Goal: Task Accomplishment & Management: Complete application form

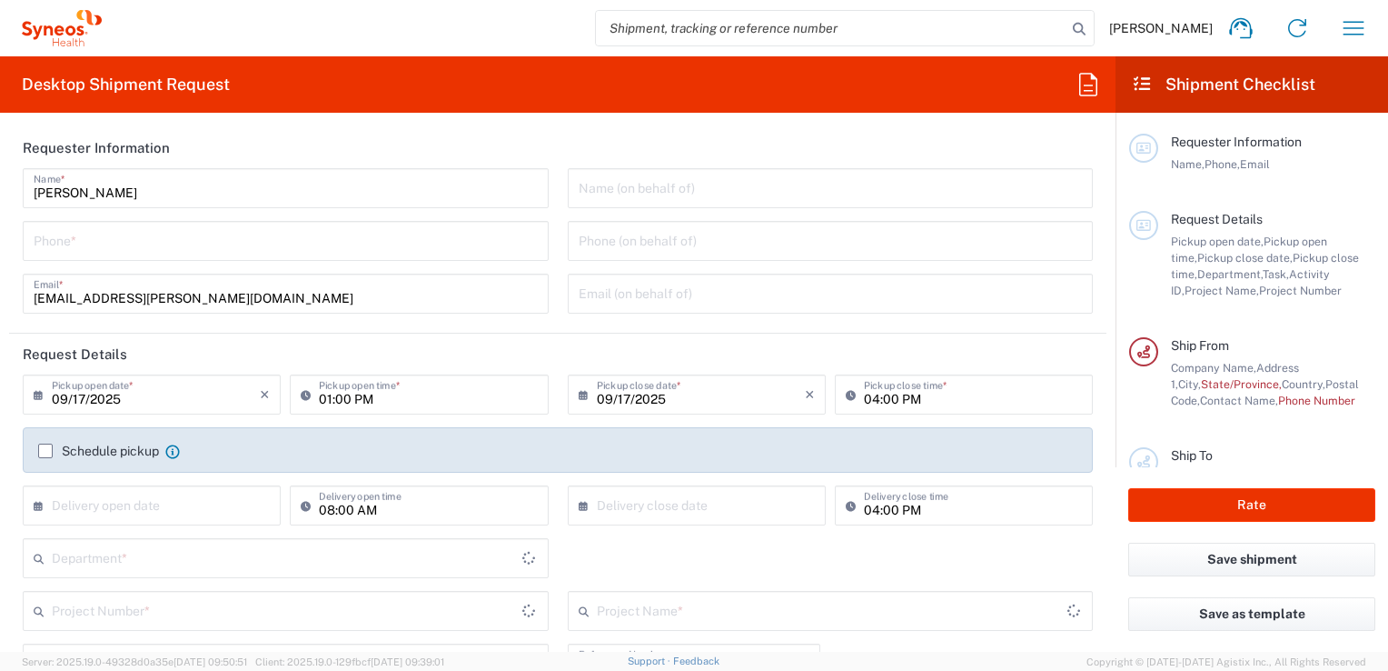
type input "Department"
type input "[GEOGRAPHIC_DATA]"
type input "INC Research Clin Svcs [GEOGRAPHIC_DATA]"
click at [194, 188] on input "[PERSON_NAME]" at bounding box center [286, 187] width 504 height 32
click at [63, 192] on input "[PERSON_NAME]" at bounding box center [286, 187] width 504 height 32
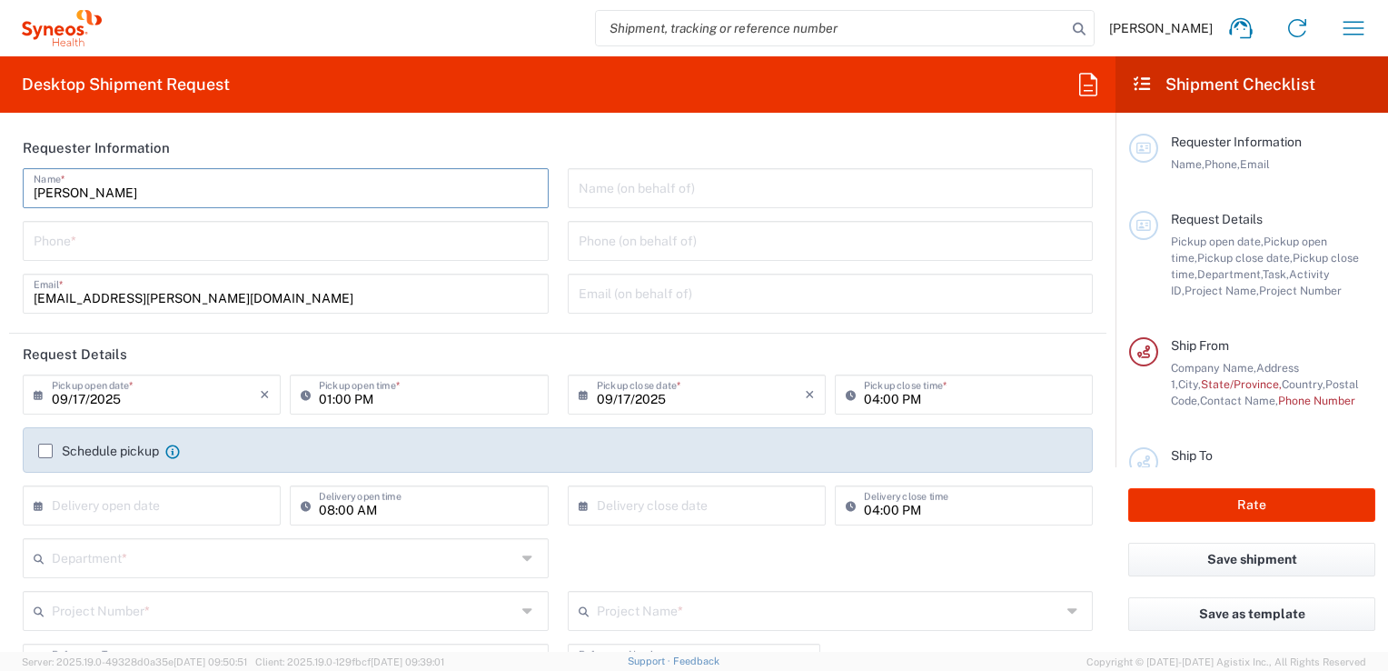
click at [162, 194] on input "[PERSON_NAME]" at bounding box center [286, 187] width 504 height 32
click at [154, 186] on input "[PERSON_NAME]" at bounding box center [286, 187] width 504 height 32
click at [152, 188] on input "[PERSON_NAME]" at bounding box center [286, 187] width 504 height 32
type input "[PERSON_NAME]"
click at [166, 393] on input "09/17/2025" at bounding box center [156, 393] width 208 height 32
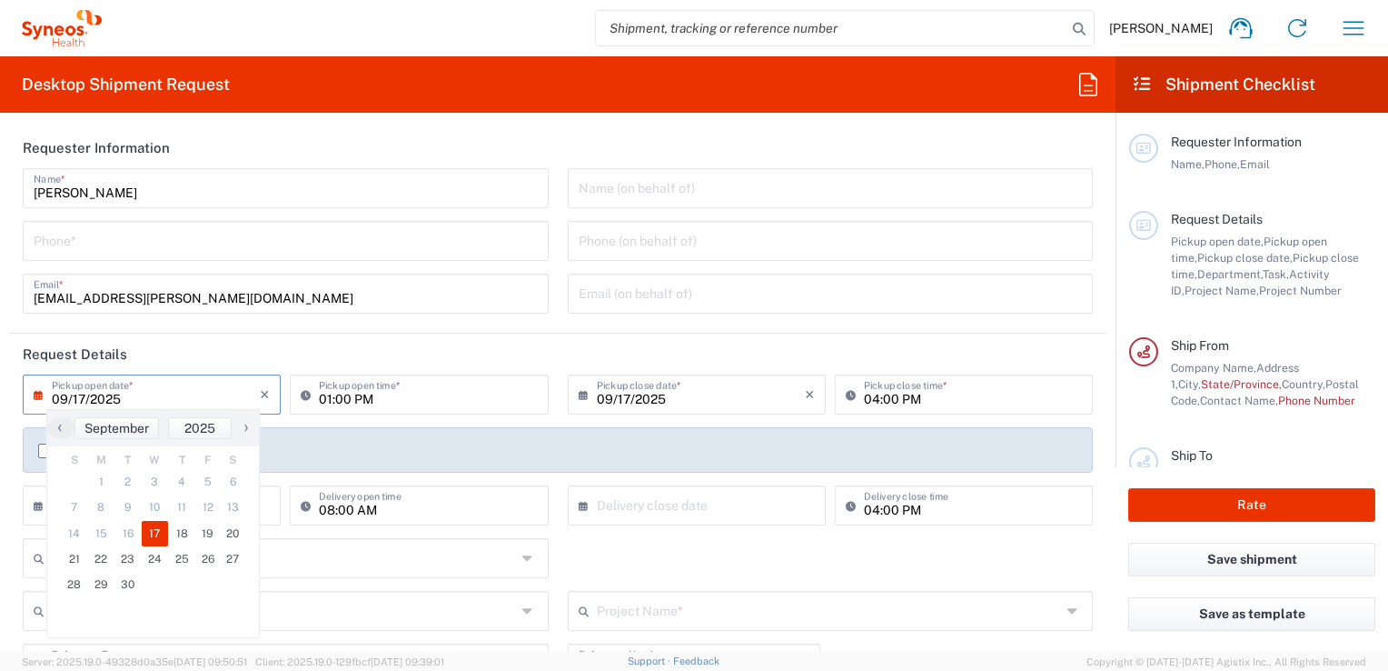
click at [83, 395] on input "09/17/2025" at bounding box center [156, 393] width 208 height 32
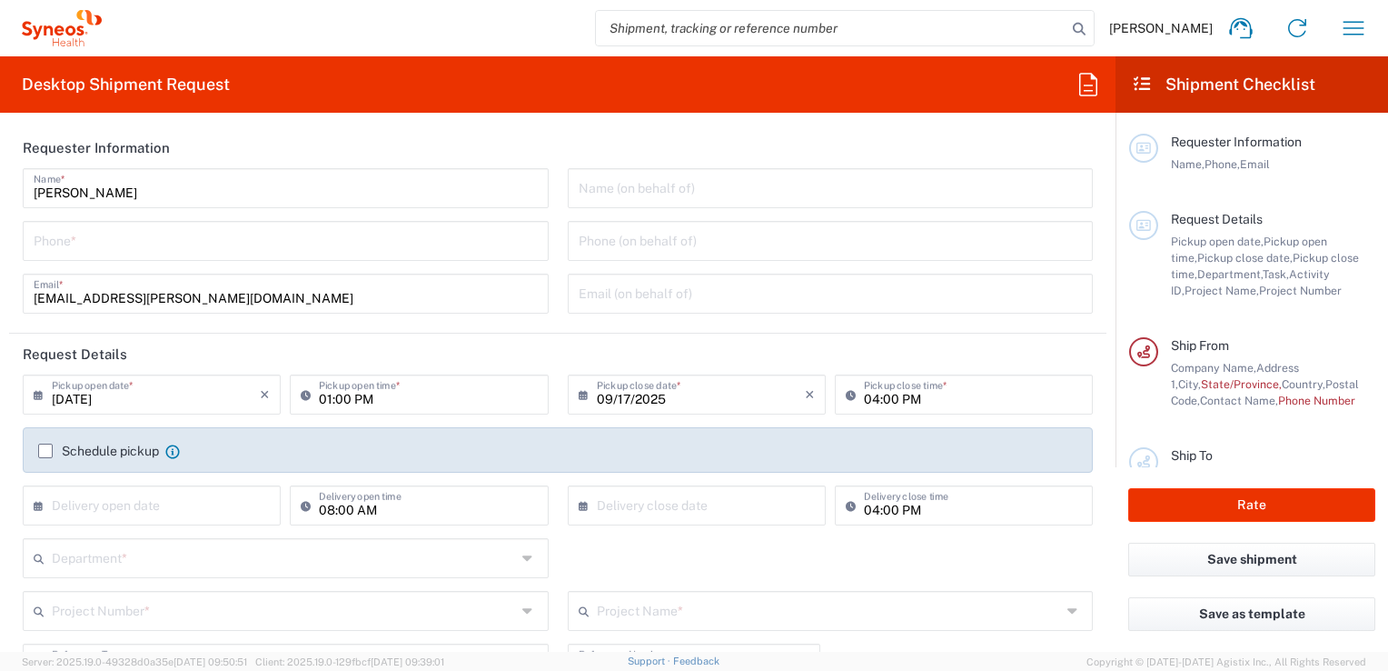
type input "[DATE]"
click at [345, 391] on input "01:00 PM" at bounding box center [428, 393] width 218 height 32
click at [382, 398] on input "01:00 PM" at bounding box center [428, 393] width 218 height 32
click at [345, 396] on input "01:00 PM" at bounding box center [428, 393] width 218 height 32
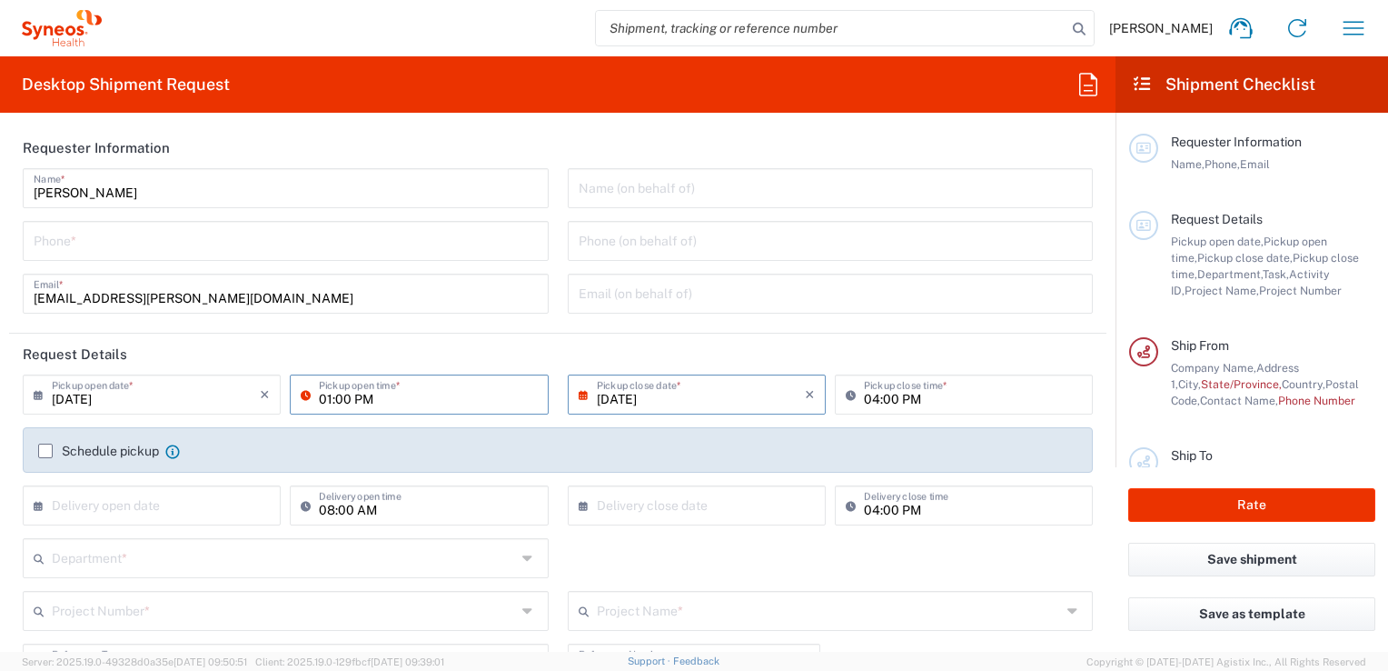
click at [345, 396] on input "01:00 PM" at bounding box center [428, 393] width 218 height 32
click at [390, 399] on input "01:00 PM" at bounding box center [428, 393] width 218 height 32
drag, startPoint x: 327, startPoint y: 396, endPoint x: 358, endPoint y: 393, distance: 31.0
click at [327, 395] on input "01:00 am" at bounding box center [428, 393] width 218 height 32
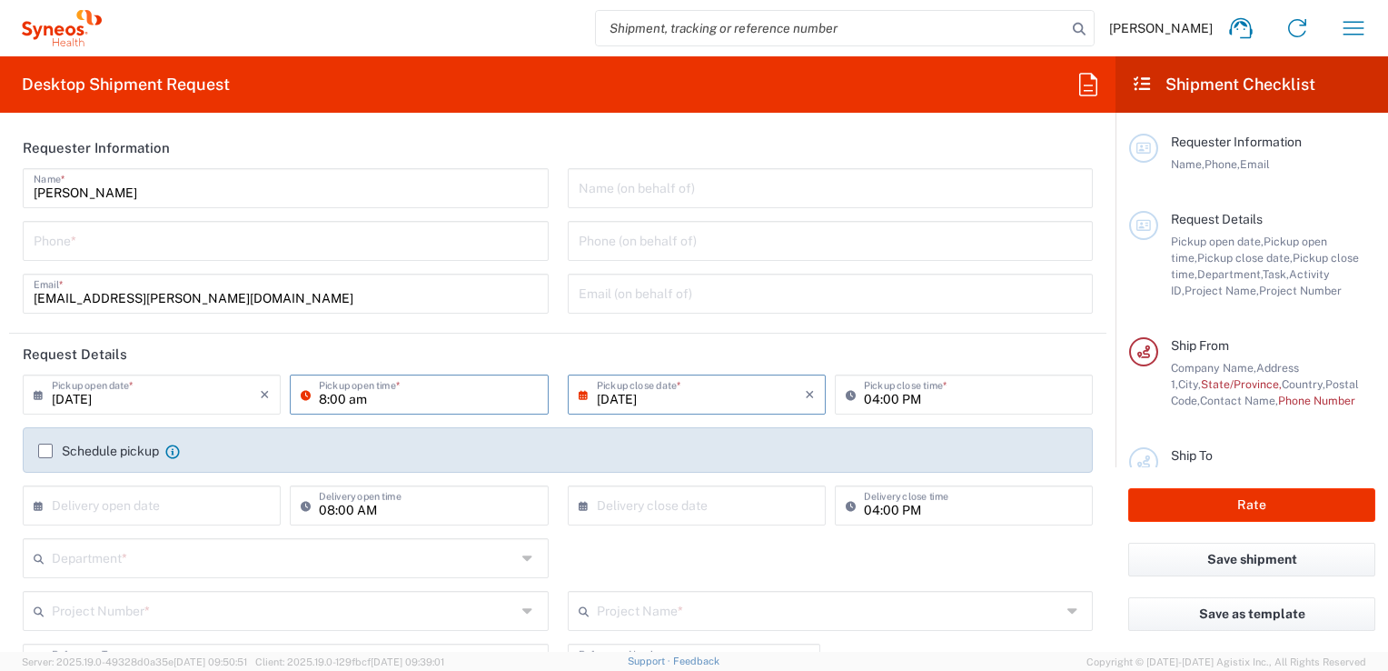
click at [441, 400] on input "8:00 am" at bounding box center [428, 393] width 218 height 32
type input "08:00 AM"
click at [531, 364] on header "Request Details" at bounding box center [558, 353] width 1098 height 41
click at [179, 501] on input "text" at bounding box center [156, 504] width 208 height 32
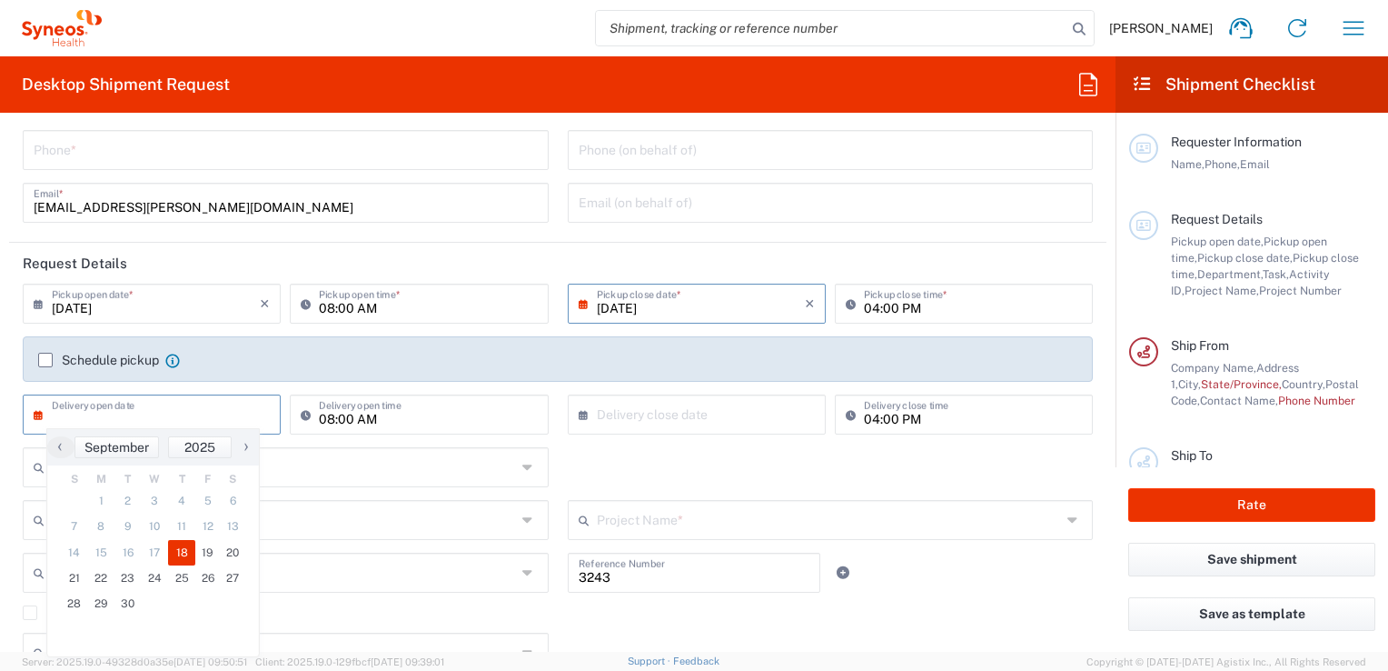
click at [181, 552] on span "18" at bounding box center [181, 552] width 27 height 25
type input "[DATE]"
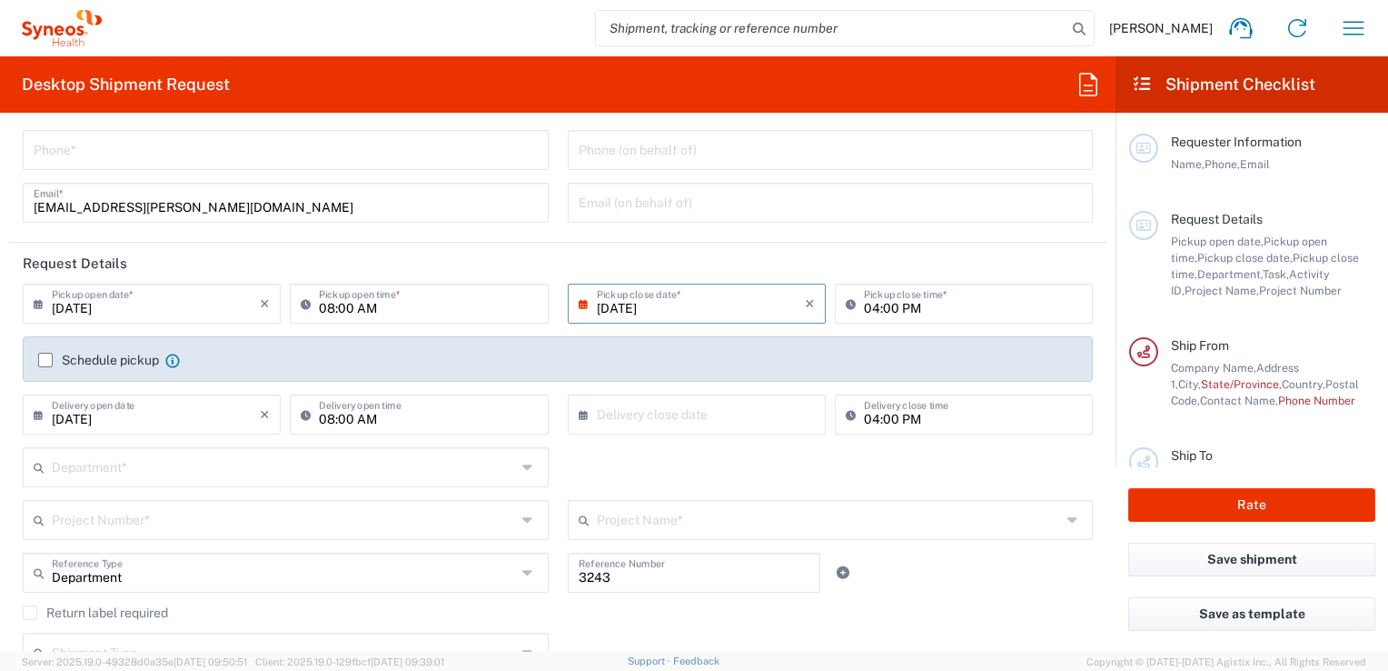
scroll to position [0, 0]
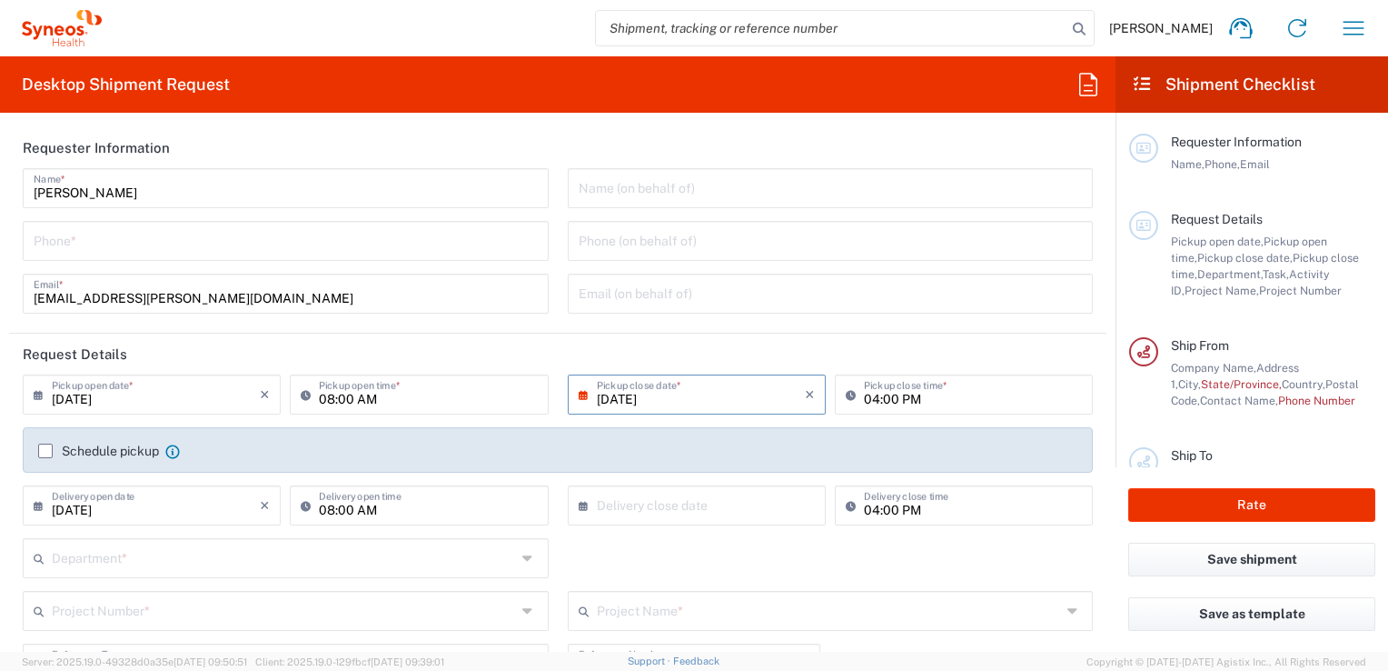
click at [134, 235] on input "tel" at bounding box center [286, 240] width 504 height 32
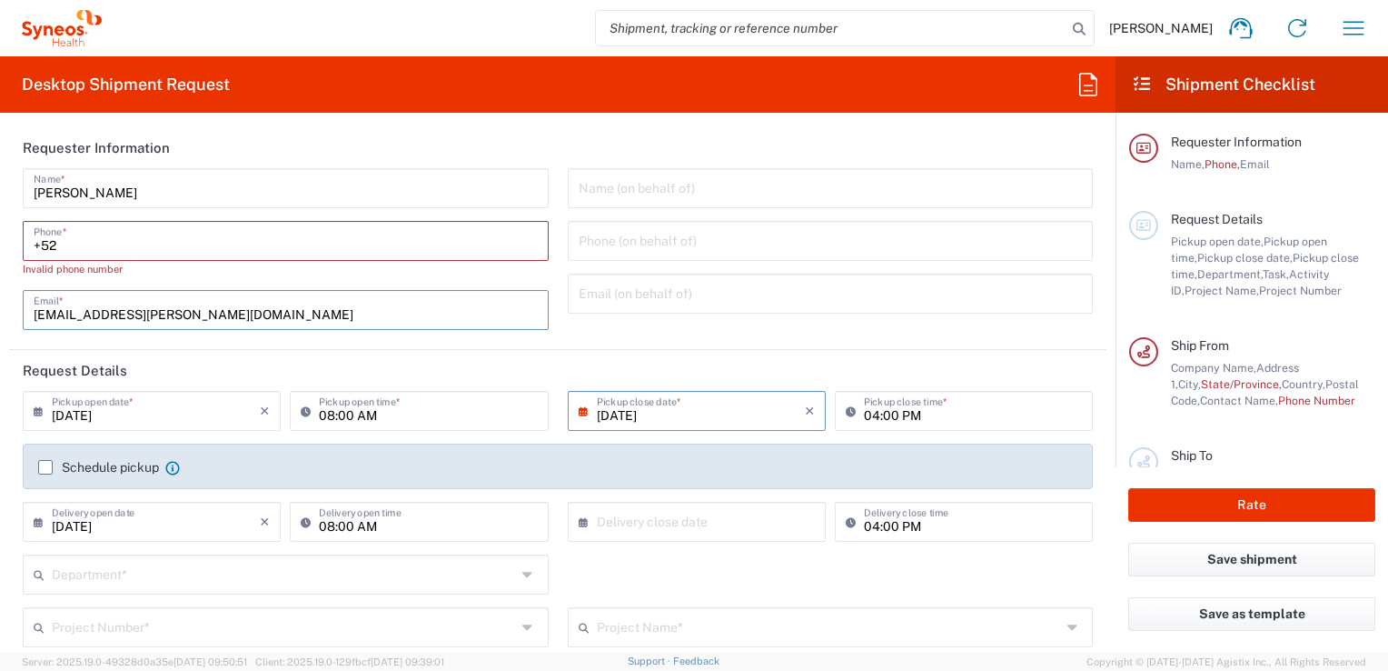
click at [134, 235] on input "+52" at bounding box center [286, 240] width 504 height 32
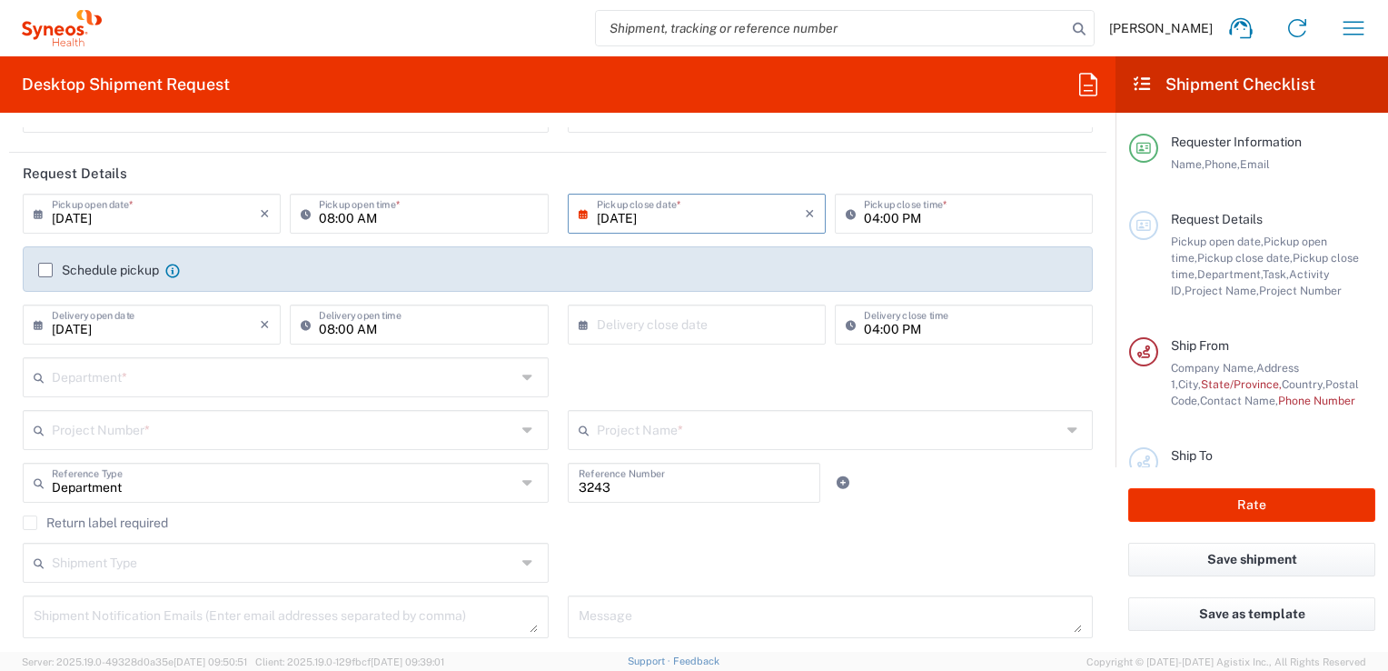
scroll to position [182, 0]
type input "[PHONE_NUMBER]"
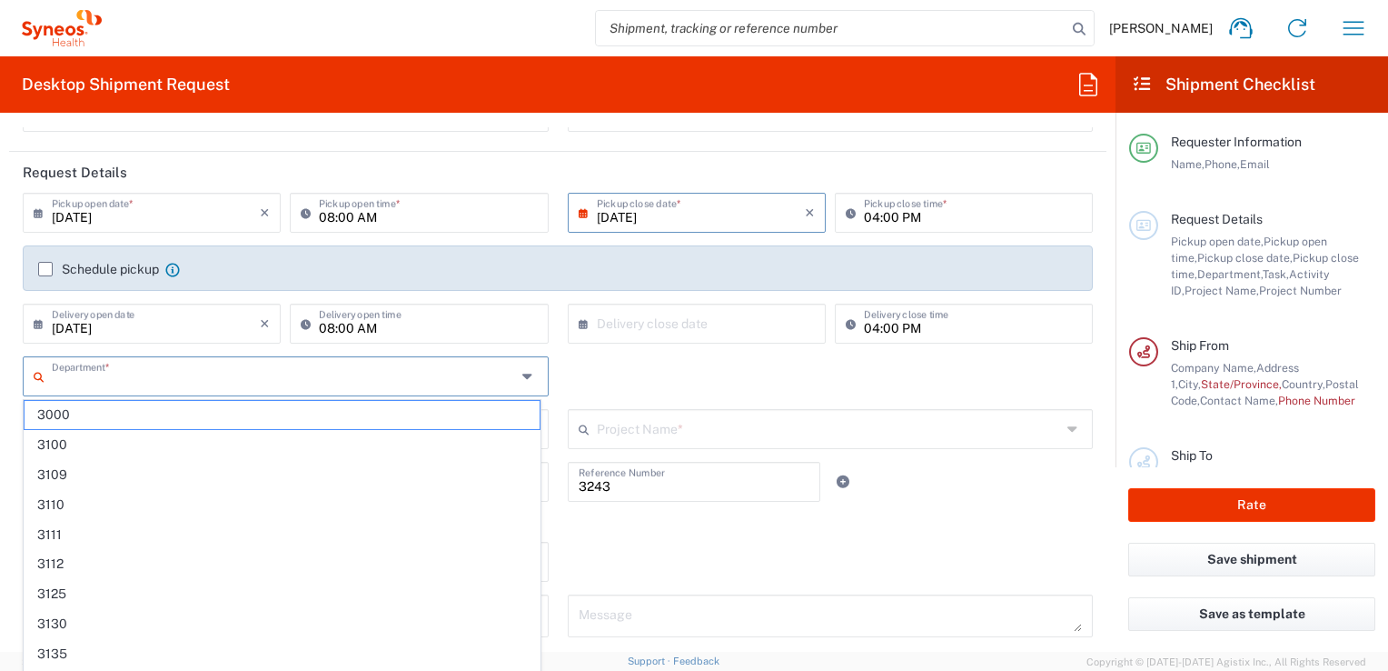
click at [146, 380] on input "text" at bounding box center [284, 375] width 464 height 32
click at [705, 328] on input "text" at bounding box center [701, 322] width 208 height 32
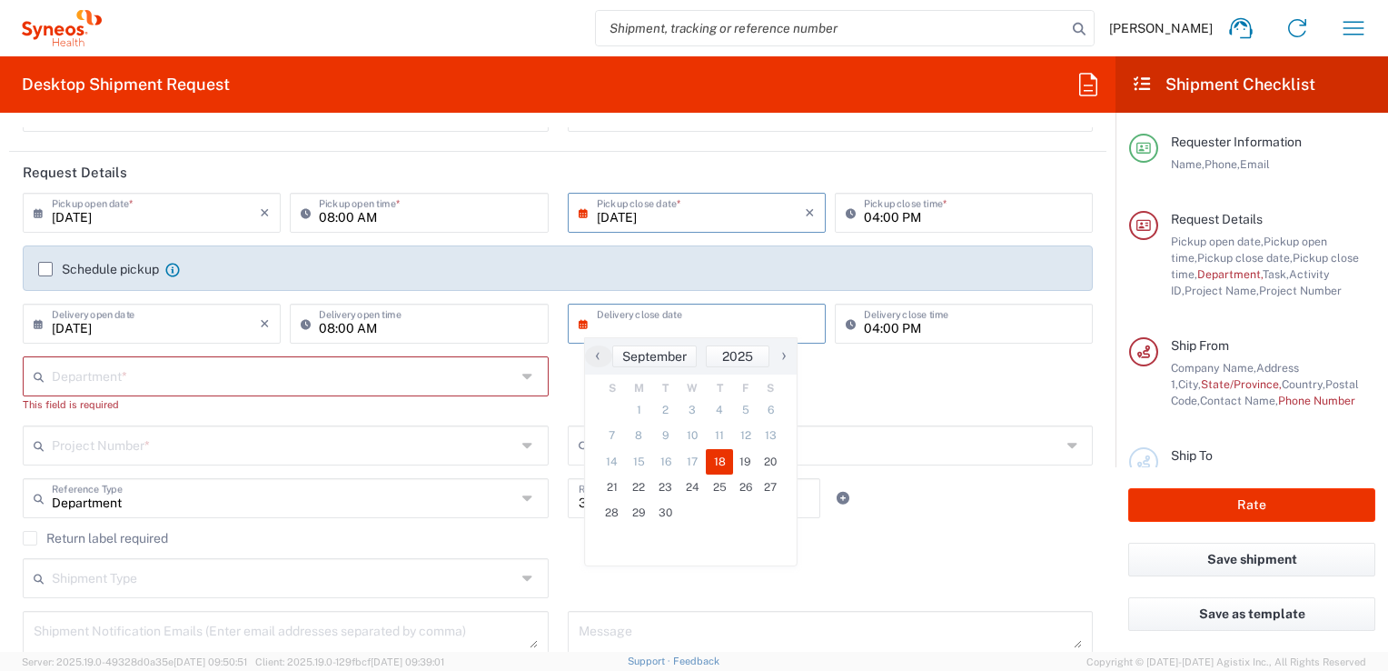
click at [716, 458] on span "18" at bounding box center [719, 461] width 27 height 25
type input "[DATE]"
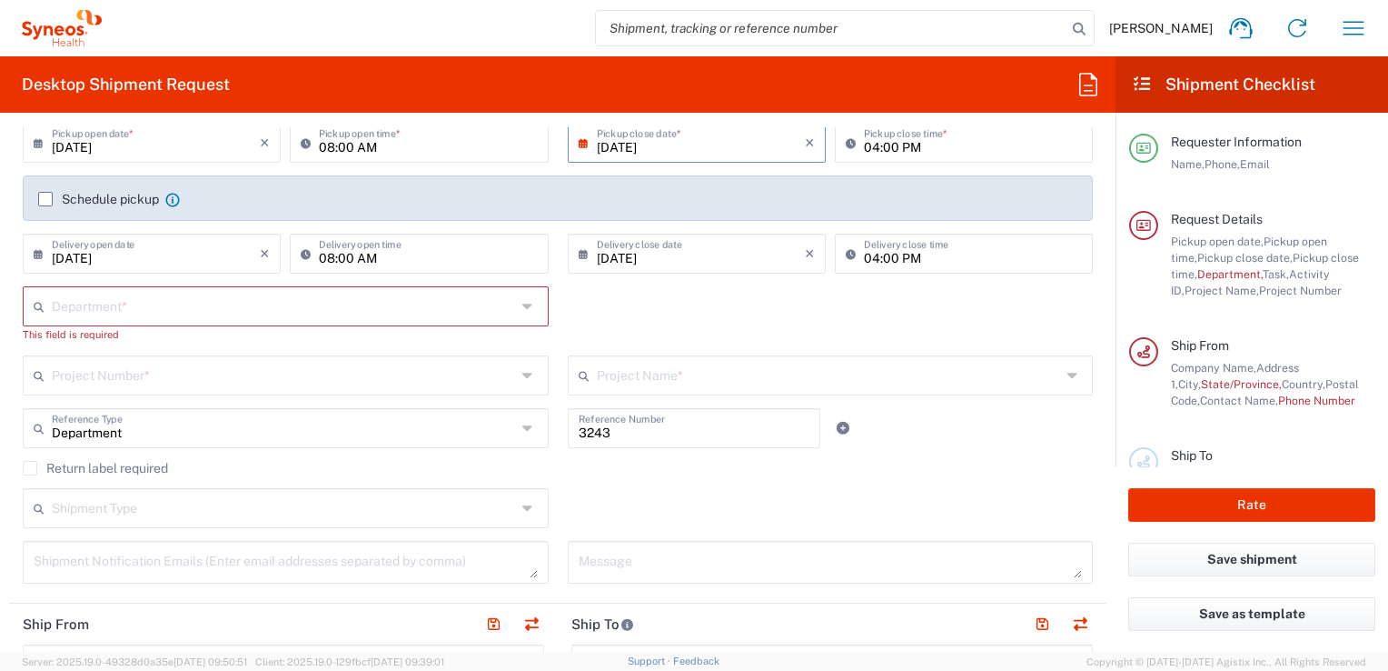
scroll to position [273, 0]
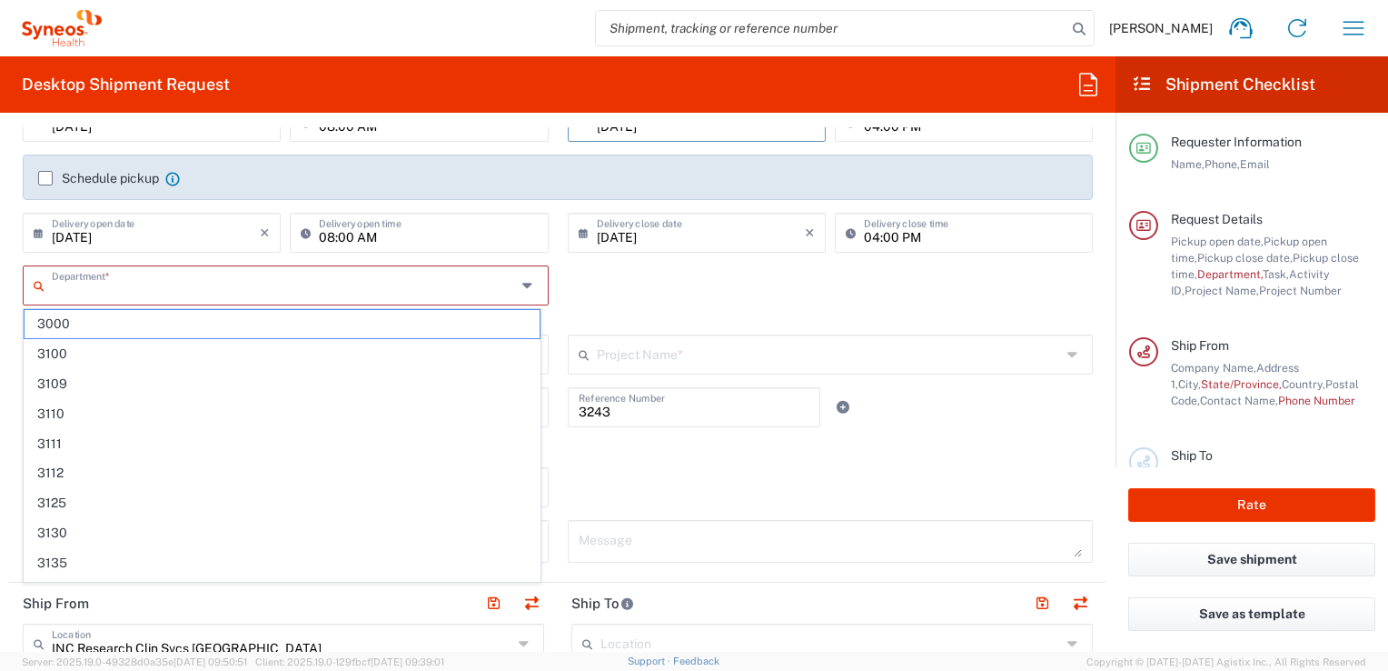
click at [160, 282] on input "text" at bounding box center [284, 284] width 464 height 32
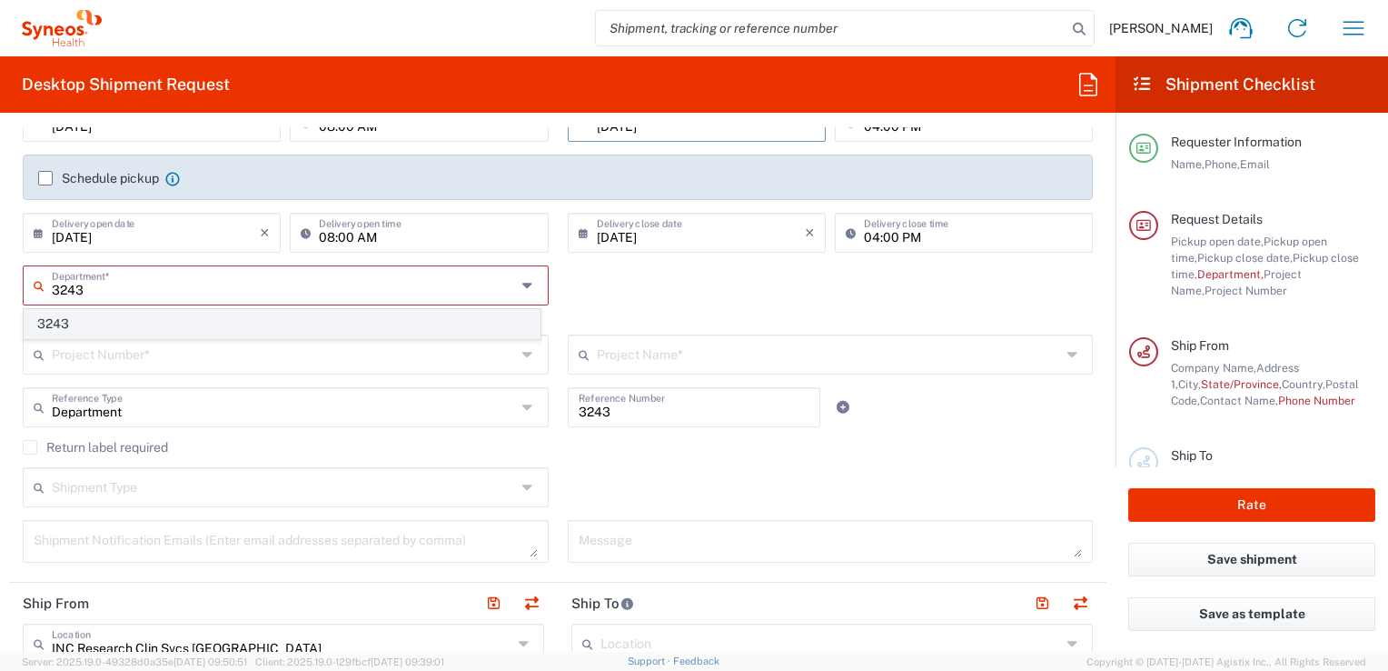
type input "3243"
click at [157, 325] on span "3243" at bounding box center [282, 324] width 515 height 28
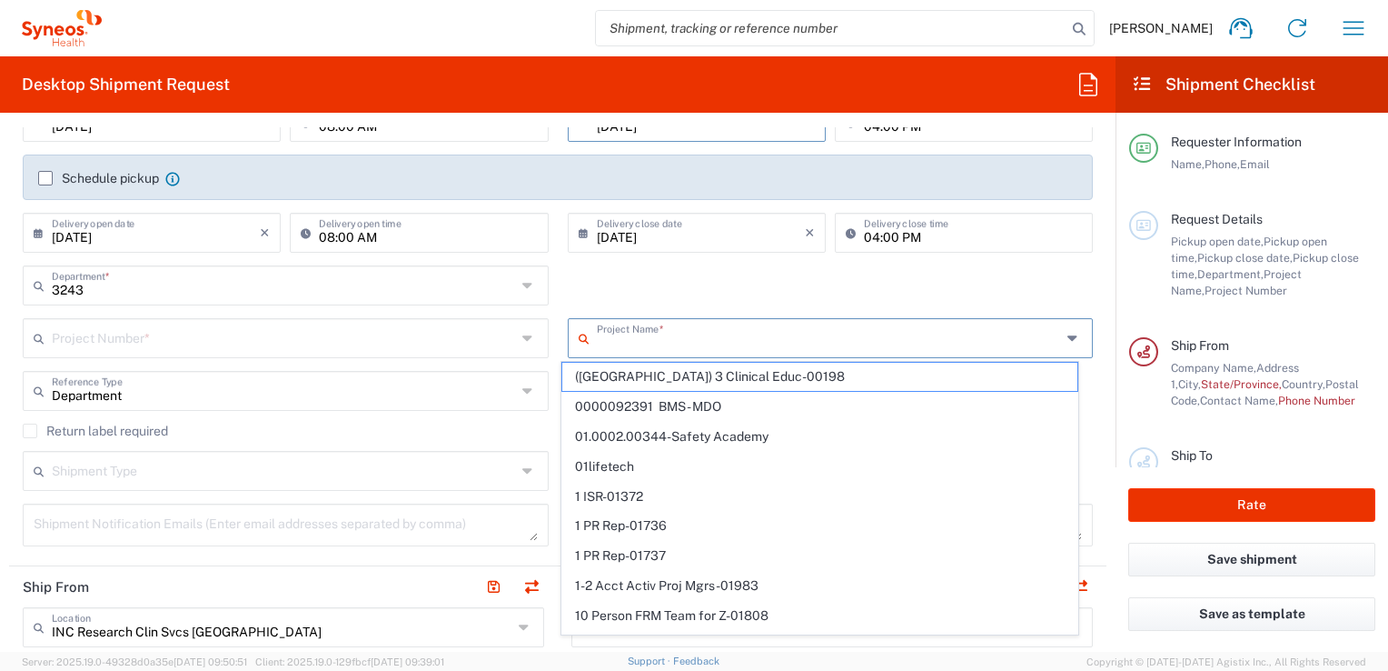
click at [642, 341] on input "text" at bounding box center [829, 337] width 464 height 32
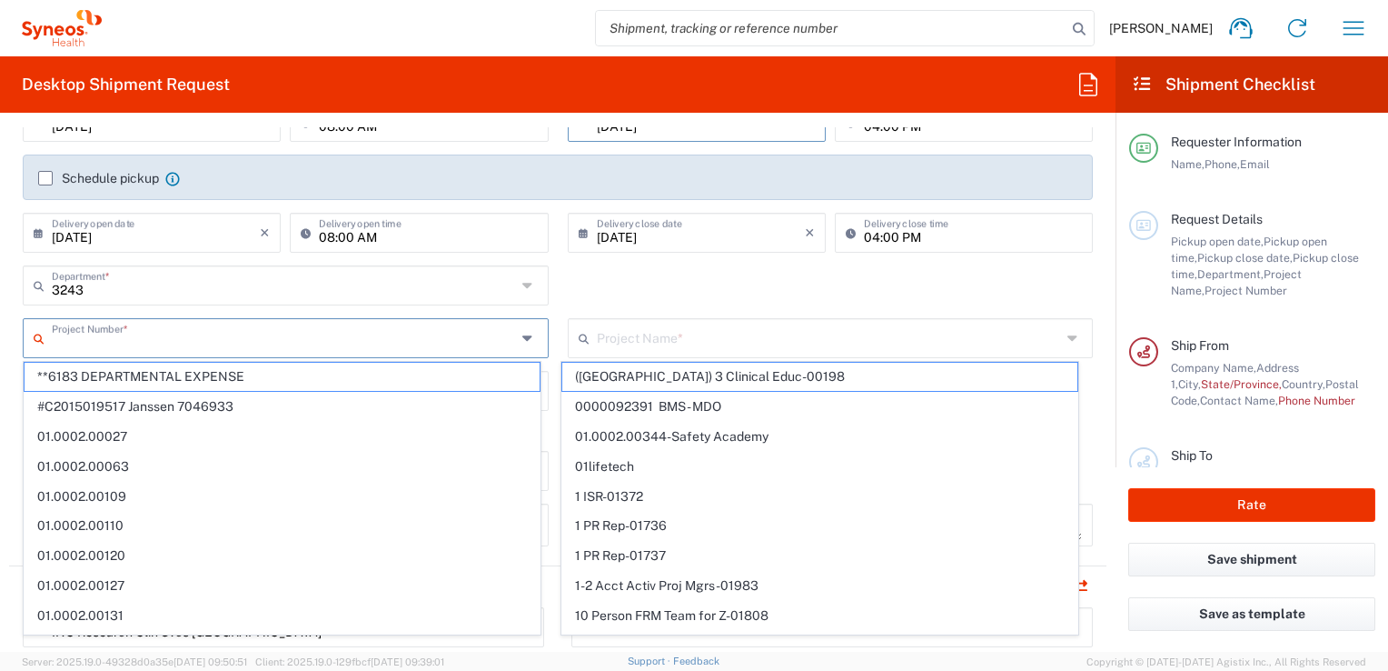
click at [356, 343] on input "text" at bounding box center [284, 337] width 464 height 32
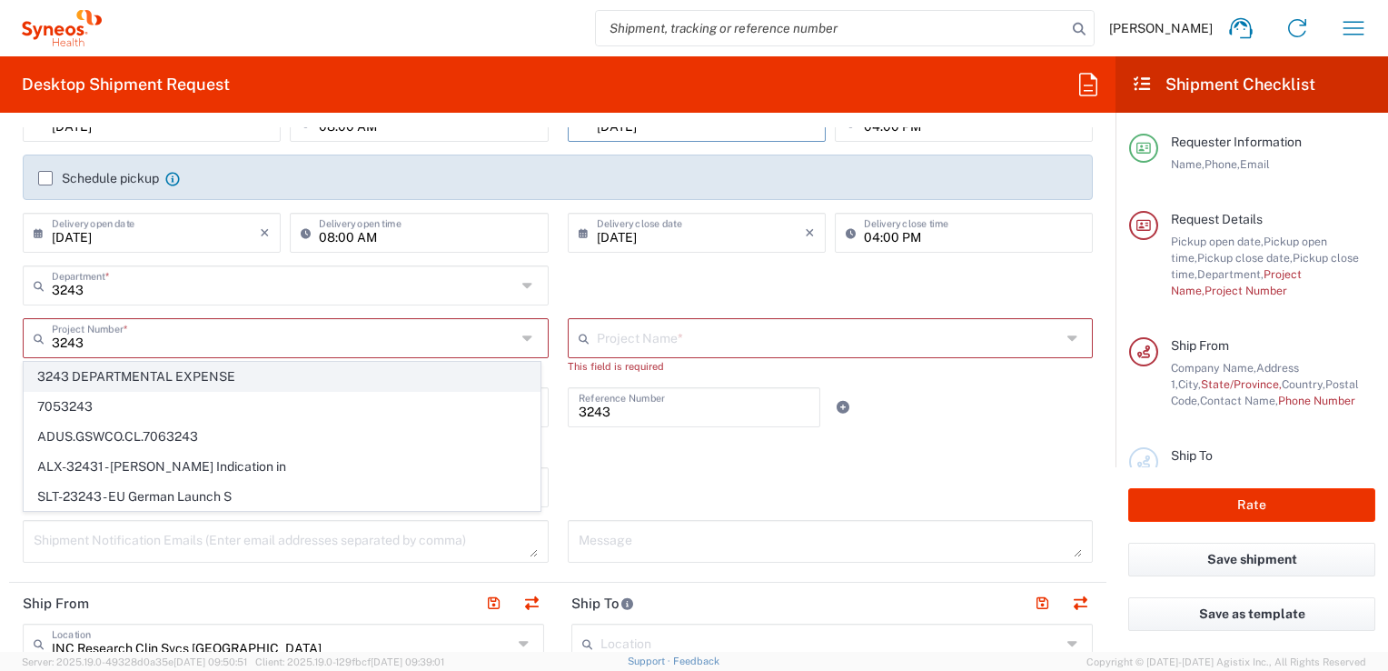
click at [260, 377] on span "3243 DEPARTMENTAL EXPENSE" at bounding box center [282, 377] width 515 height 28
type input "3243 DEPARTMENTAL EXPENSE"
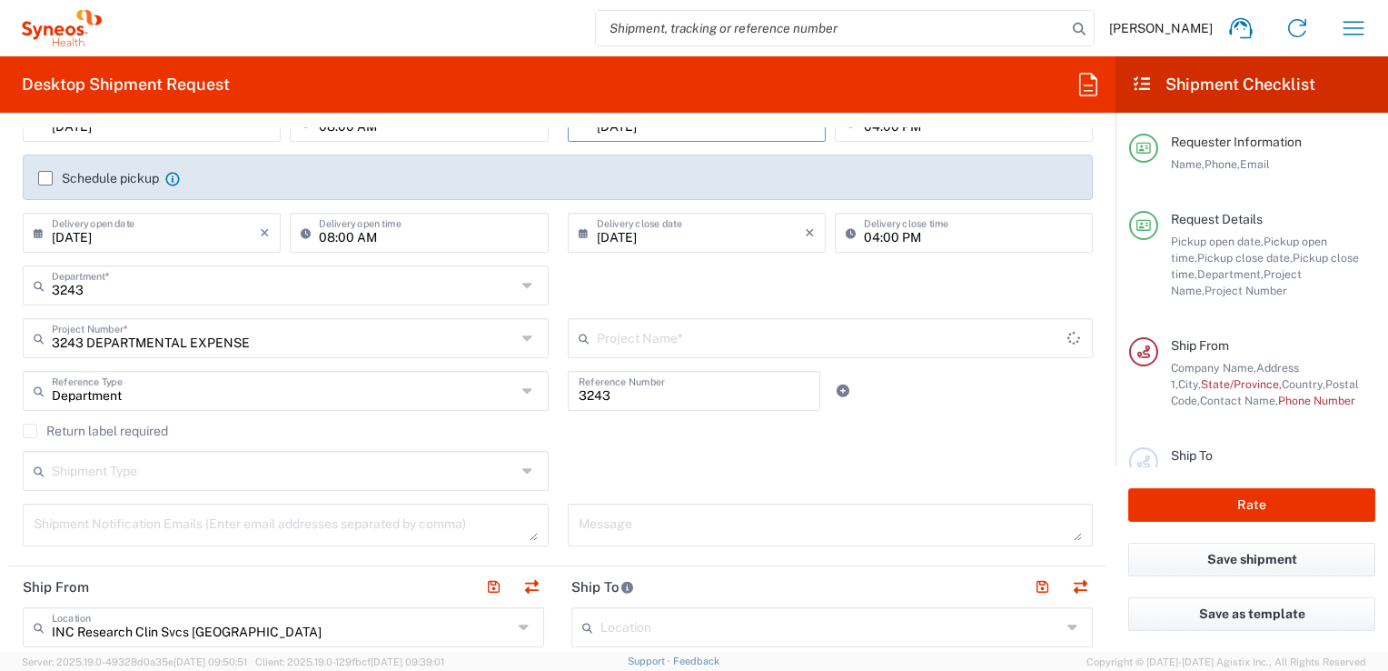
type input "3243 DEPARTMENTAL EXPENSE"
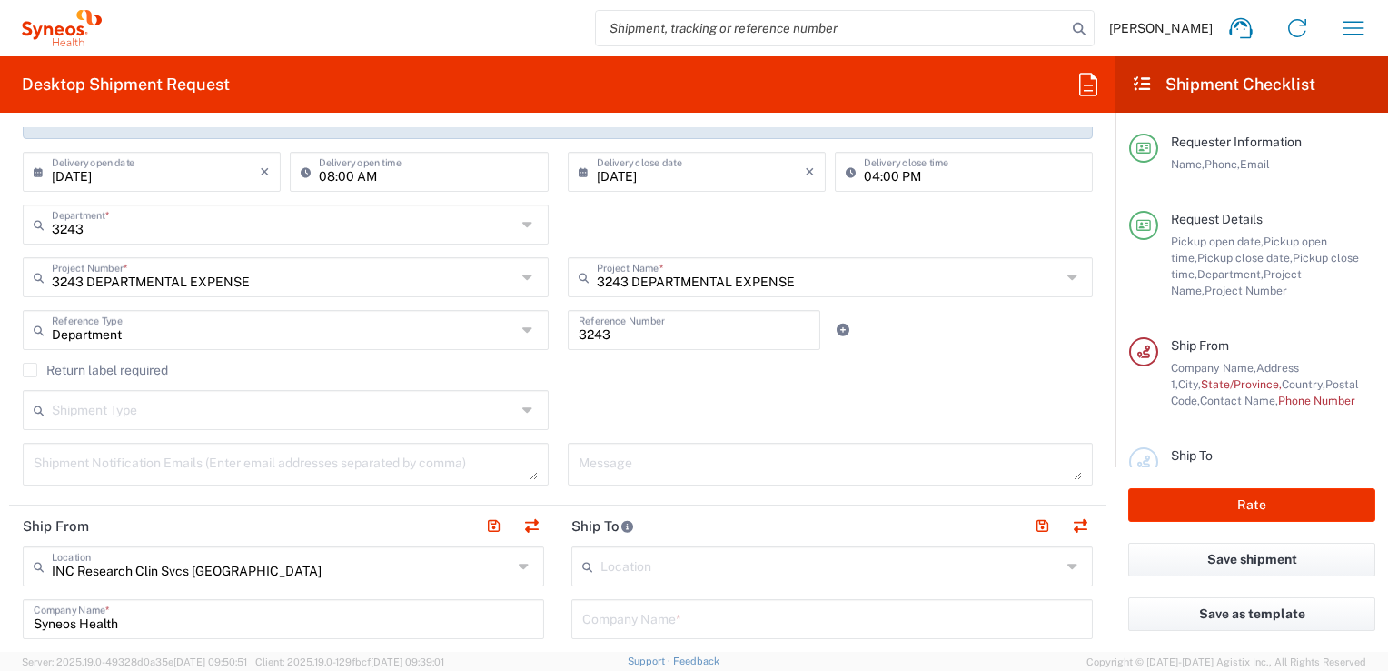
scroll to position [363, 0]
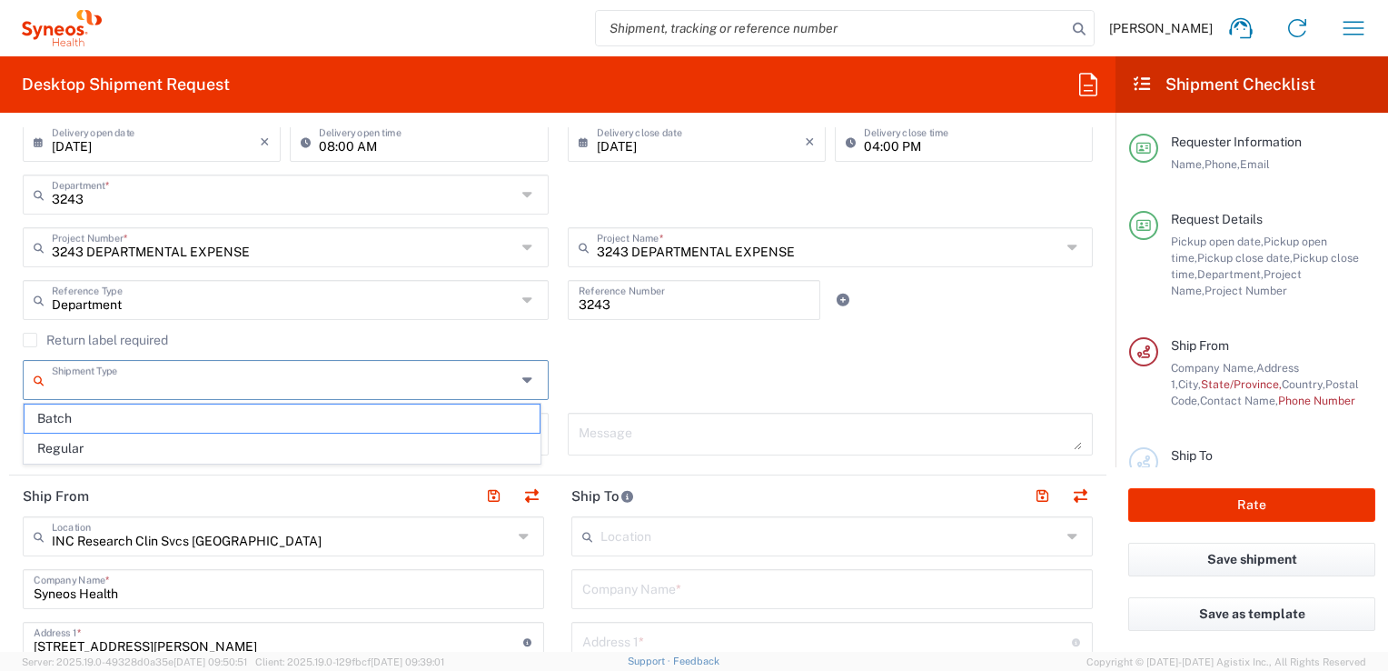
click at [164, 383] on input "text" at bounding box center [284, 379] width 464 height 32
click at [592, 364] on div "Shipment Type Batch Regular" at bounding box center [558, 386] width 1089 height 53
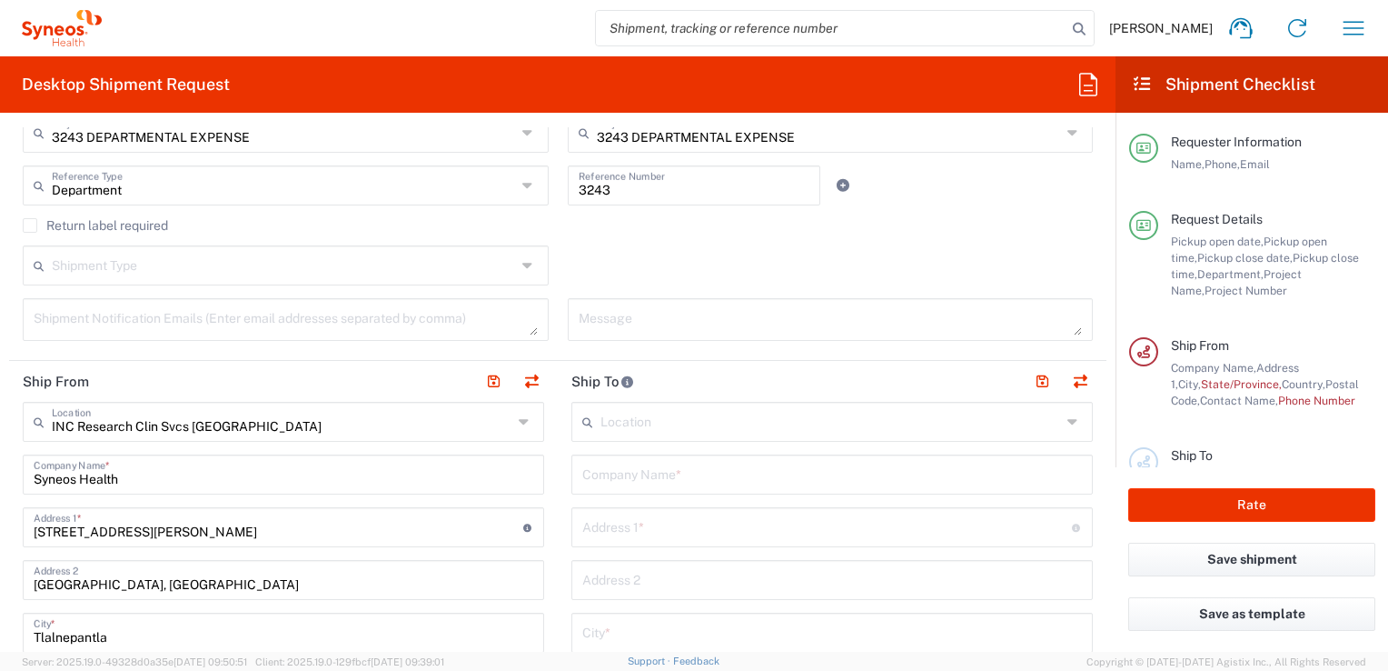
scroll to position [545, 0]
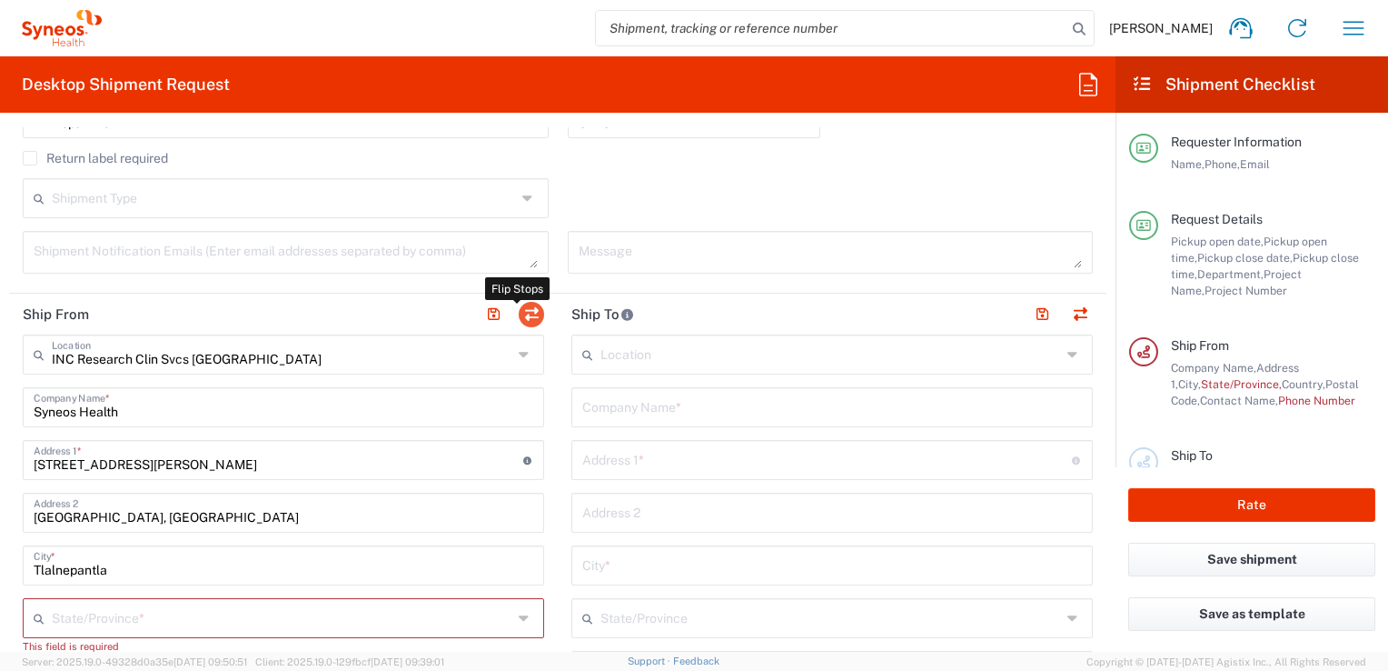
click at [532, 316] on button "button" at bounding box center [531, 314] width 25 height 25
type input "INC Research Clin Svcs [GEOGRAPHIC_DATA]"
type input "Syneos Health"
type input "[STREET_ADDRESS][PERSON_NAME]"
type input "[GEOGRAPHIC_DATA], [GEOGRAPHIC_DATA]"
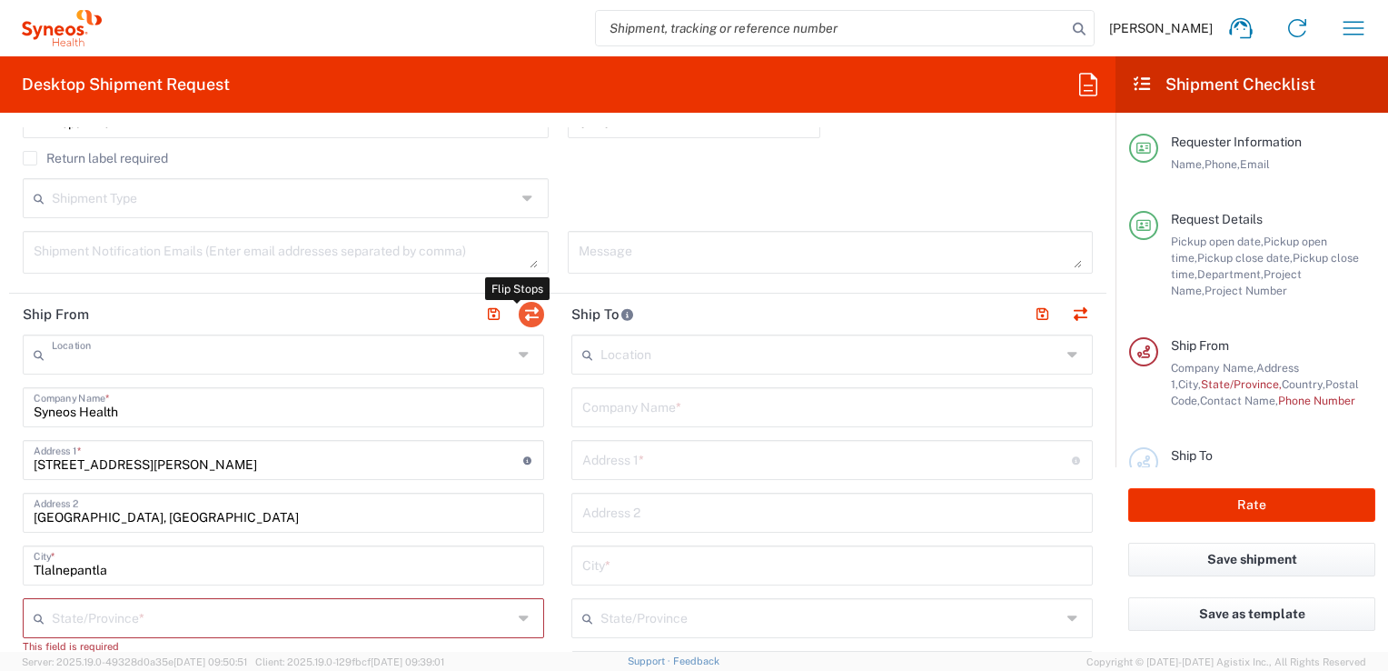
type input "Tlalnepantla"
type input "[GEOGRAPHIC_DATA]"
type input "54060"
type input "[PERSON_NAME]"
type input "[EMAIL_ADDRESS][PERSON_NAME][DOMAIN_NAME]"
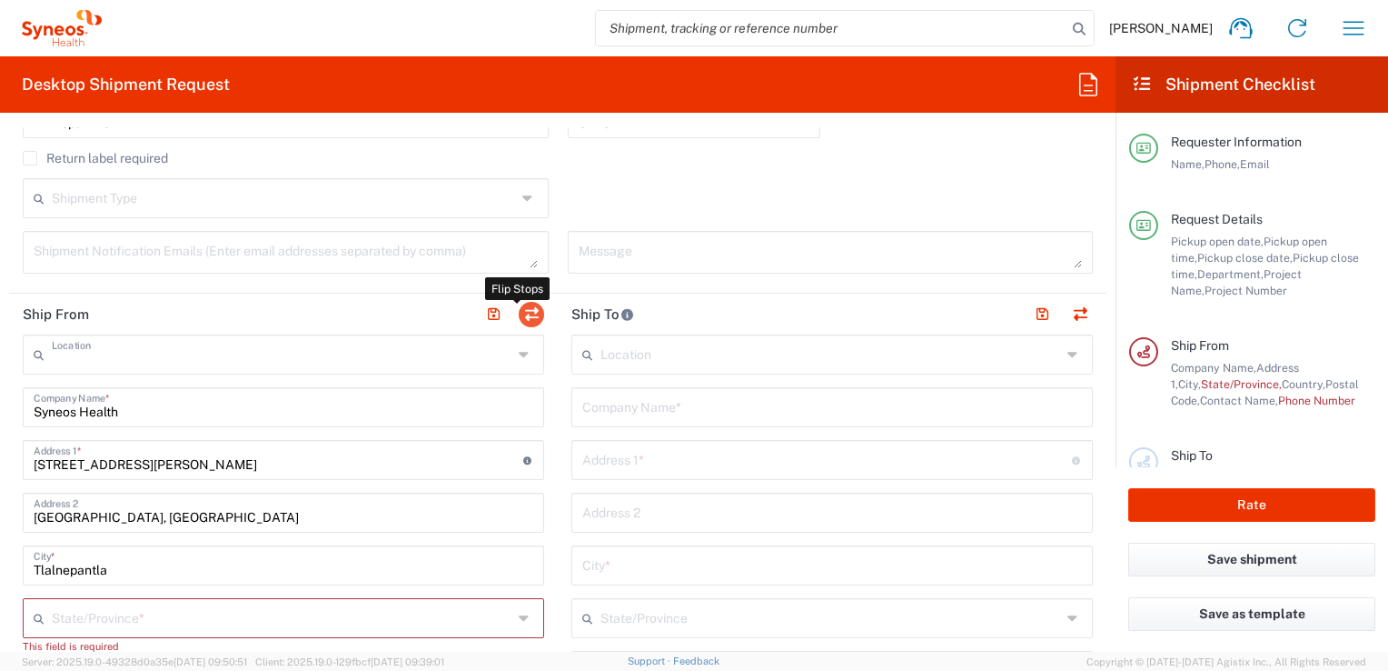
type input "EORI"
type input "VAT"
type input "KIN030716VB2"
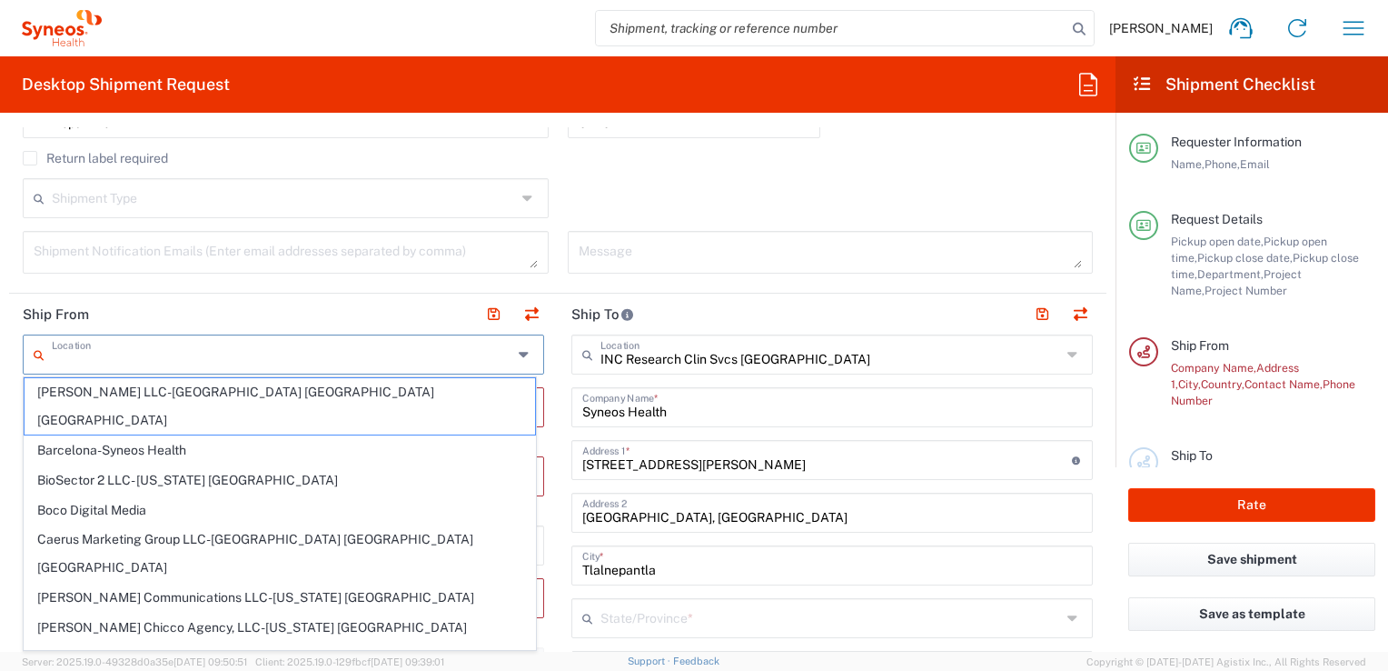
click at [283, 352] on input "text" at bounding box center [282, 353] width 461 height 32
type input "home"
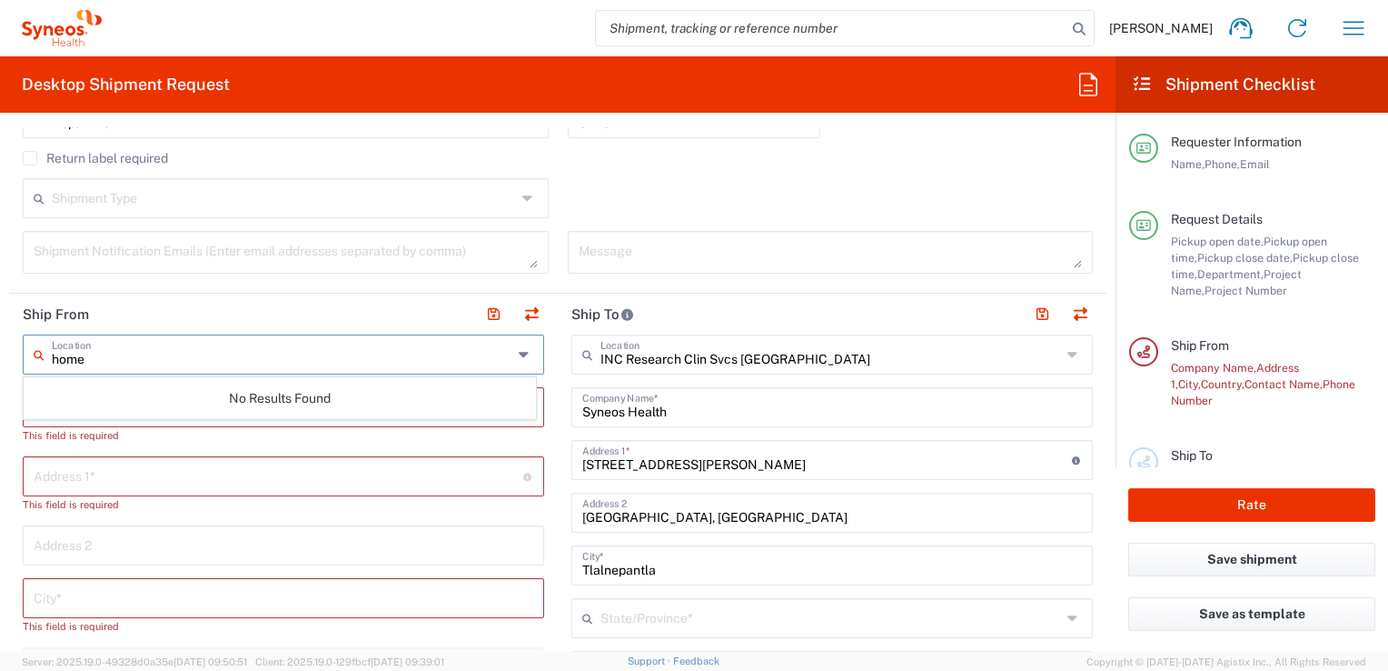
click at [90, 354] on input "home" at bounding box center [282, 353] width 461 height 32
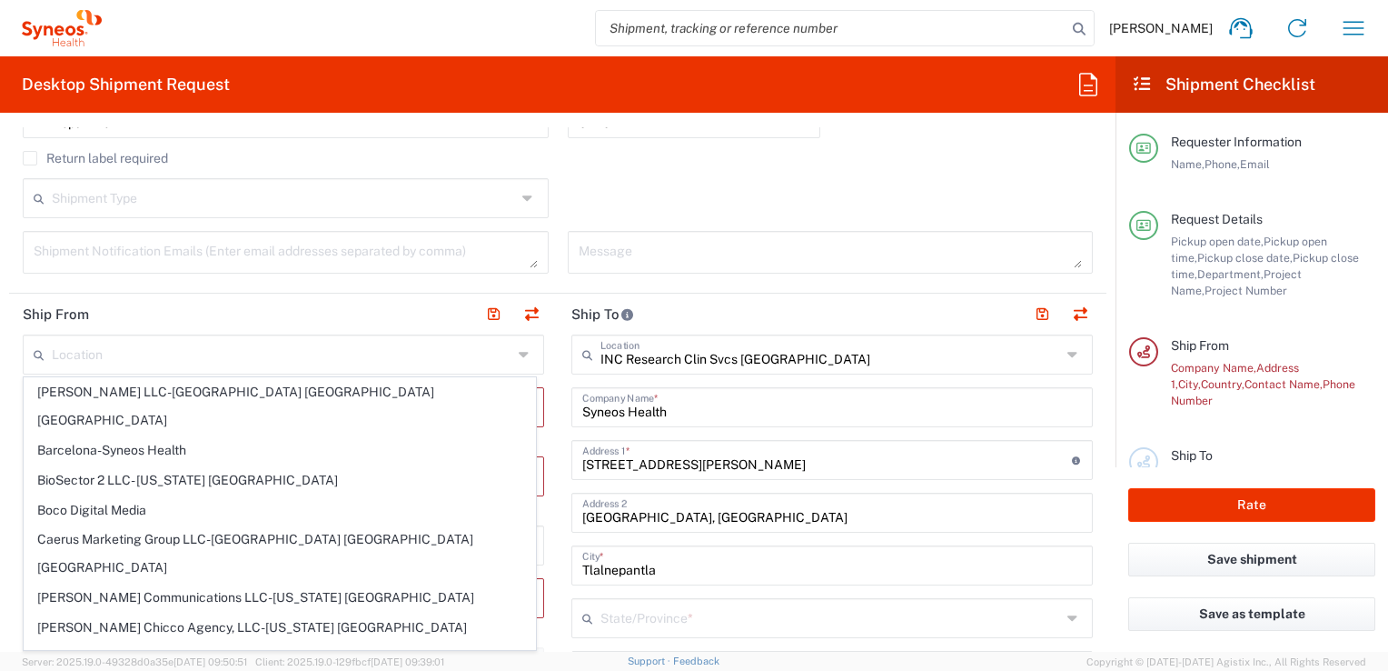
click at [4, 393] on form "Requester Information [PERSON_NAME] Name * [PHONE_NUMBER] Phone * [EMAIL_ADDRES…" at bounding box center [558, 389] width 1116 height 524
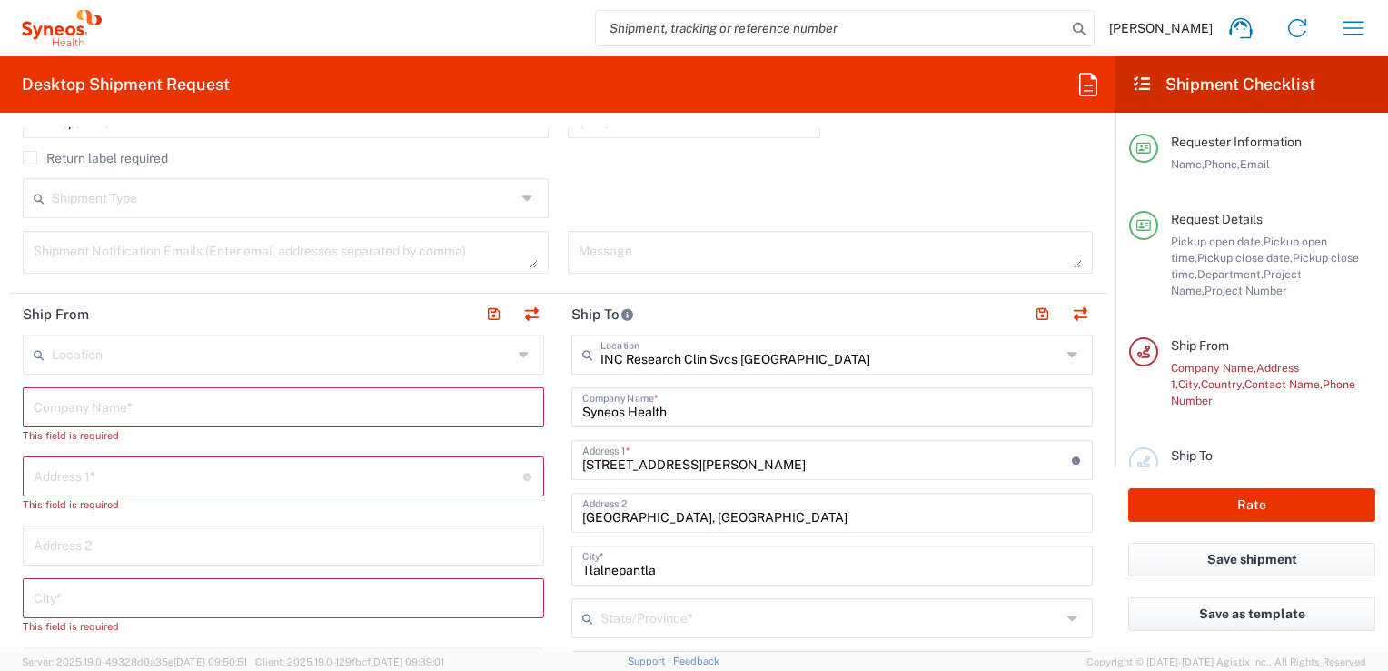
click at [102, 416] on input "text" at bounding box center [284, 406] width 500 height 32
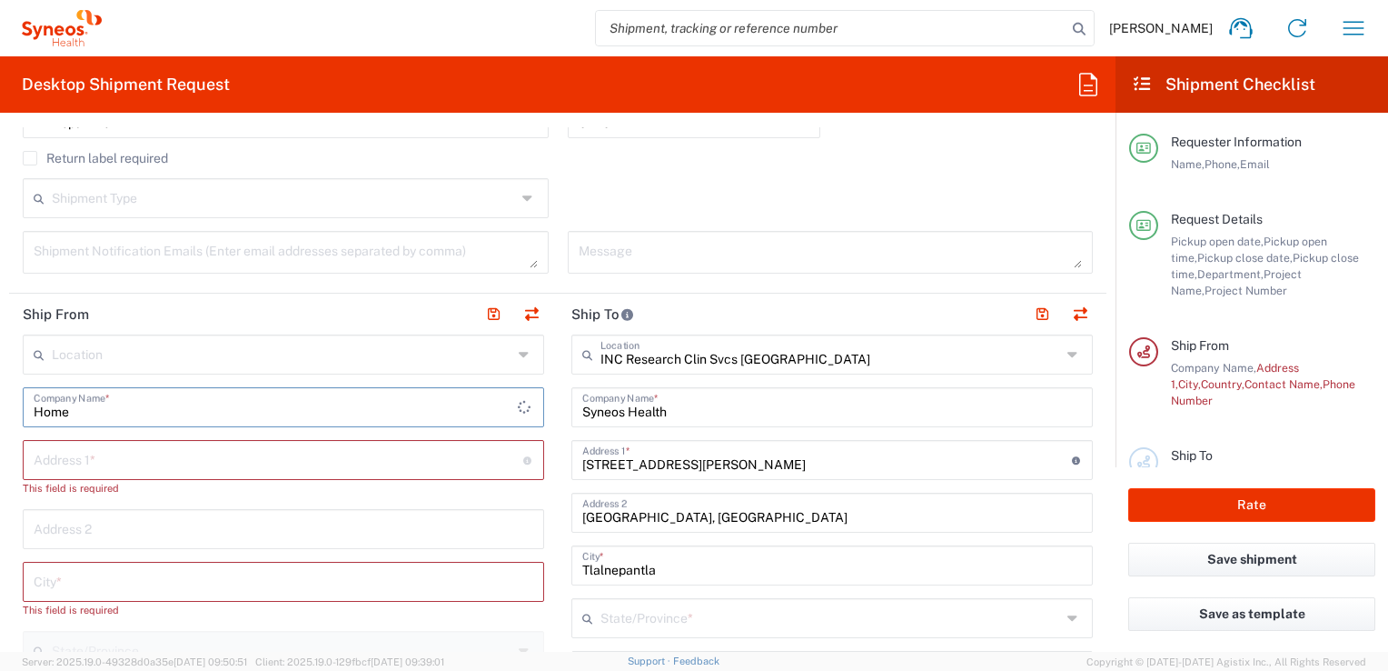
type input "Home"
click at [130, 457] on input "text" at bounding box center [279, 459] width 490 height 32
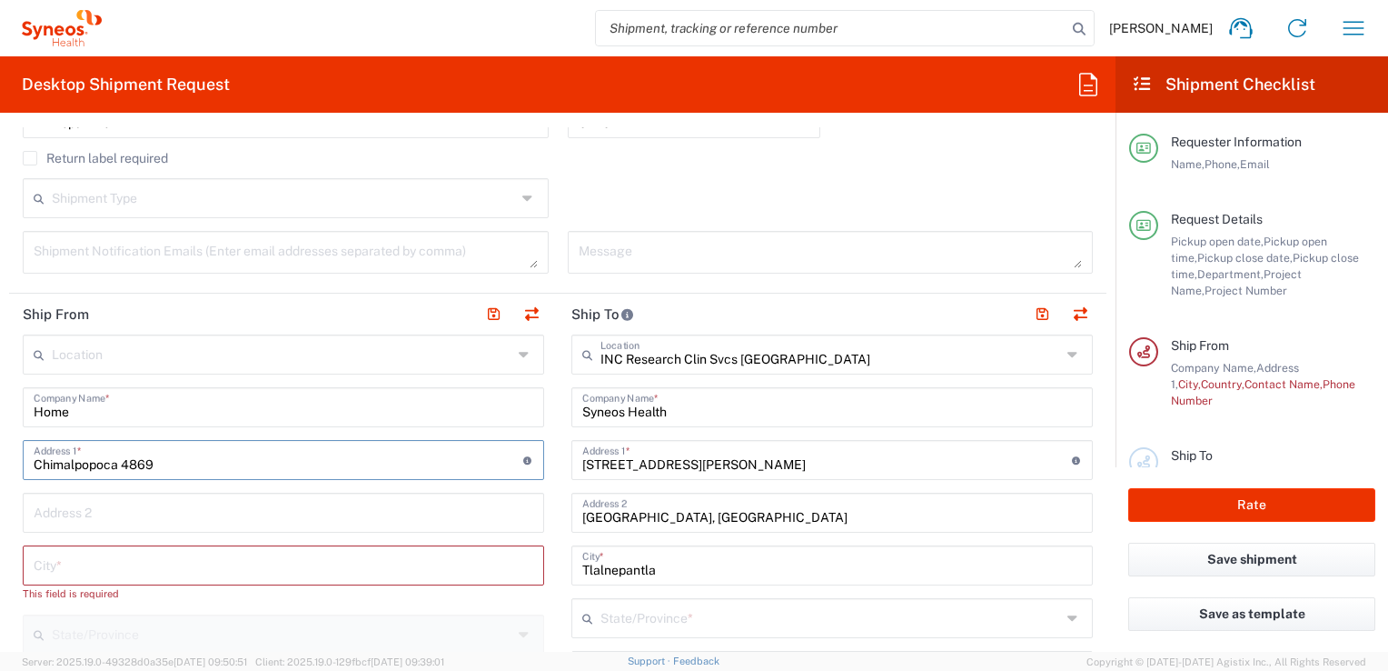
type input "Chimalpopoca 4869"
click at [184, 510] on input "text" at bounding box center [284, 511] width 500 height 32
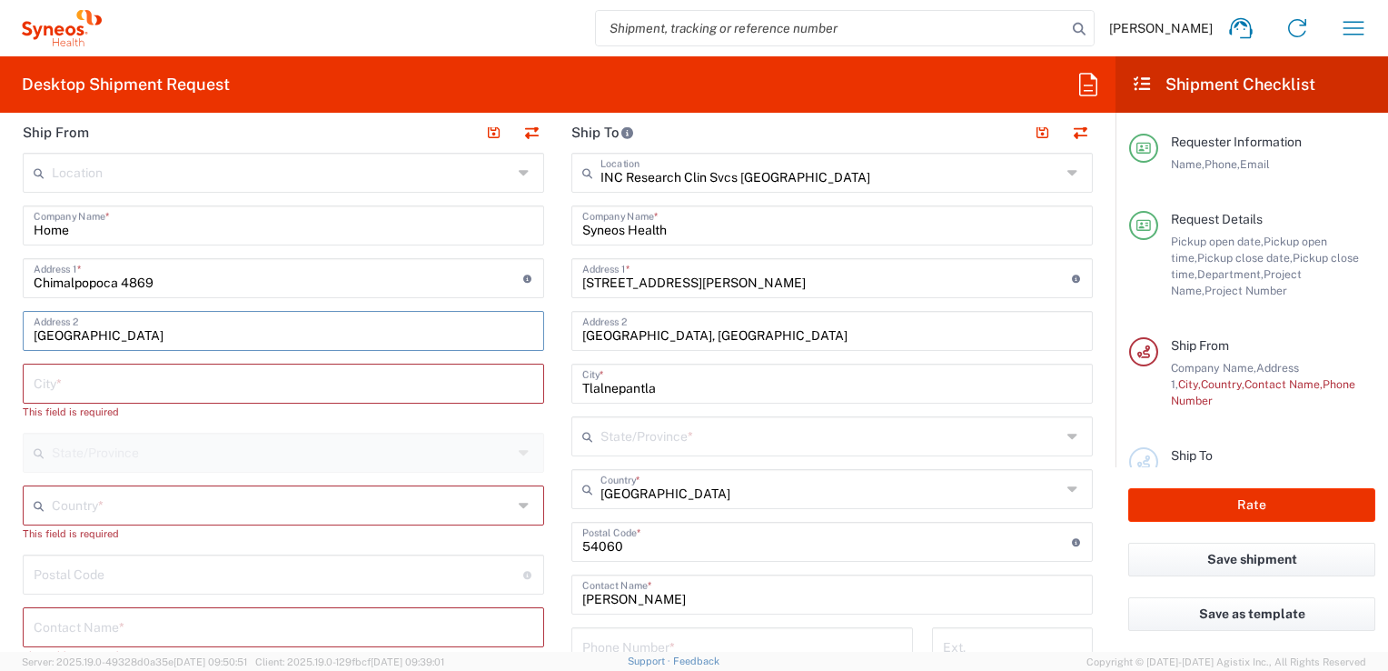
type input "[GEOGRAPHIC_DATA]"
click at [157, 391] on input "text" at bounding box center [284, 382] width 500 height 32
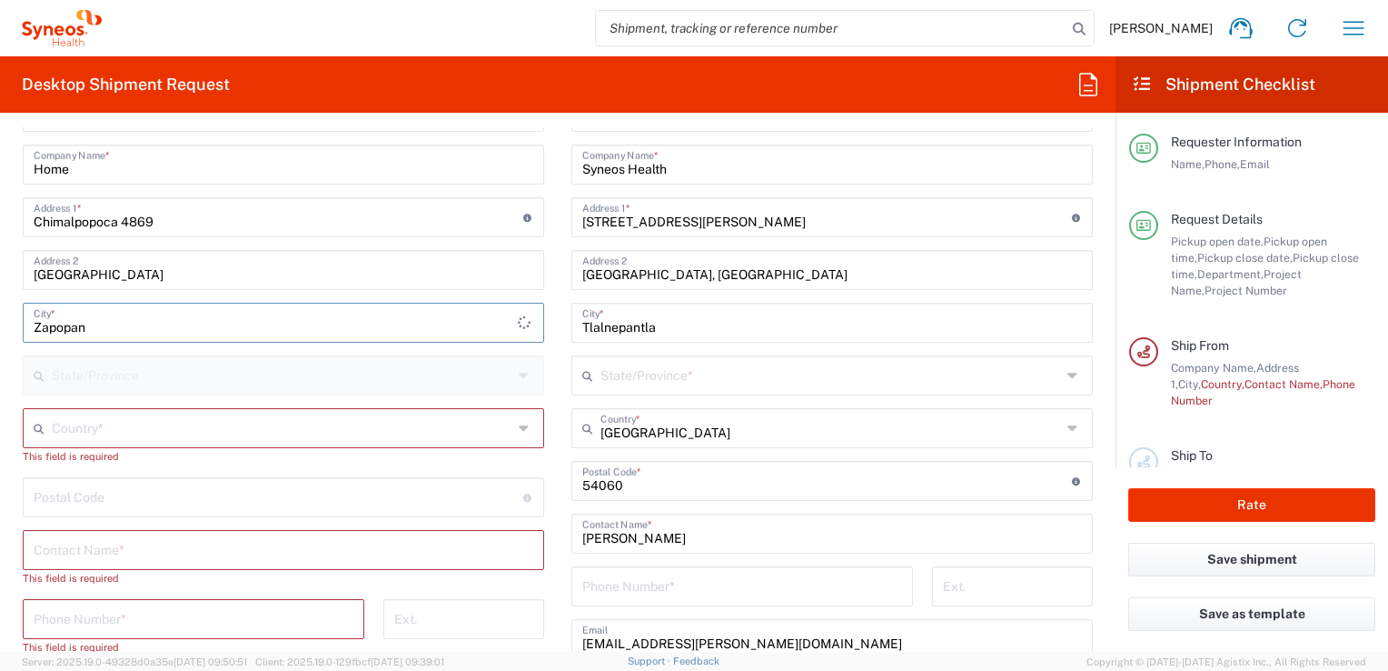
scroll to position [818, 0]
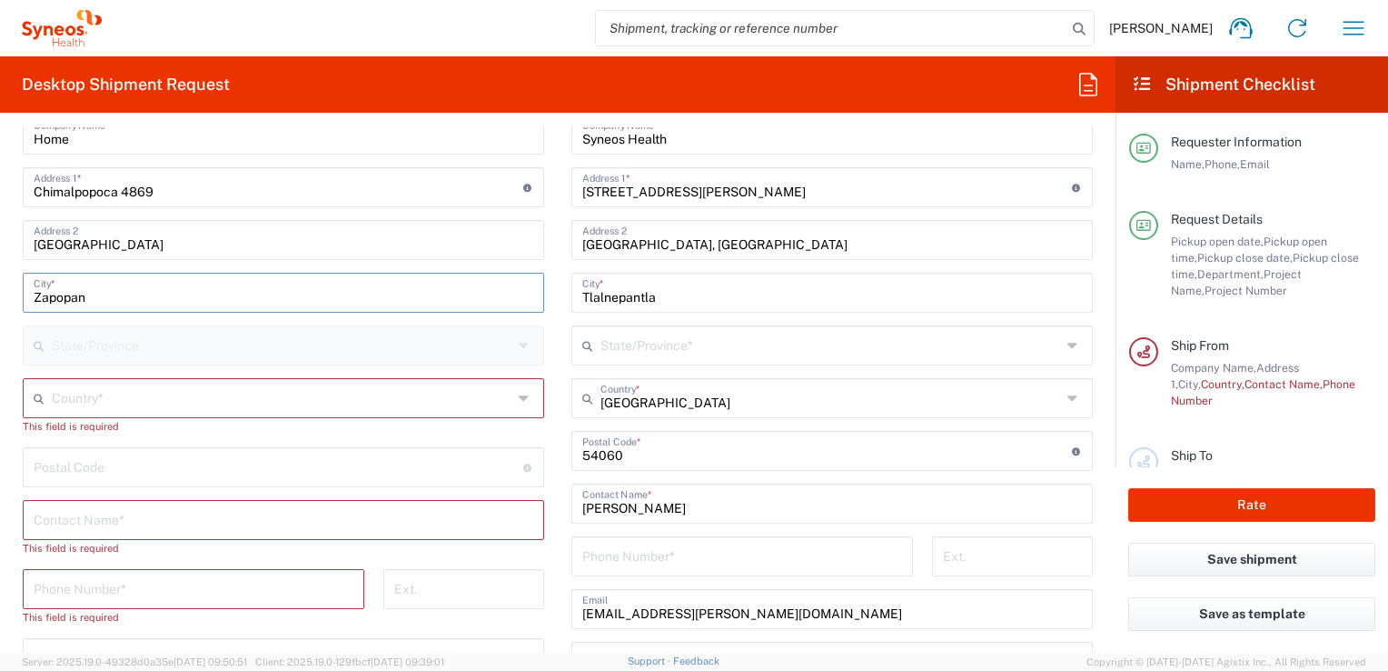
type input "Zapopan"
click at [669, 359] on div "State/Province *" at bounding box center [833, 345] width 522 height 40
click at [669, 349] on input "text" at bounding box center [831, 344] width 461 height 32
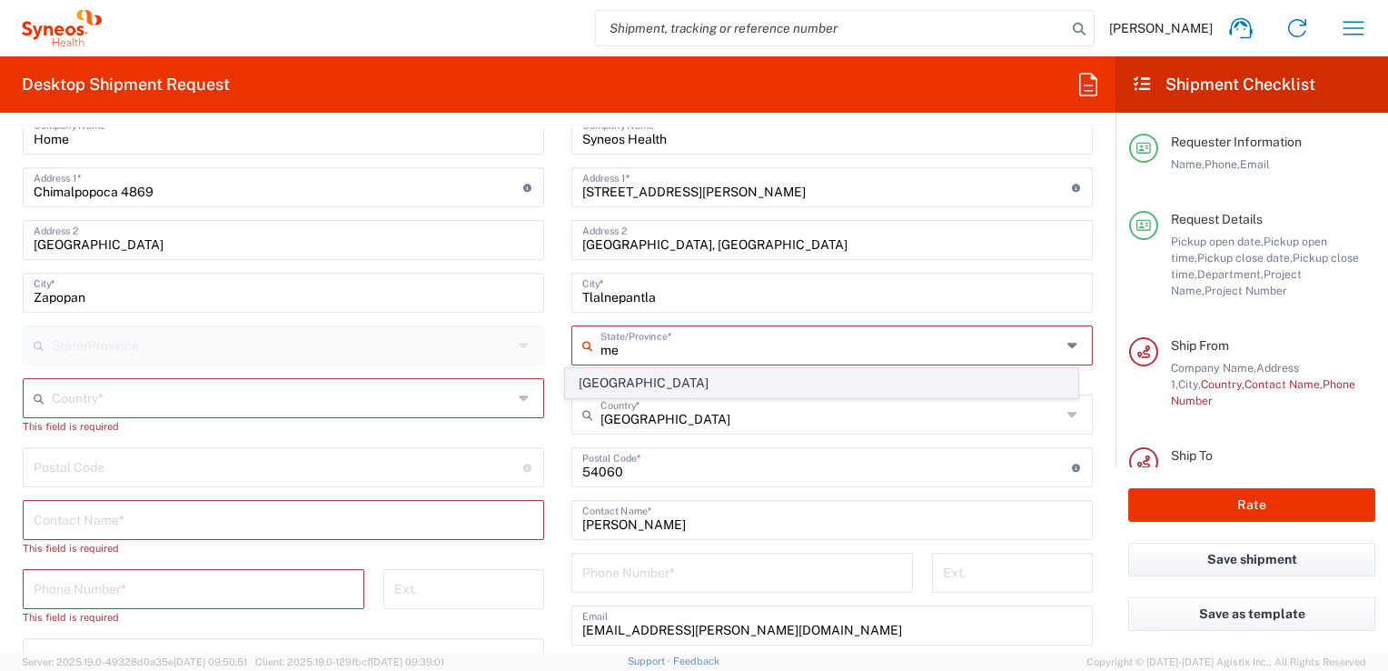
type input "me"
drag, startPoint x: 705, startPoint y: 374, endPoint x: 137, endPoint y: 383, distance: 568.0
click at [706, 374] on span "[GEOGRAPHIC_DATA]" at bounding box center [821, 383] width 511 height 28
type input "[GEOGRAPHIC_DATA]"
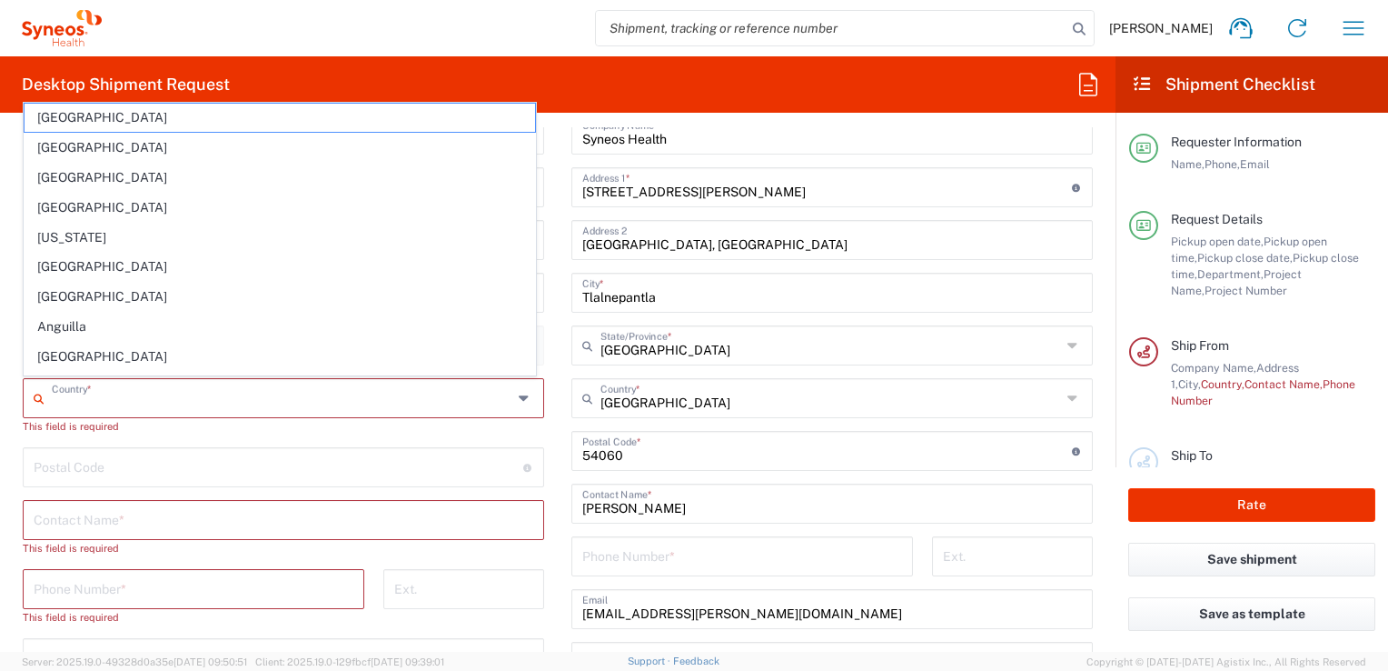
click at [114, 382] on input "text" at bounding box center [282, 397] width 461 height 32
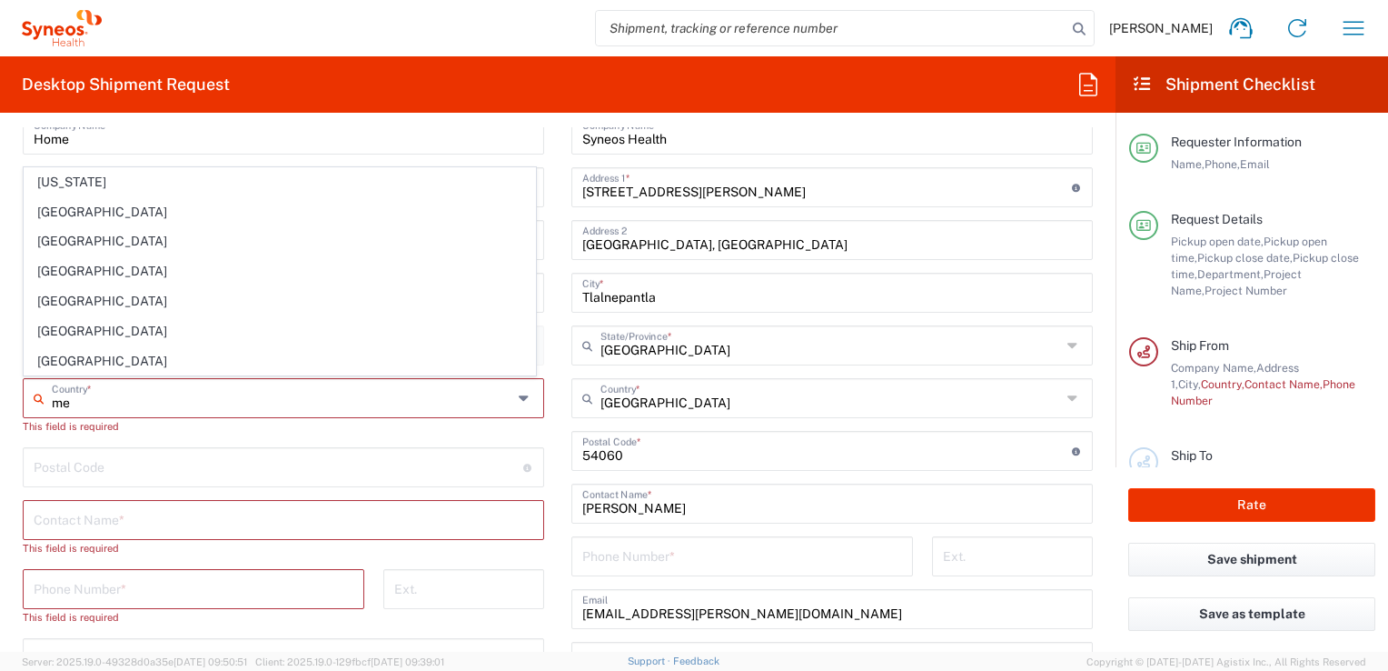
click at [64, 402] on input "me" at bounding box center [282, 397] width 461 height 32
type input "me"
click at [6, 416] on form "Requester Information [PERSON_NAME] Name * [PHONE_NUMBER] Phone * [EMAIL_ADDRES…" at bounding box center [558, 389] width 1116 height 524
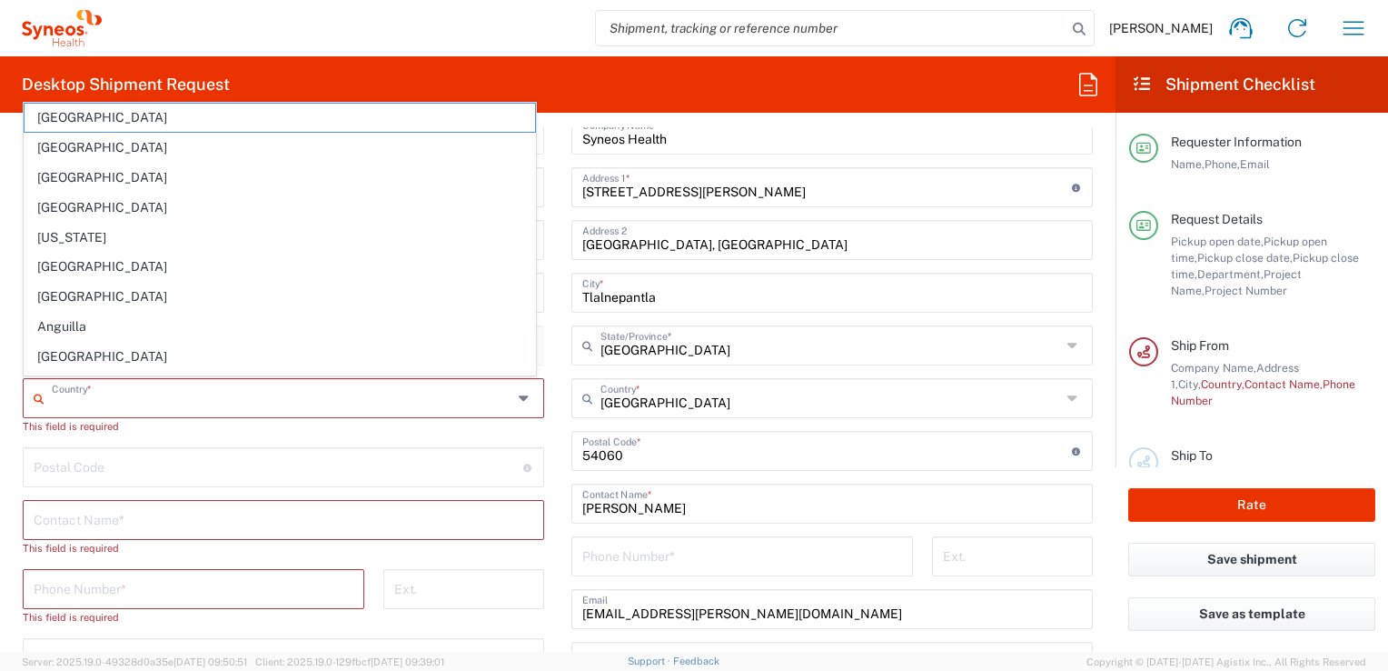
click at [78, 399] on input "text" at bounding box center [282, 397] width 461 height 32
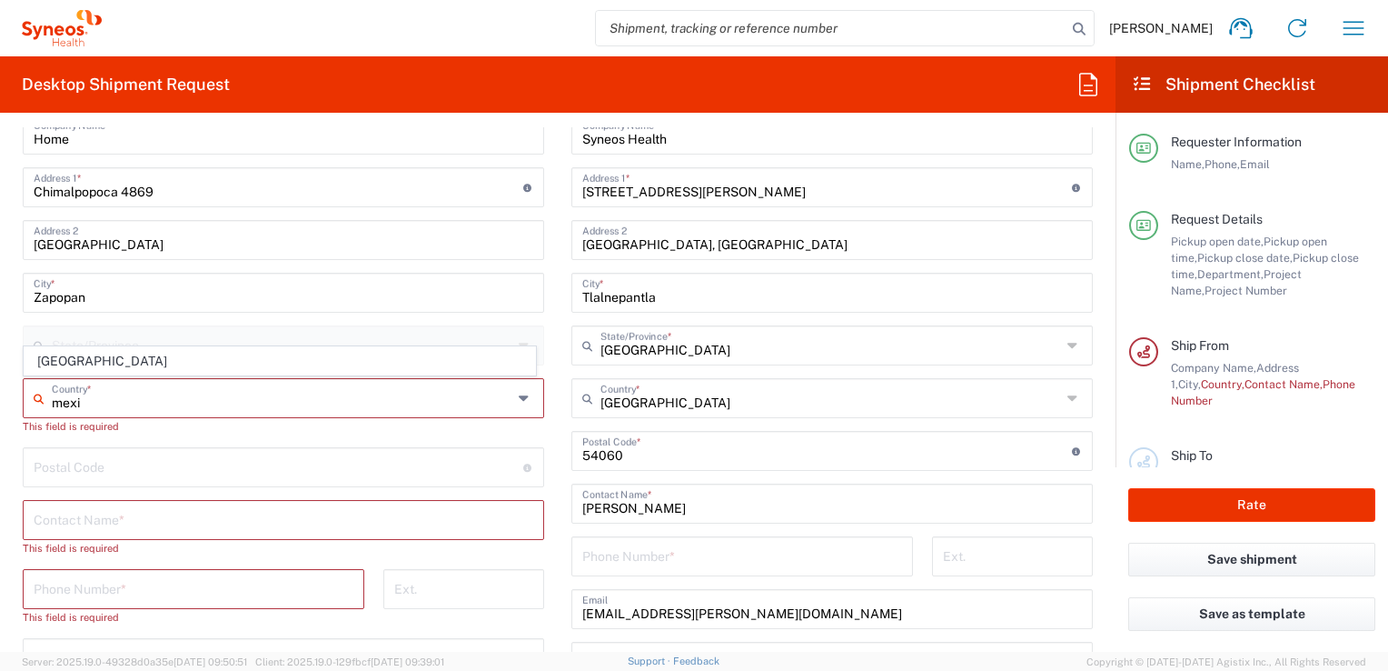
type input "mexi"
click at [0, 414] on form "Requester Information [PERSON_NAME] Name * [PHONE_NUMBER] Phone * [EMAIL_ADDRES…" at bounding box center [558, 389] width 1116 height 524
click at [87, 368] on div "Location [PERSON_NAME] LLC-[GEOGRAPHIC_DATA] [GEOGRAPHIC_DATA] [GEOGRAPHIC_DATA…" at bounding box center [284, 494] width 522 height 865
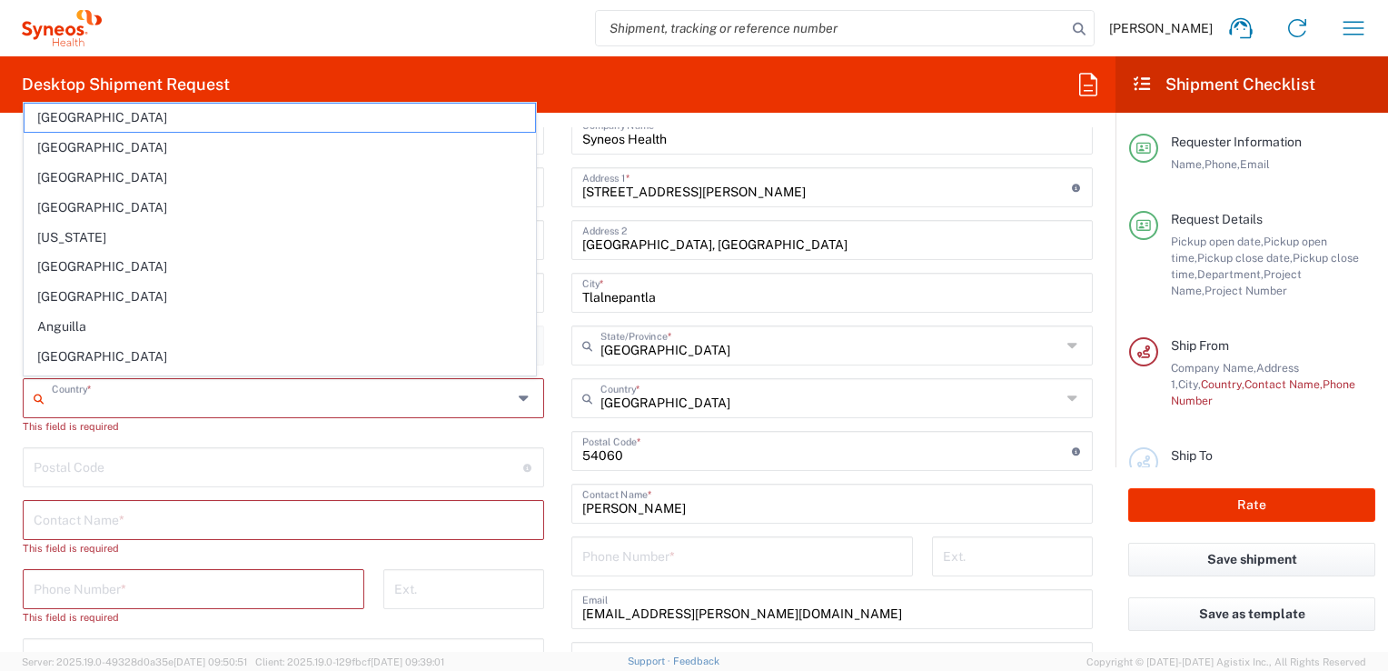
drag, startPoint x: 64, startPoint y: 395, endPoint x: 94, endPoint y: 384, distance: 32.8
click at [64, 395] on input "text" at bounding box center [282, 397] width 461 height 32
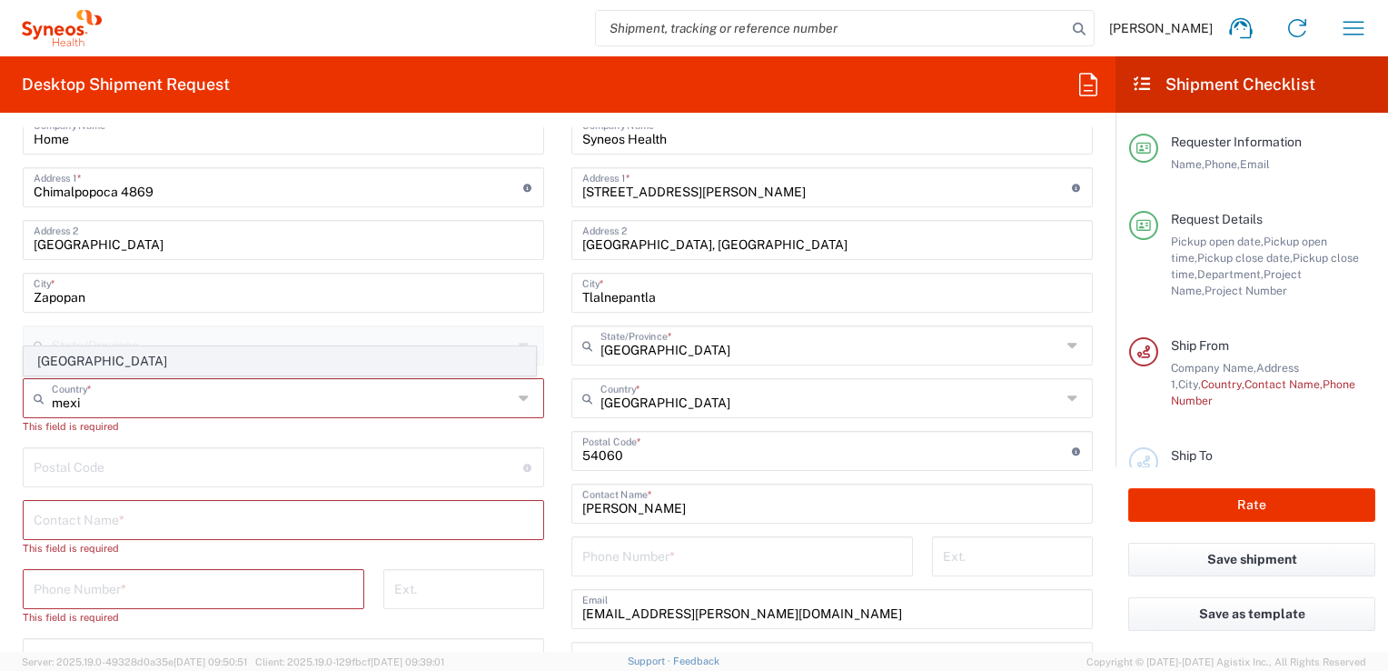
click at [81, 366] on span "[GEOGRAPHIC_DATA]" at bounding box center [280, 361] width 511 height 28
type input "[GEOGRAPHIC_DATA]"
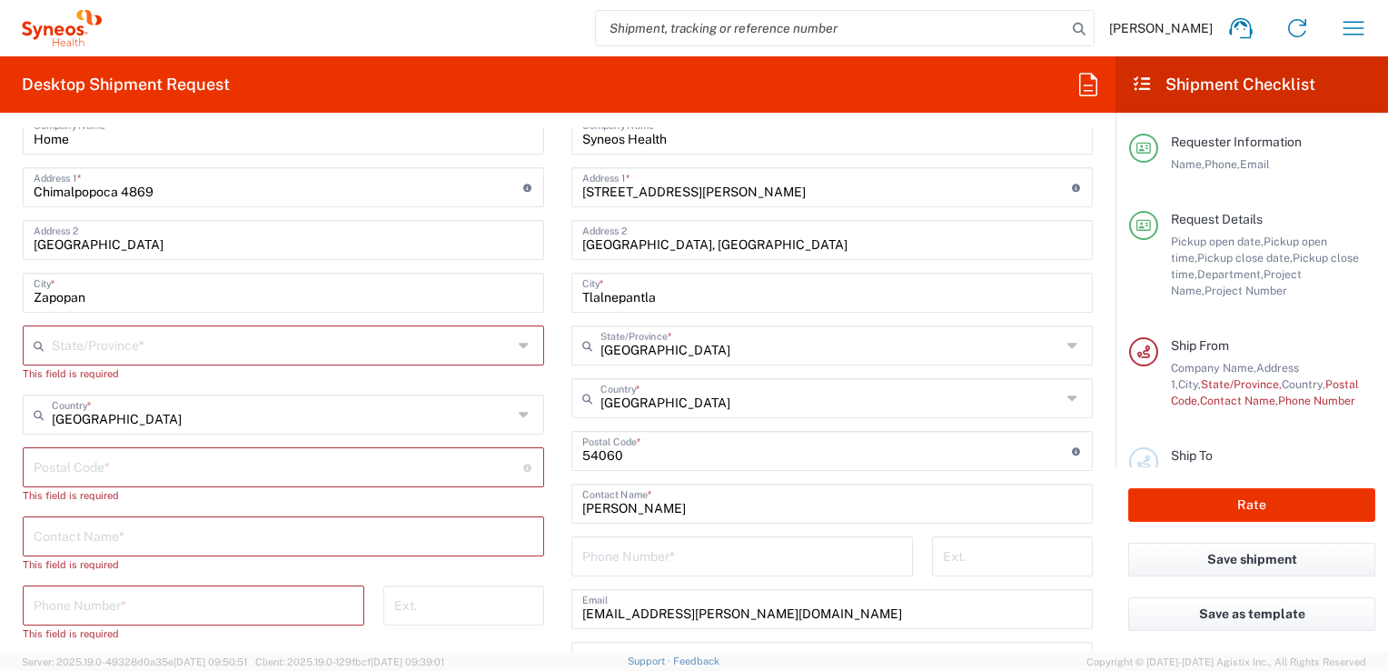
click at [13, 448] on main "Location [PERSON_NAME] LLC-[GEOGRAPHIC_DATA] [GEOGRAPHIC_DATA] [GEOGRAPHIC_DATA…" at bounding box center [283, 502] width 549 height 881
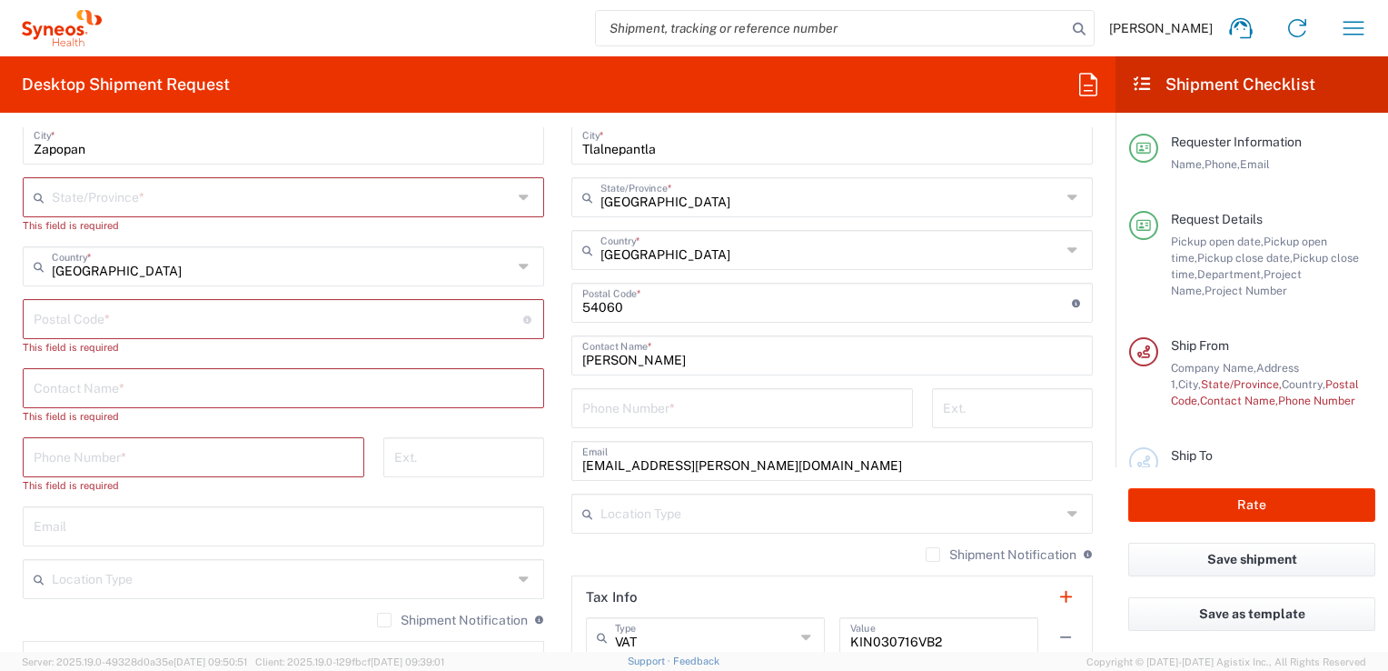
scroll to position [1000, 0]
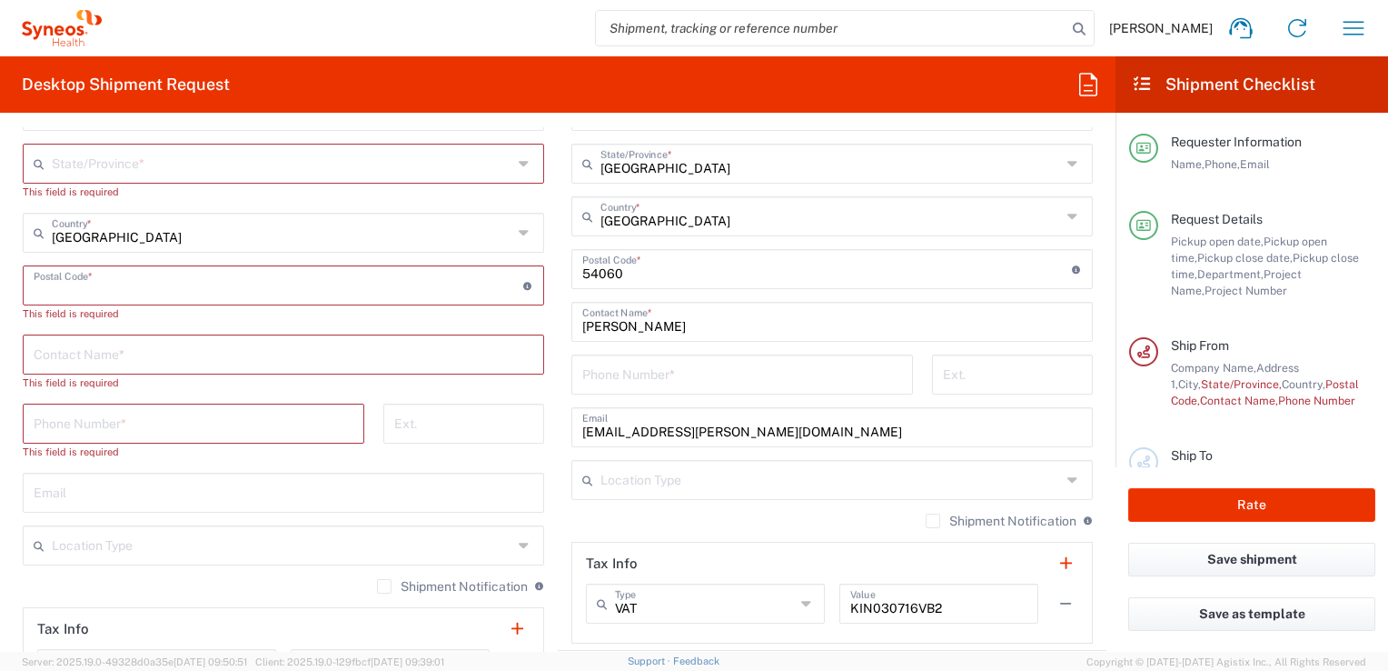
click at [138, 280] on input "undefined" at bounding box center [279, 284] width 490 height 32
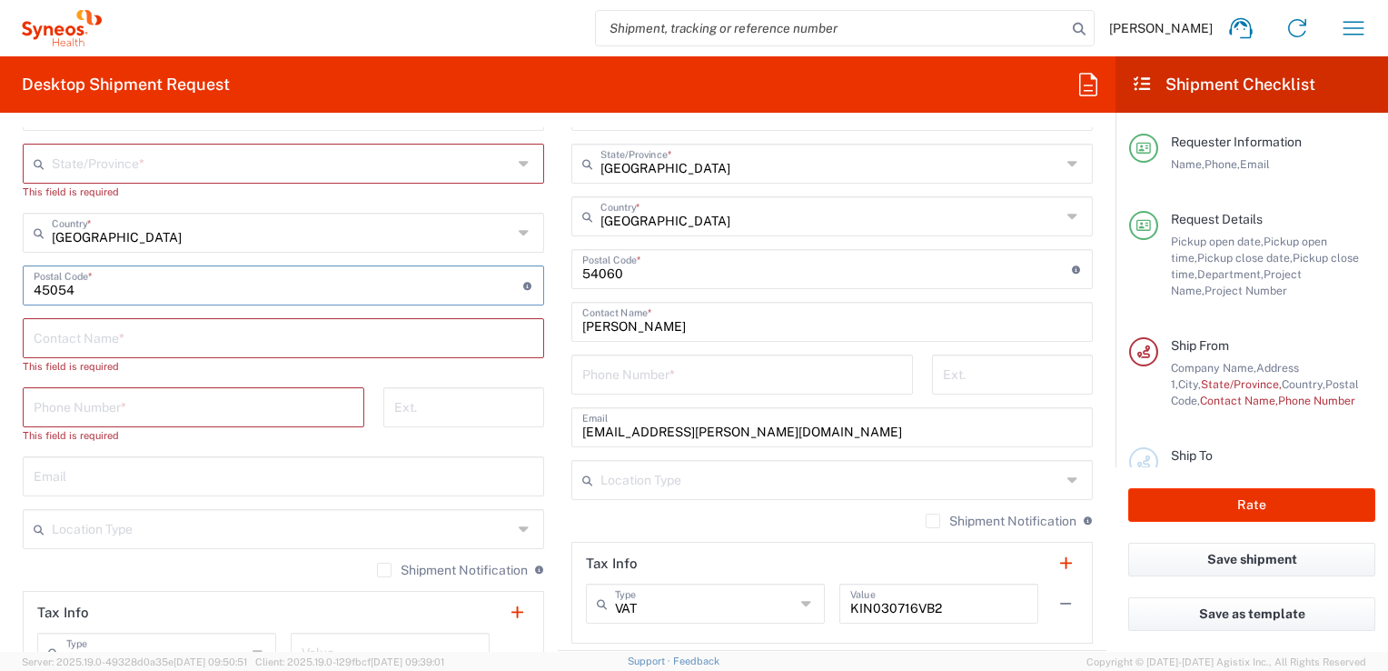
type input "45054"
click at [141, 334] on input "text" at bounding box center [284, 337] width 500 height 32
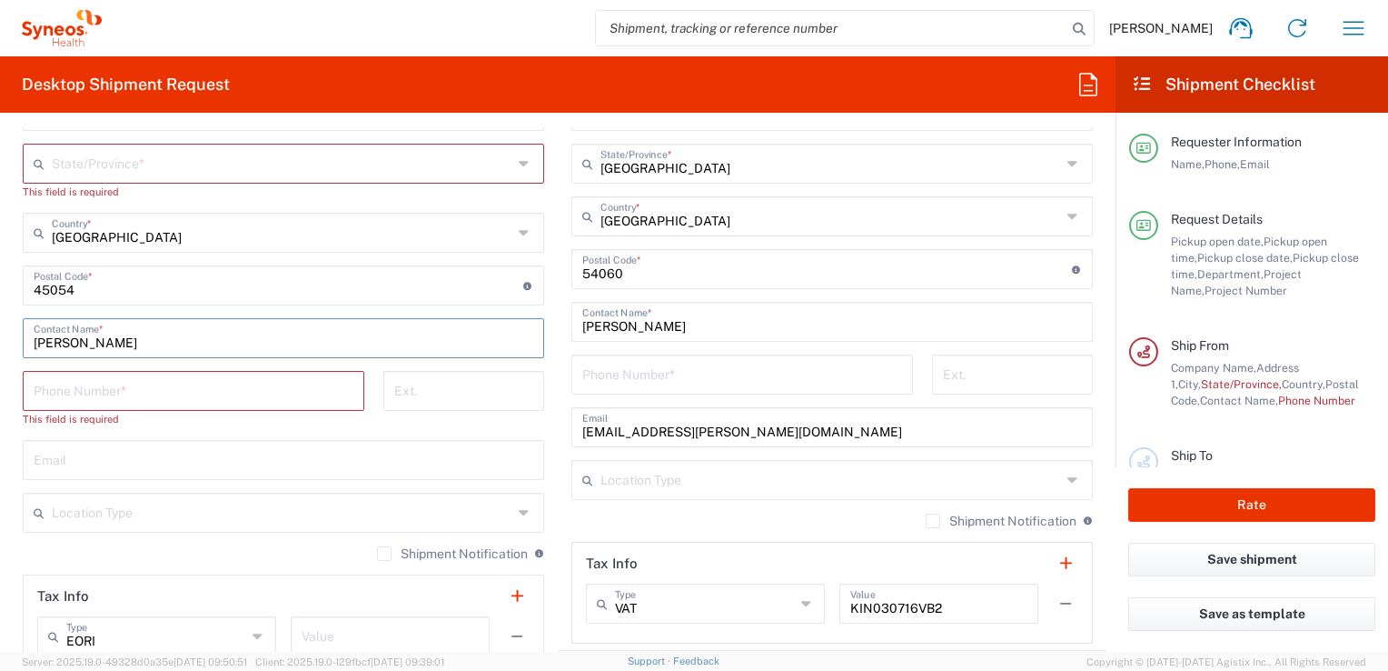
type input "[PERSON_NAME]"
click at [204, 393] on input "tel" at bounding box center [194, 389] width 320 height 32
click at [193, 402] on input "+52" at bounding box center [194, 389] width 320 height 32
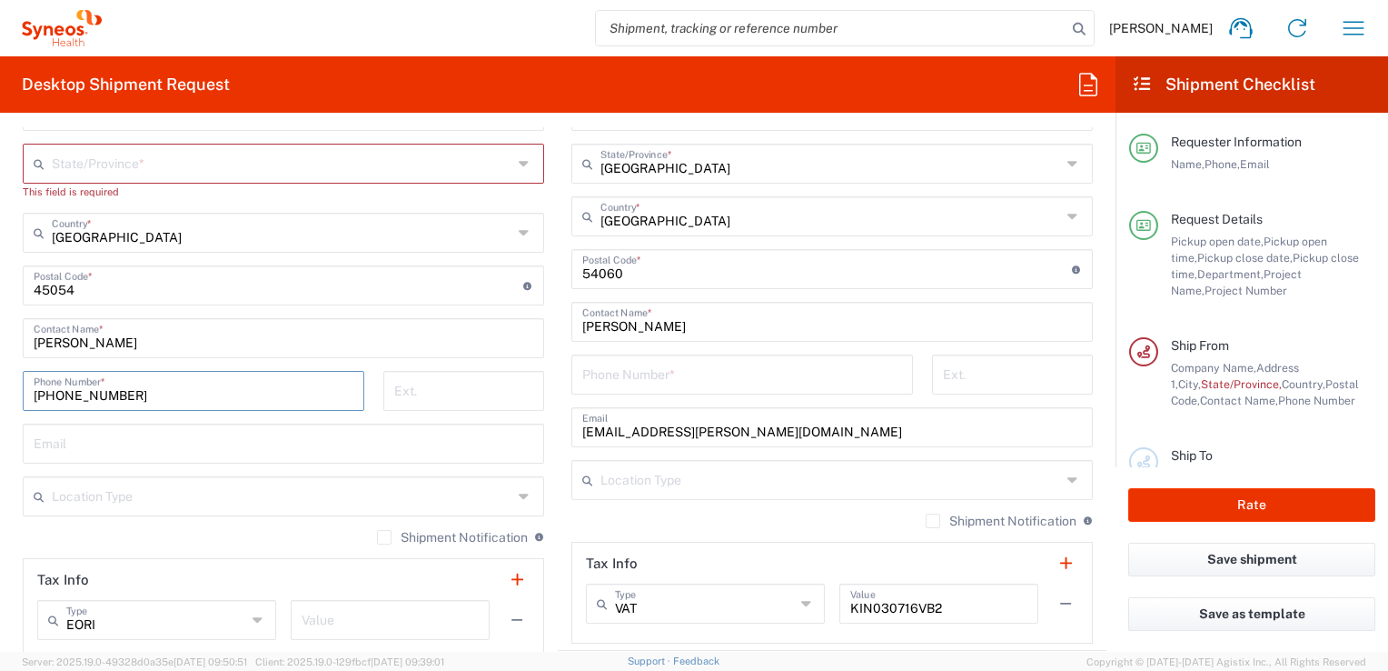
type input "[PHONE_NUMBER]"
click at [654, 313] on input "[PERSON_NAME]" at bounding box center [832, 320] width 500 height 32
click at [654, 318] on input "[PERSON_NAME]" at bounding box center [832, 320] width 500 height 32
drag, startPoint x: 663, startPoint y: 326, endPoint x: 545, endPoint y: 324, distance: 118.1
click at [561, 323] on main "Location [PERSON_NAME] LLC-[GEOGRAPHIC_DATA] [GEOGRAPHIC_DATA] [GEOGRAPHIC_DATA…" at bounding box center [832, 261] width 549 height 763
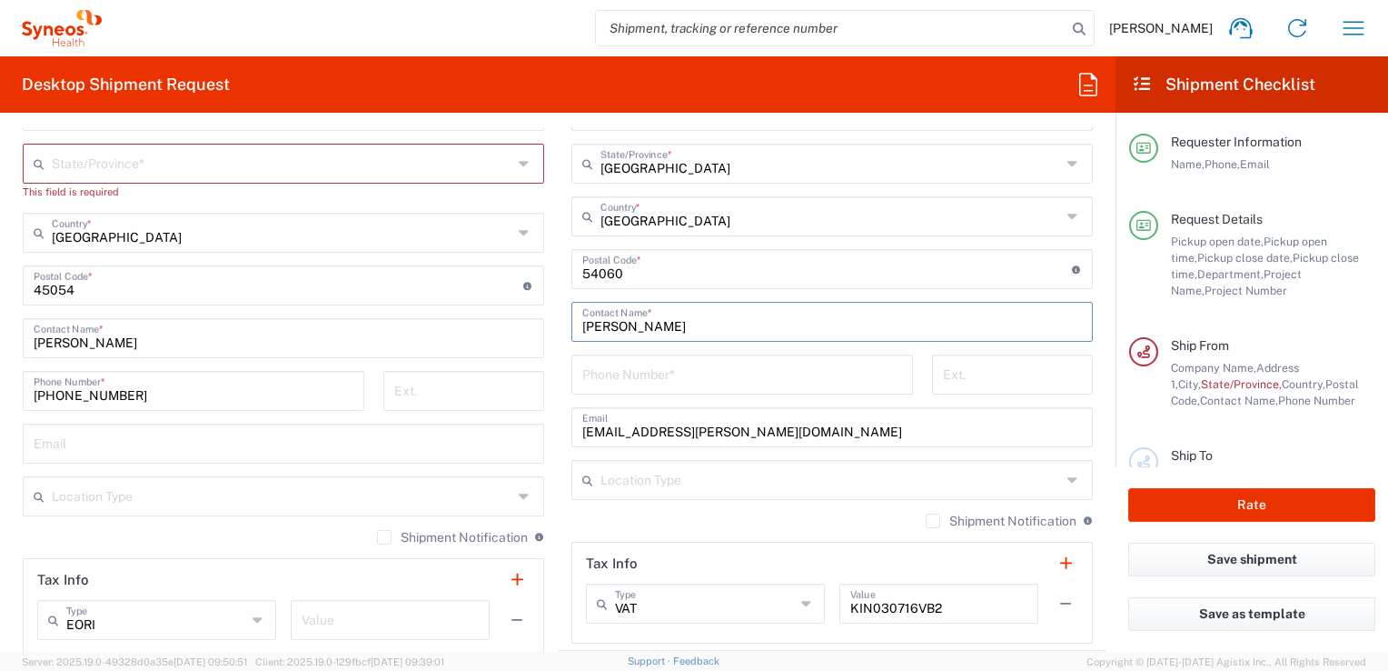
type input "[PERSON_NAME]"
click at [636, 382] on input "tel" at bounding box center [742, 373] width 320 height 32
type input "[PHONE_NUMBER]"
drag, startPoint x: 678, startPoint y: 433, endPoint x: 642, endPoint y: 423, distance: 36.8
click at [678, 433] on input "[EMAIL_ADDRESS][PERSON_NAME][DOMAIN_NAME]" at bounding box center [832, 426] width 500 height 32
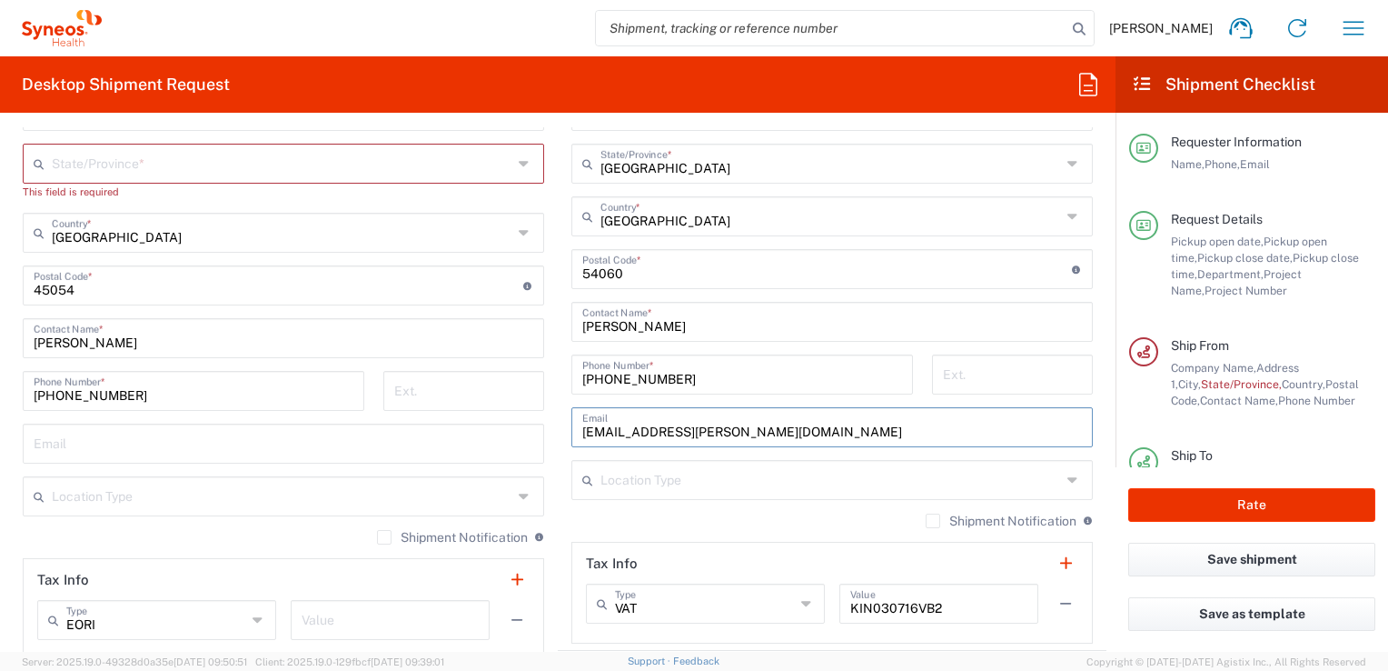
drag, startPoint x: 638, startPoint y: 425, endPoint x: 603, endPoint y: 438, distance: 36.8
click at [572, 428] on div "[EMAIL_ADDRESS][PERSON_NAME][DOMAIN_NAME] Email" at bounding box center [833, 427] width 522 height 40
click at [675, 430] on input "[EMAIL_ADDRESS][PERSON_NAME][DOMAIN_NAME]" at bounding box center [832, 426] width 500 height 32
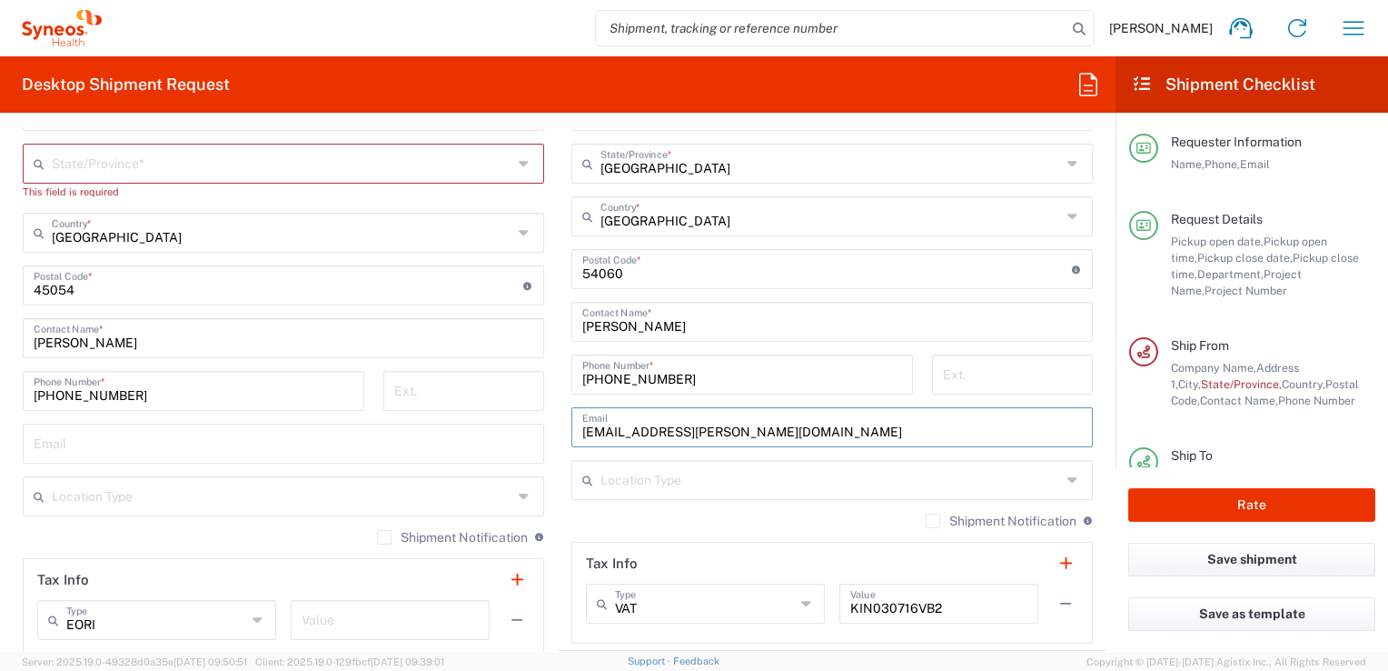
click at [675, 430] on input "[EMAIL_ADDRESS][PERSON_NAME][DOMAIN_NAME]" at bounding box center [832, 426] width 500 height 32
click at [308, 476] on div "Location Type" at bounding box center [284, 496] width 522 height 40
click at [267, 442] on input "text" at bounding box center [284, 442] width 500 height 32
paste input "[EMAIL_ADDRESS][PERSON_NAME][DOMAIN_NAME]"
type input "[EMAIL_ADDRESS][PERSON_NAME][DOMAIN_NAME]"
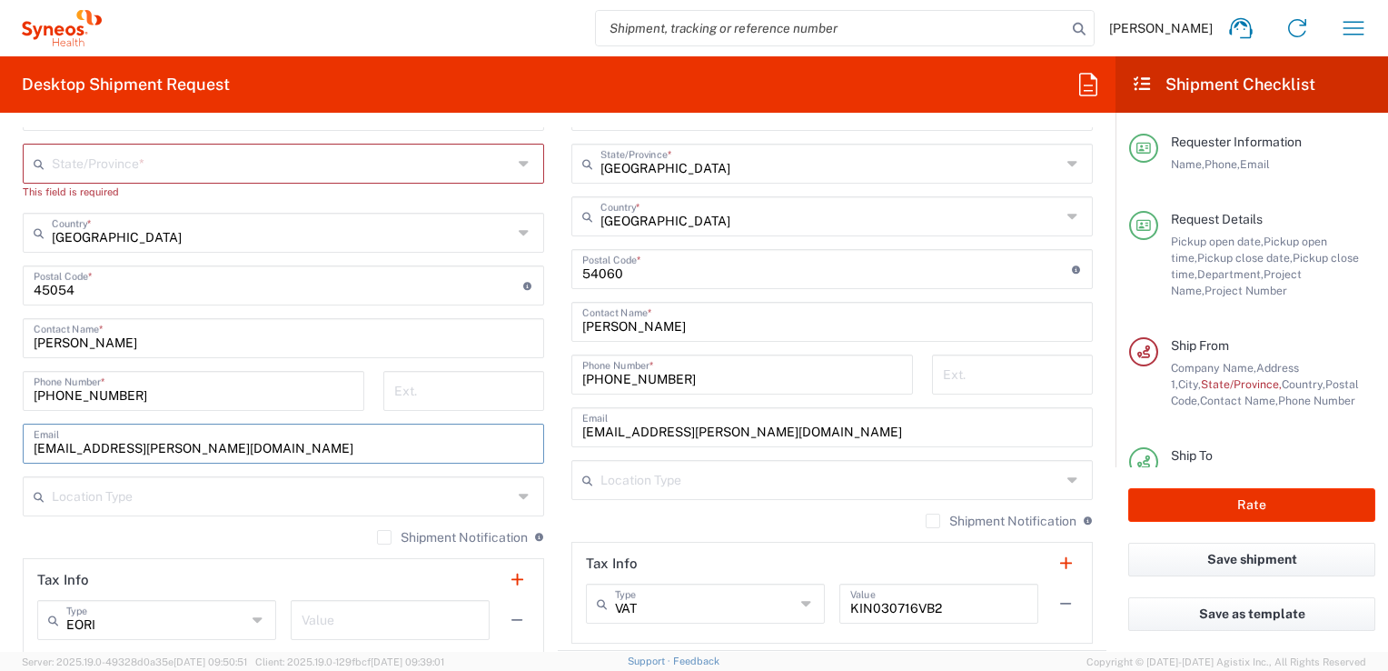
drag, startPoint x: 671, startPoint y: 430, endPoint x: 640, endPoint y: 427, distance: 31.9
click at [671, 430] on input "[EMAIL_ADDRESS][PERSON_NAME][DOMAIN_NAME]" at bounding box center [832, 426] width 500 height 32
drag, startPoint x: 640, startPoint y: 427, endPoint x: 552, endPoint y: 426, distance: 87.2
click at [558, 426] on main "Location [PERSON_NAME] LLC-[GEOGRAPHIC_DATA] [GEOGRAPHIC_DATA] [GEOGRAPHIC_DATA…" at bounding box center [832, 261] width 549 height 763
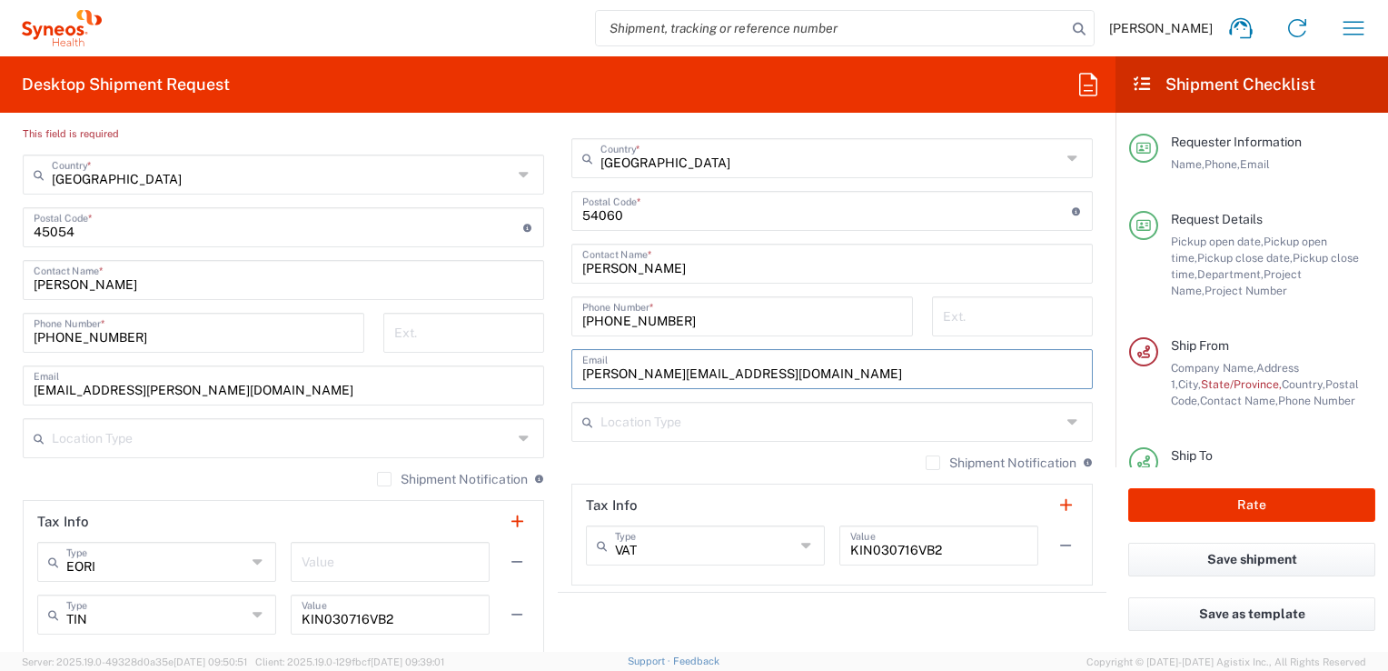
scroll to position [1090, 0]
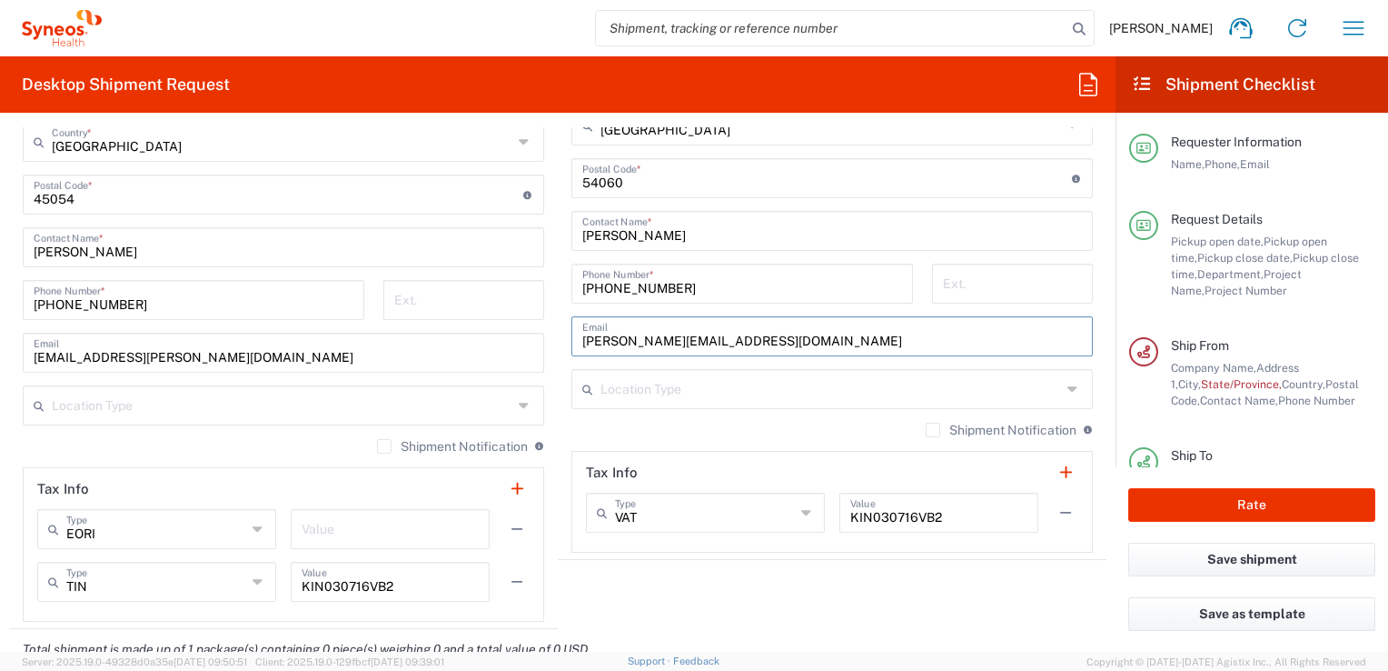
type input "[PERSON_NAME][EMAIL_ADDRESS][DOMAIN_NAME]"
click at [296, 438] on div "Shipment Notification If checked, a shipment notification email will be sent to…" at bounding box center [284, 452] width 522 height 29
click at [171, 411] on input "text" at bounding box center [282, 404] width 461 height 32
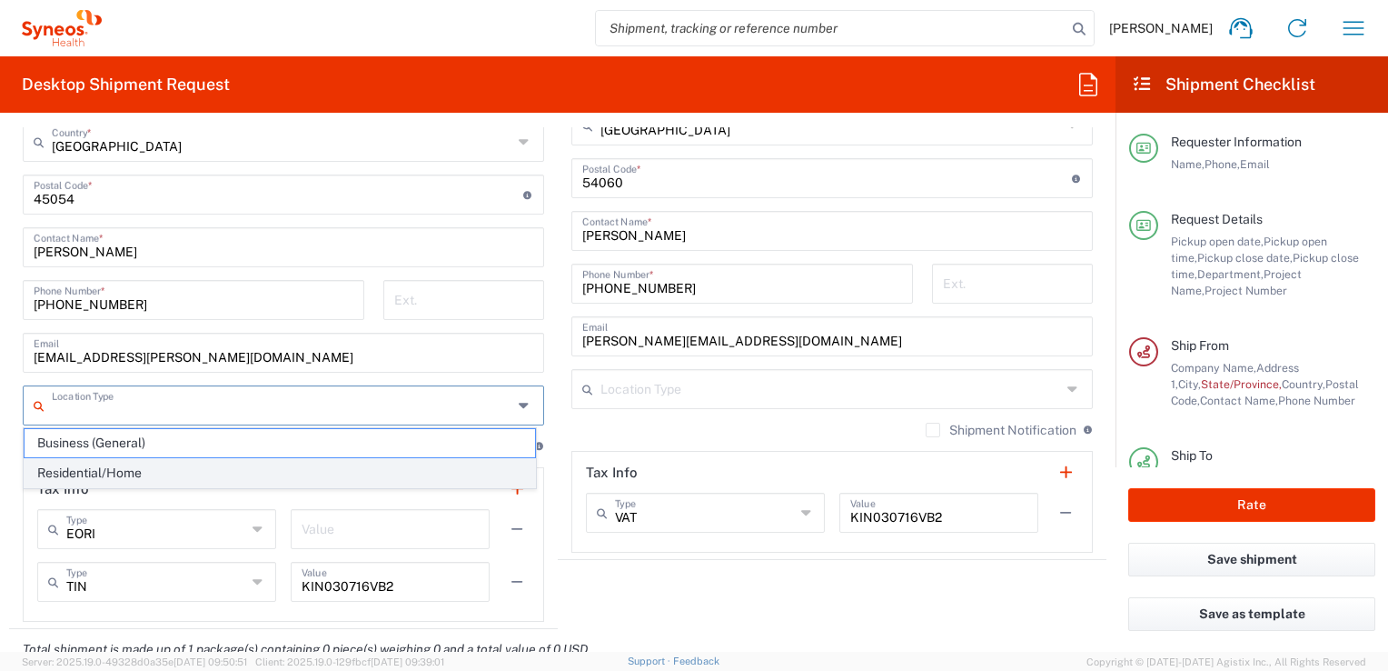
click at [125, 471] on span "Residential/Home" at bounding box center [280, 473] width 511 height 28
type input "Residential/Home"
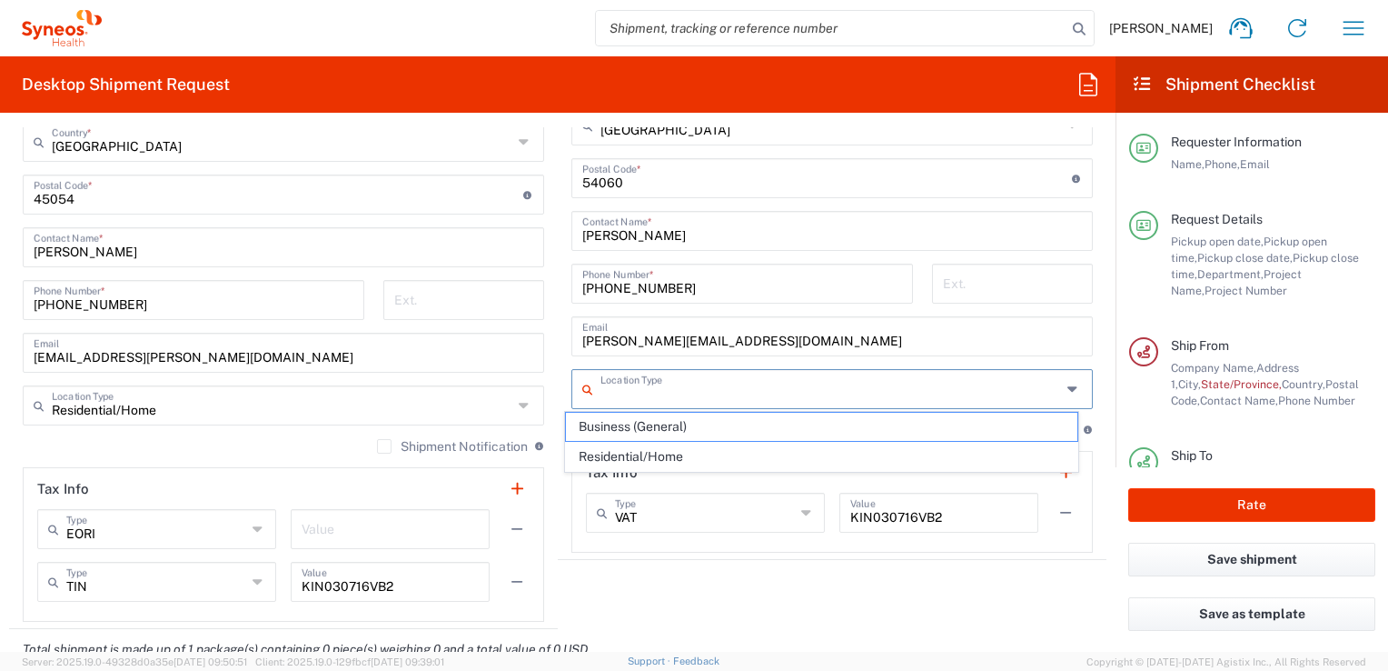
click at [640, 391] on input "text" at bounding box center [831, 388] width 461 height 32
click at [635, 426] on span "Business (General)" at bounding box center [821, 427] width 511 height 28
type input "Business (General)"
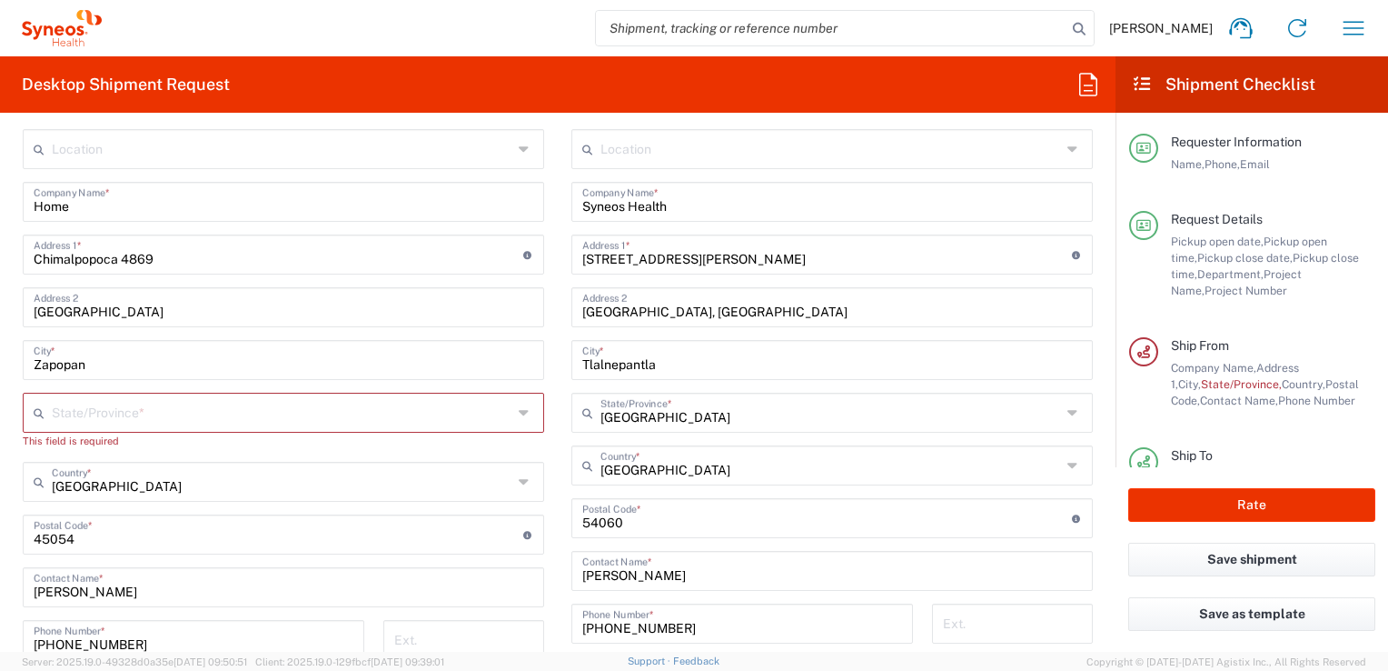
scroll to position [636, 0]
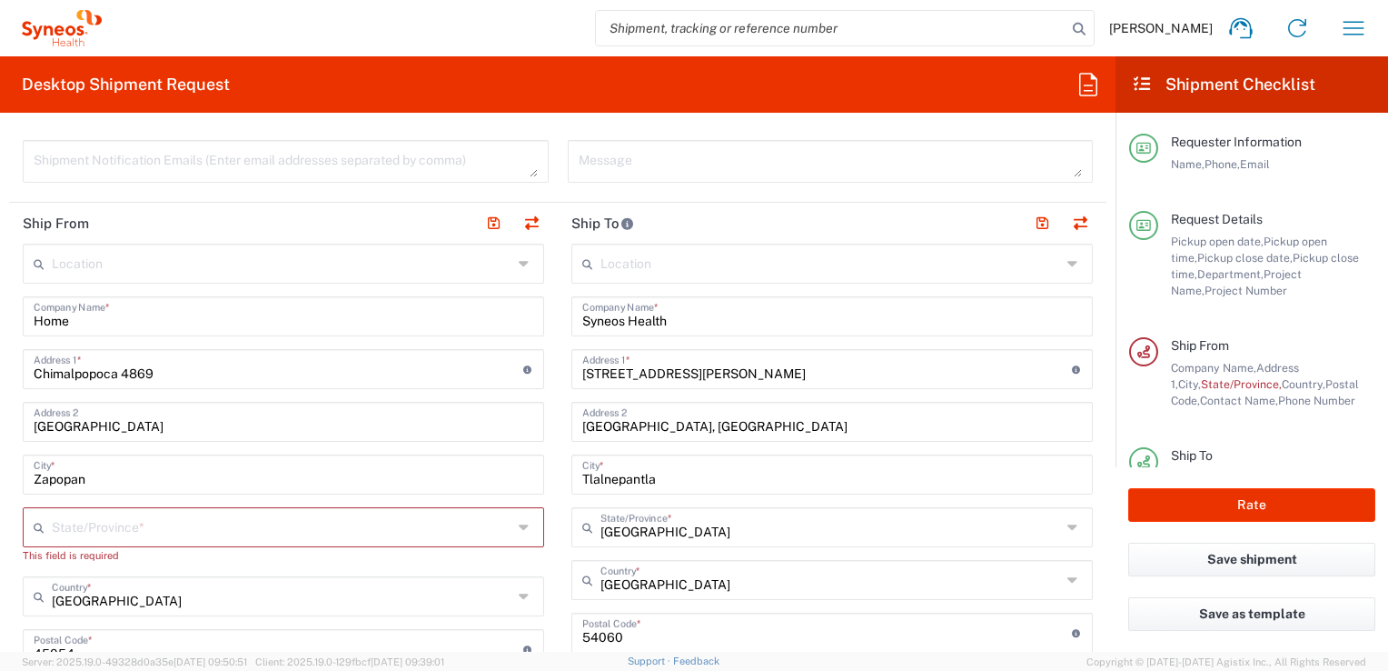
click at [252, 516] on input "text" at bounding box center [282, 526] width 461 height 32
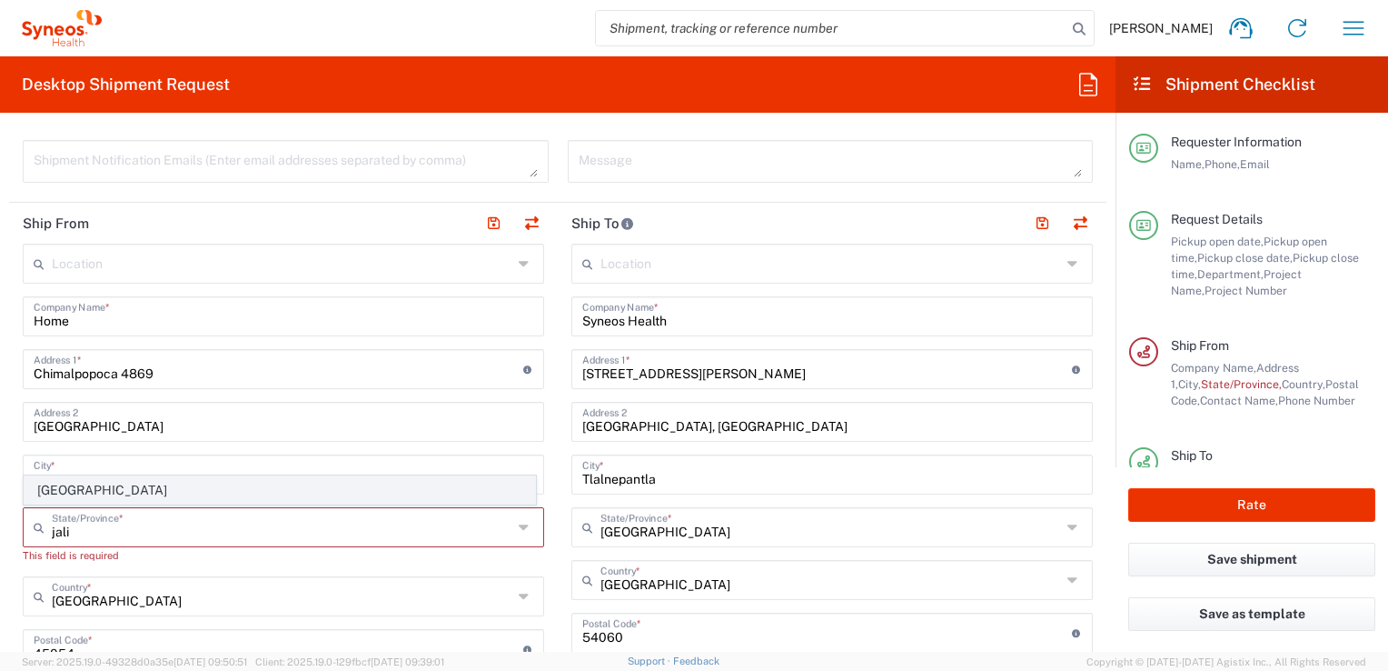
click at [170, 492] on span "[GEOGRAPHIC_DATA]" at bounding box center [280, 490] width 511 height 28
type input "[GEOGRAPHIC_DATA]"
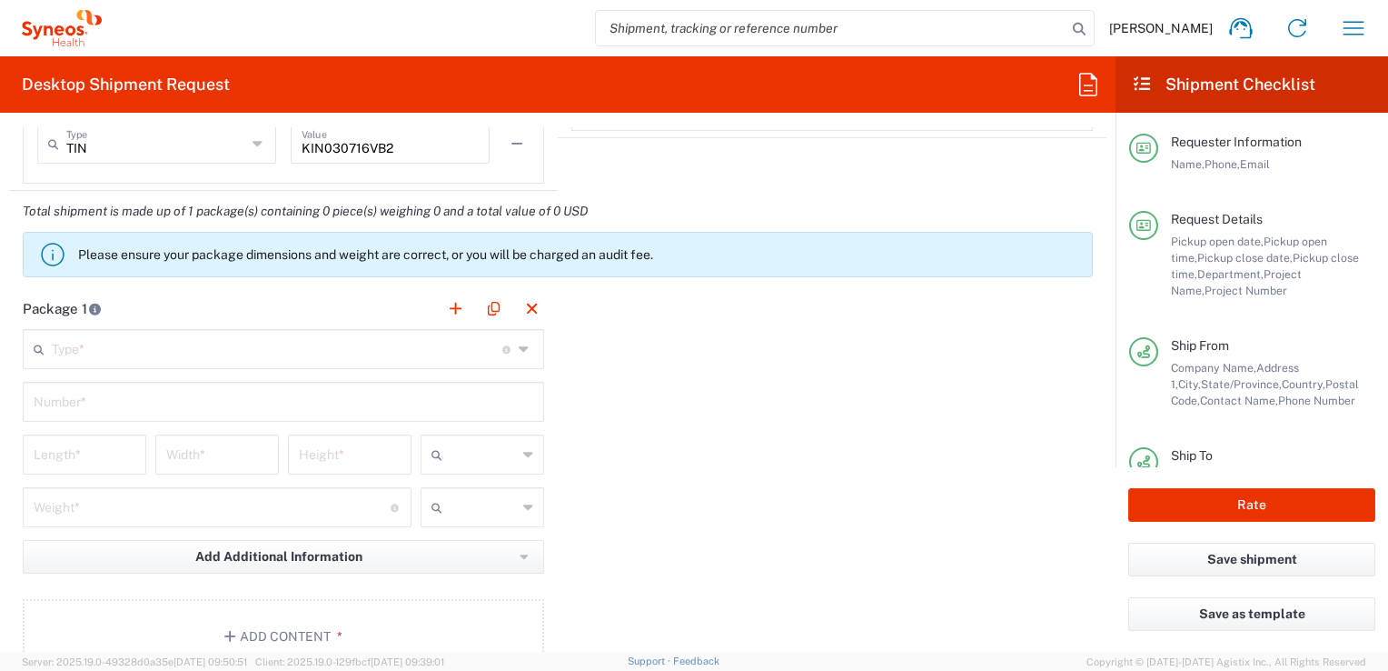
scroll to position [1545, 0]
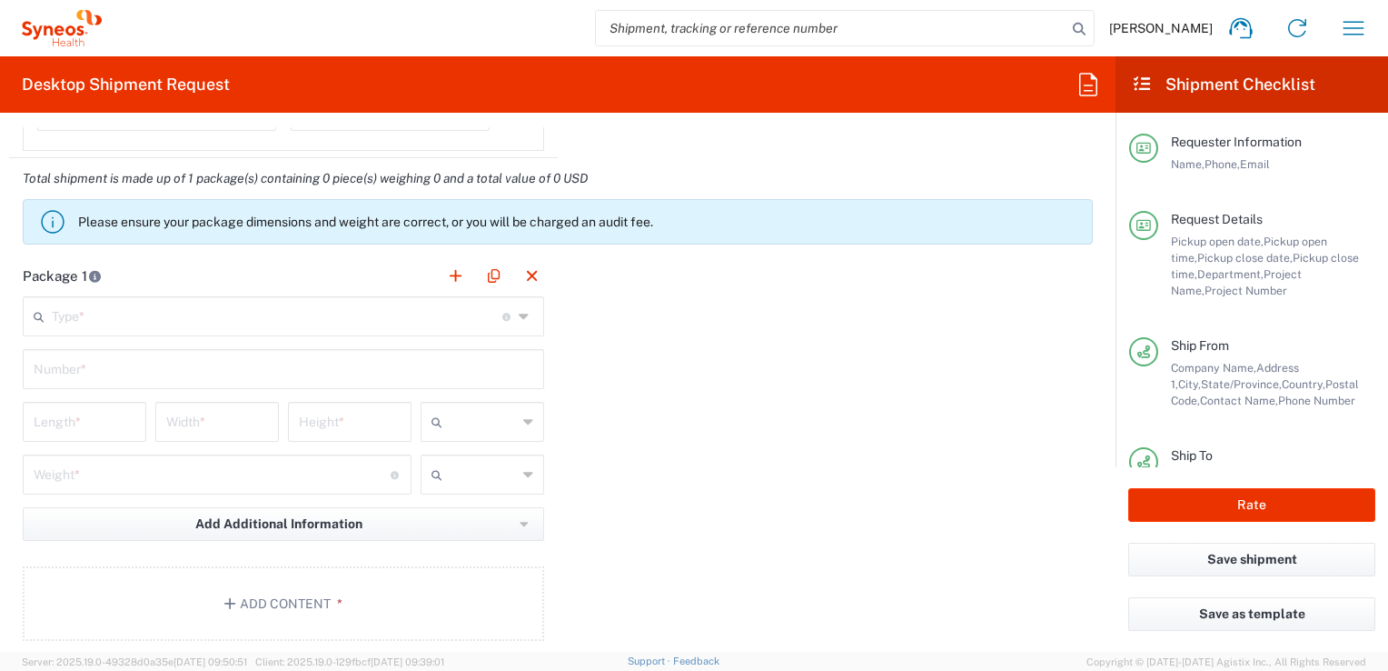
click at [234, 329] on div "Type * Material used to package goods" at bounding box center [284, 316] width 522 height 40
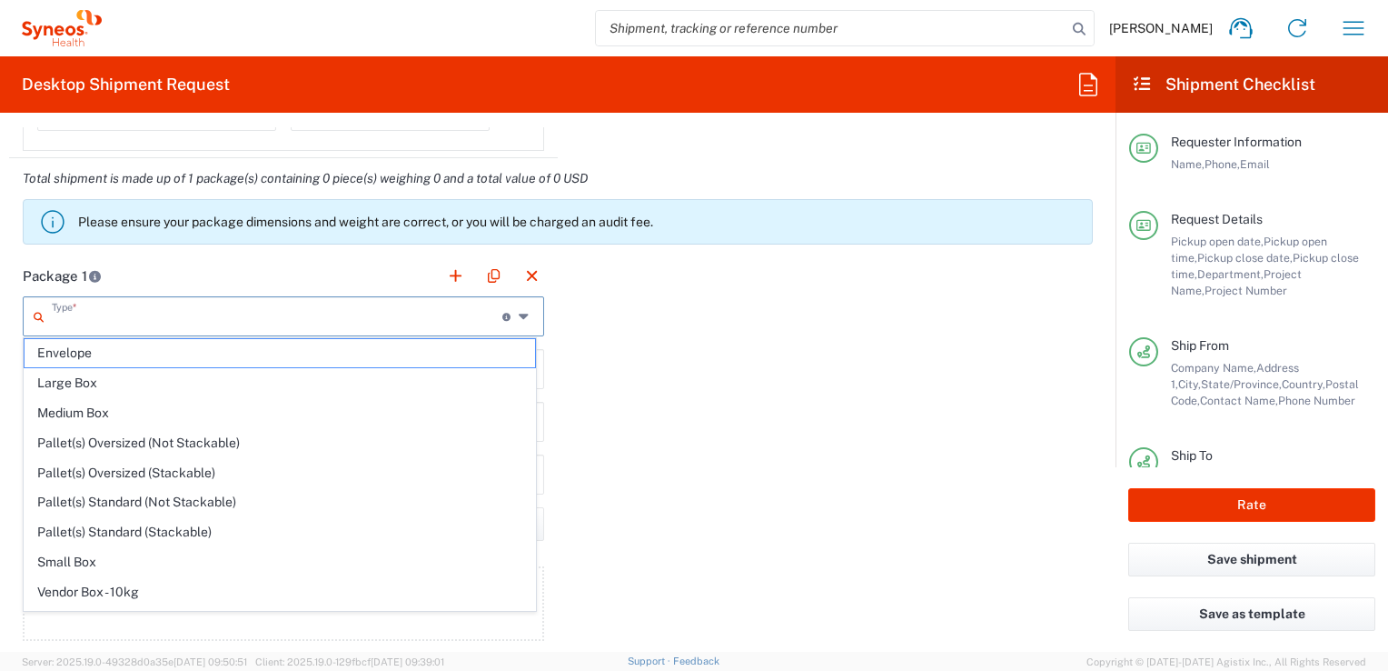
click at [225, 309] on input "text" at bounding box center [277, 315] width 451 height 32
click at [187, 358] on span "Envelope" at bounding box center [280, 353] width 511 height 28
type input "Envelope"
type input "1"
type input "9.5"
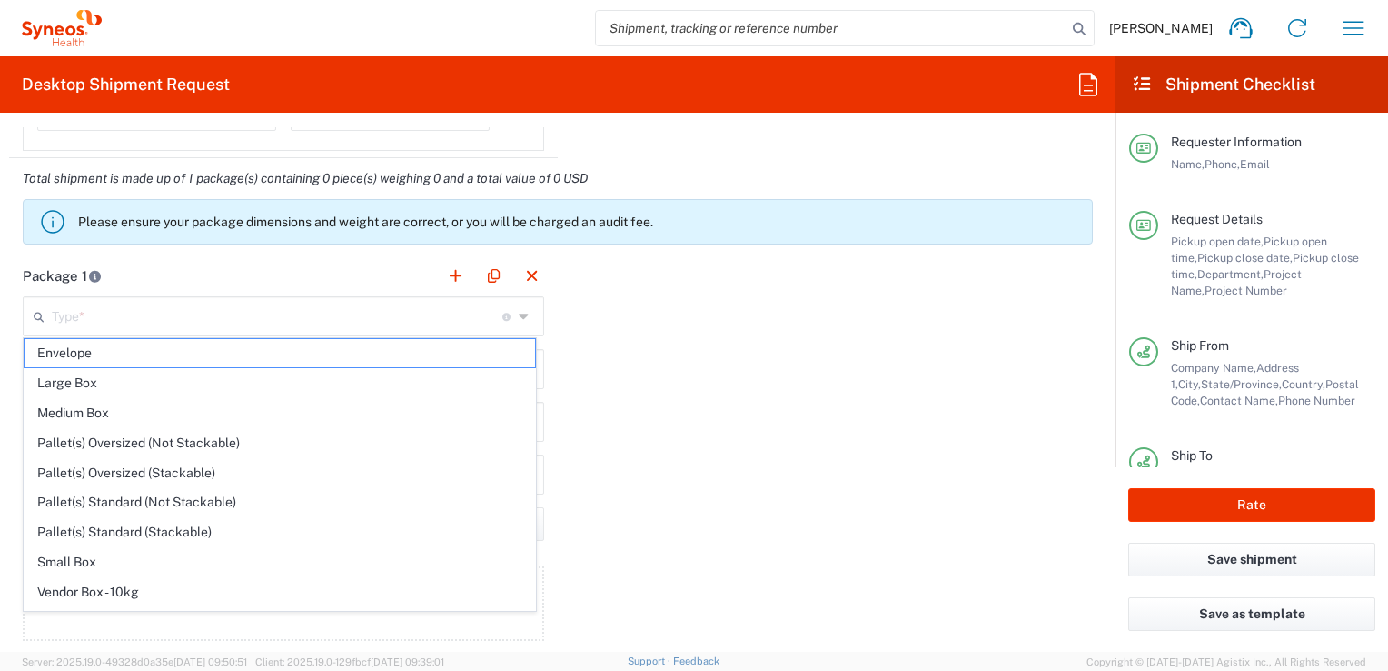
type input "12.5"
type input "0.25"
type input "in"
type input "0.45"
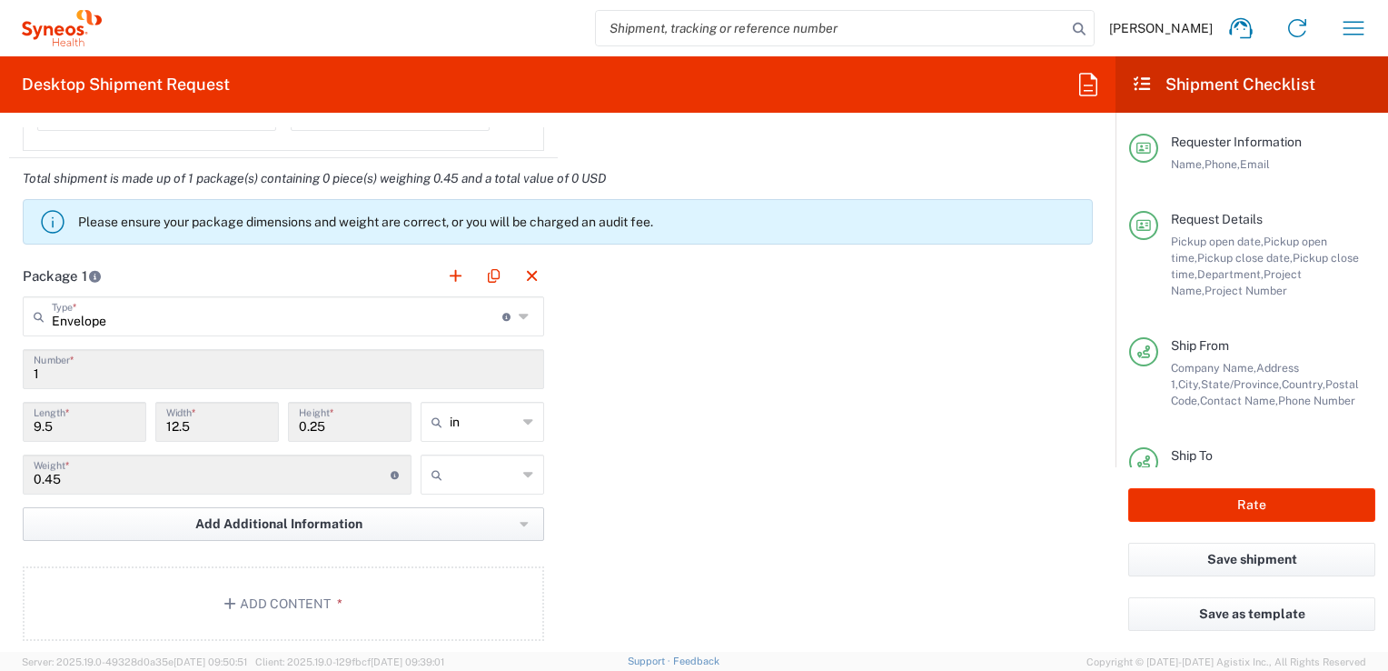
scroll to position [1636, 0]
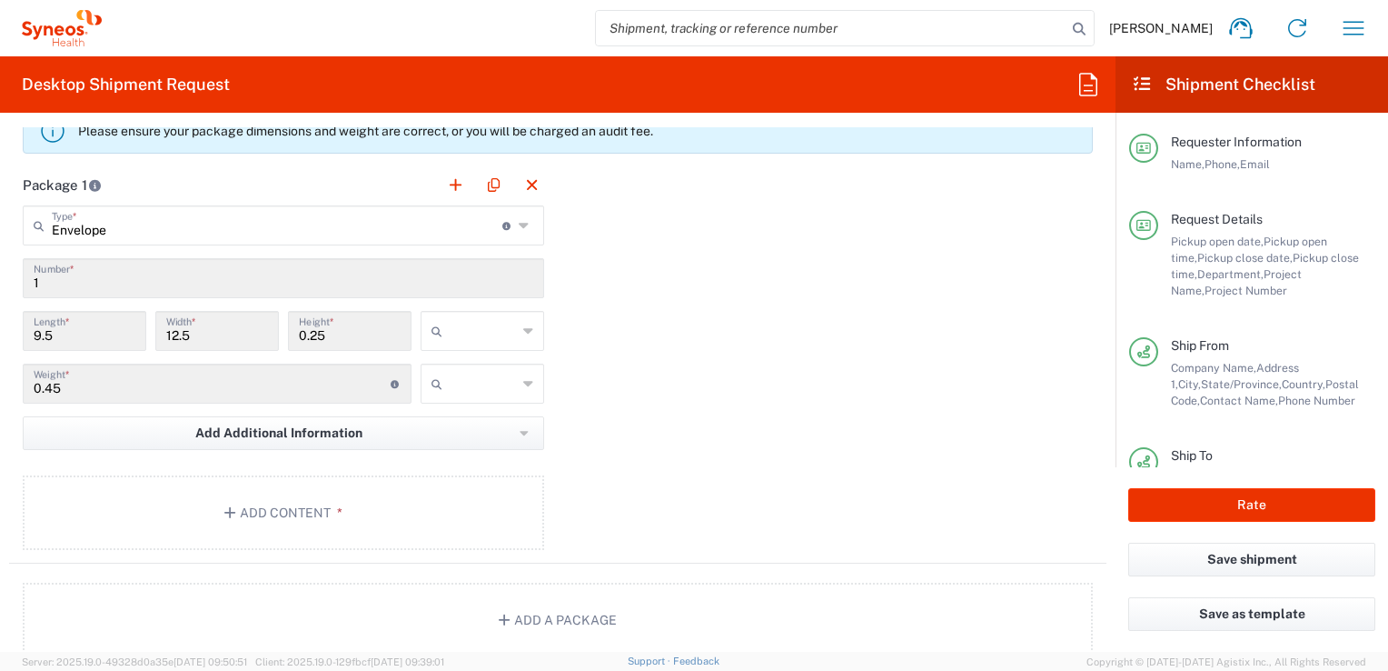
click at [478, 323] on input "text" at bounding box center [483, 330] width 67 height 29
click at [450, 399] on span "cm" at bounding box center [476, 397] width 118 height 28
click at [472, 379] on input "text" at bounding box center [483, 383] width 67 height 29
type input "24.13"
type input "31.75"
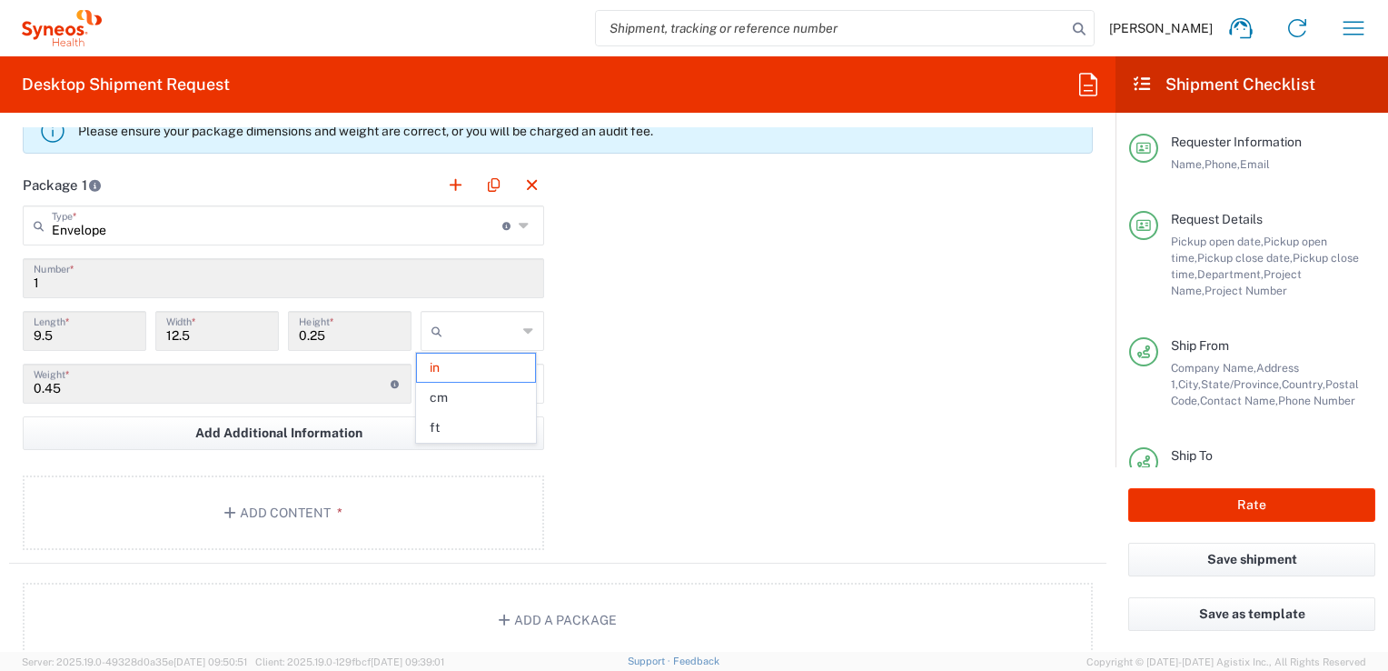
type input "0.64"
type input "cm"
click at [456, 427] on span "kgs" at bounding box center [476, 420] width 118 height 28
type input "kgs"
click at [343, 507] on button "Add Content *" at bounding box center [284, 512] width 522 height 75
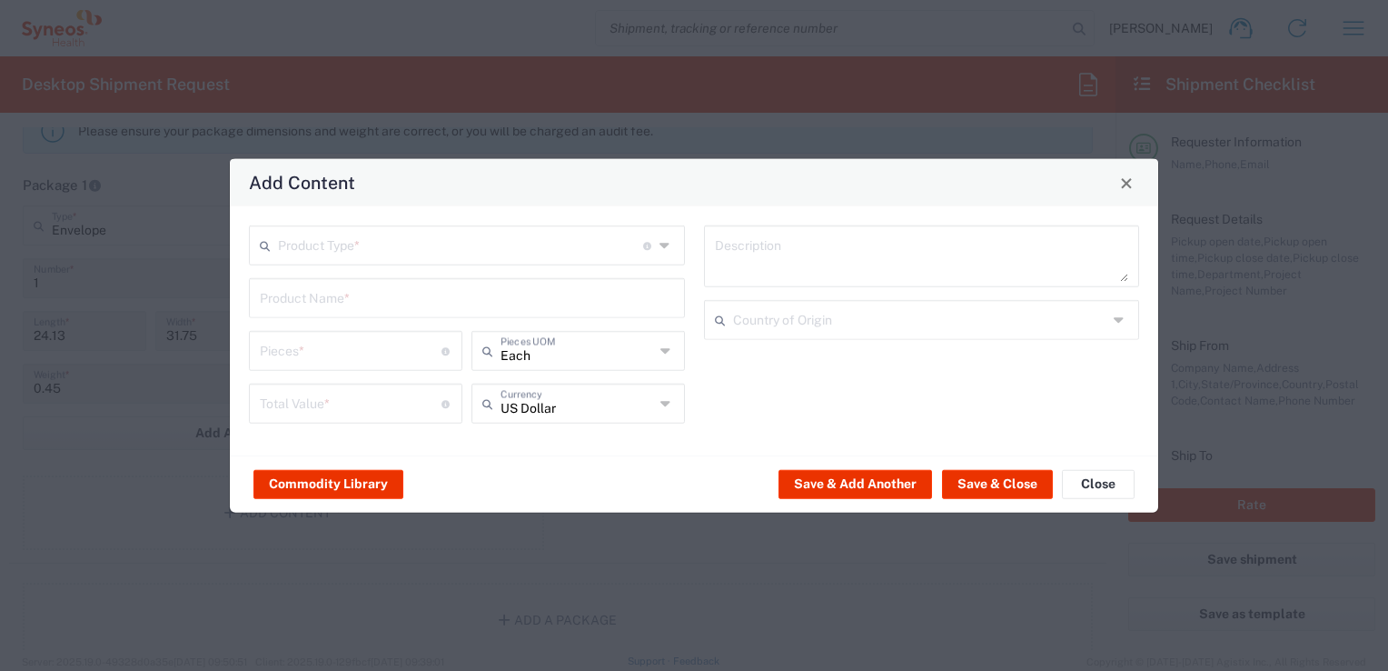
click at [404, 268] on div "Product Type * Document: Paper document generated internally by Syneos, a clien…" at bounding box center [467, 330] width 455 height 211
click at [411, 249] on input "text" at bounding box center [460, 244] width 365 height 32
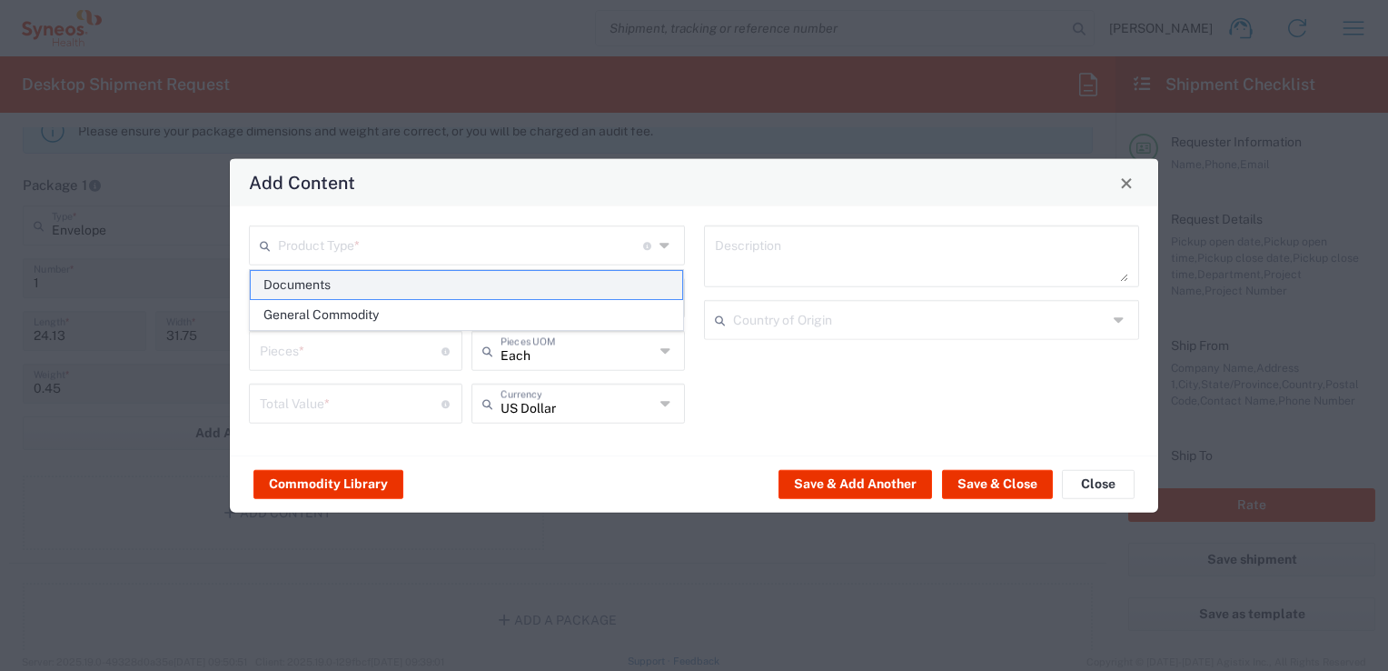
click at [400, 293] on span "Documents" at bounding box center [467, 285] width 433 height 28
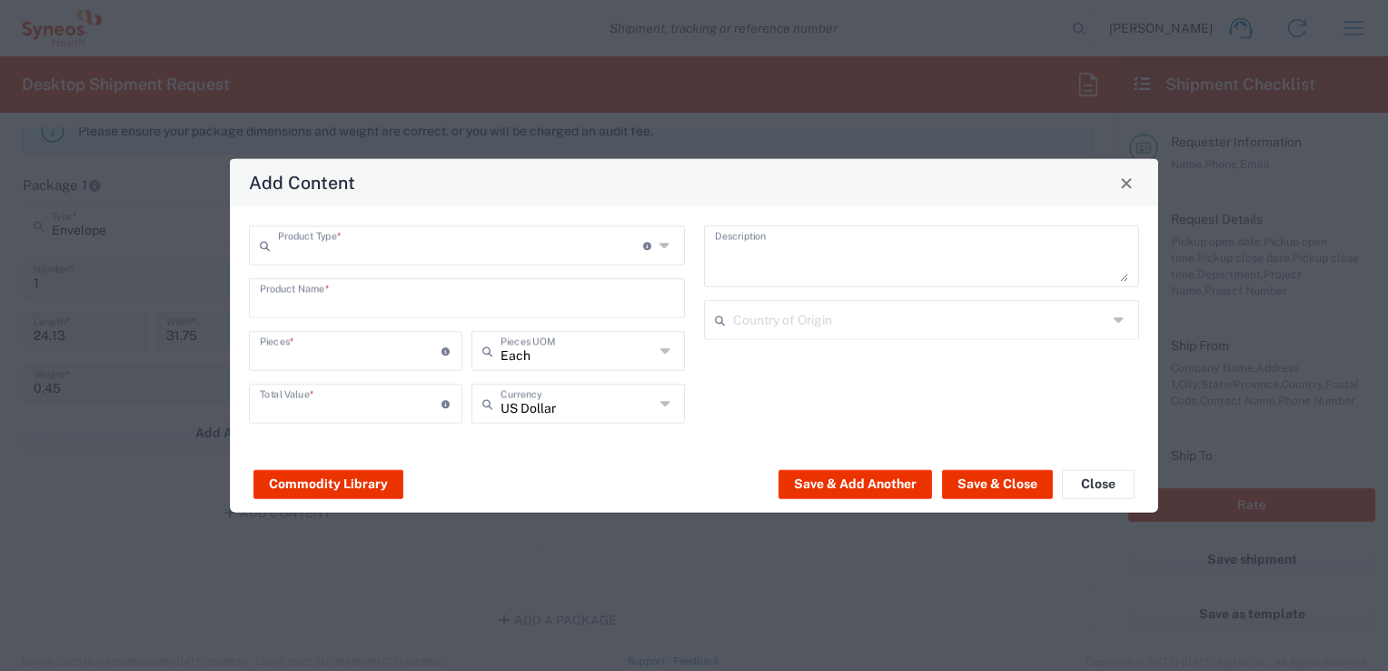
type input "Documents"
type input "1"
type textarea "Documents"
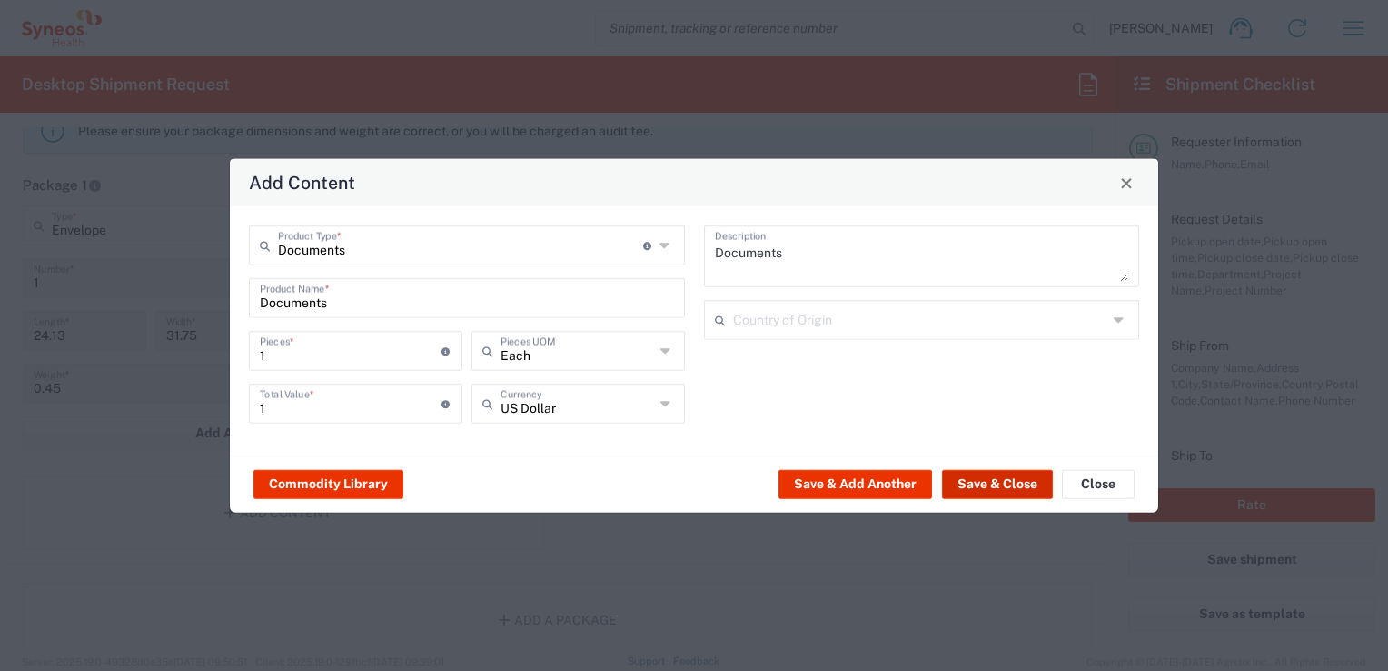
click at [1007, 493] on button "Save & Close" at bounding box center [997, 483] width 111 height 29
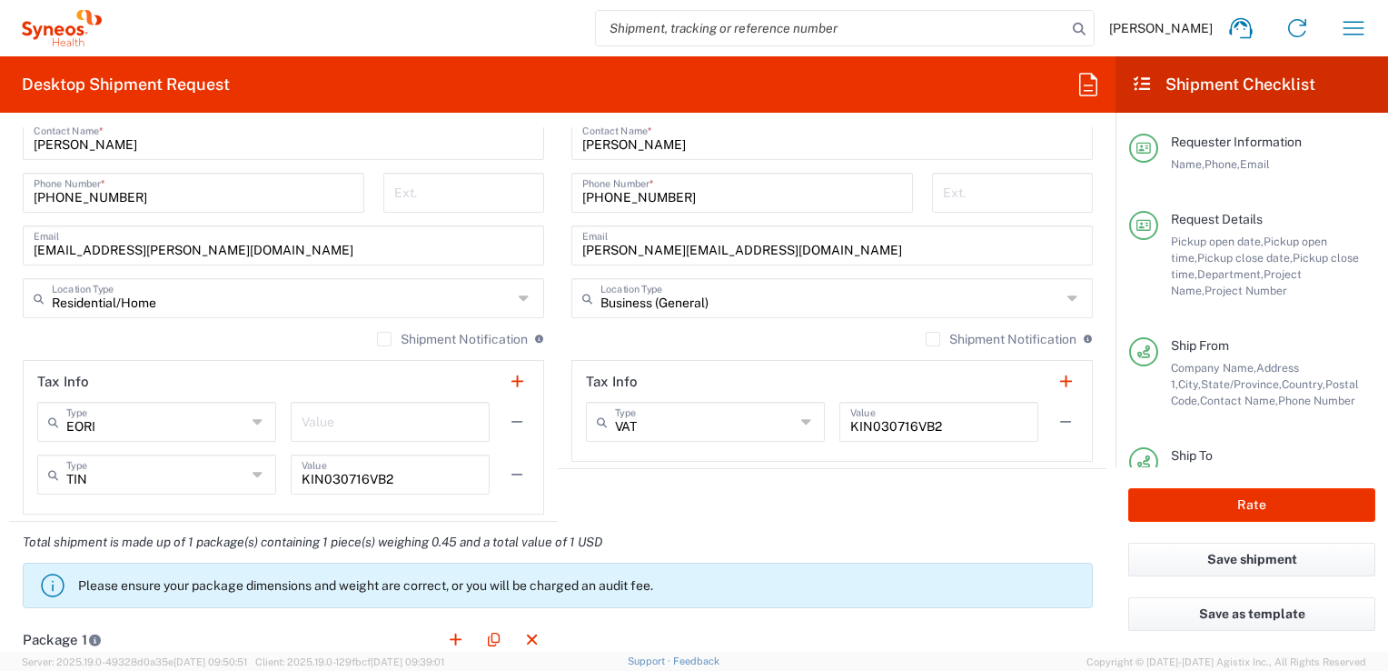
scroll to position [1363, 0]
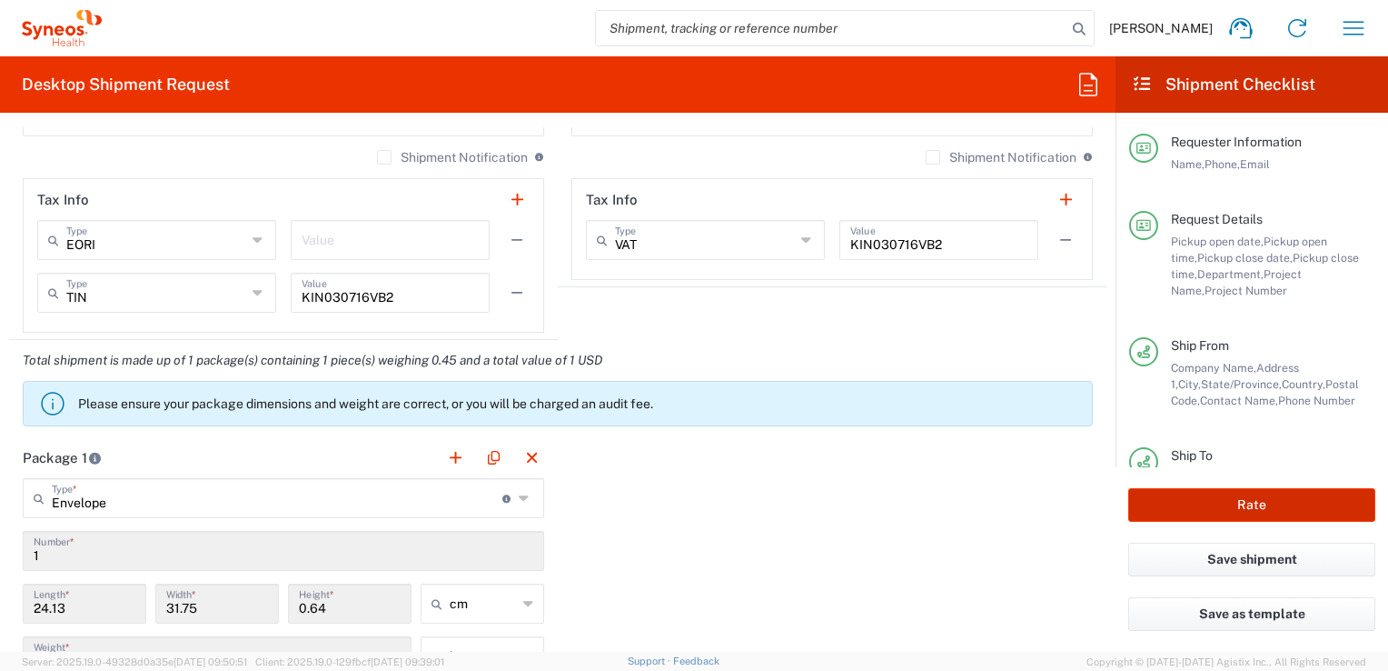
click at [1179, 508] on button "Rate" at bounding box center [1252, 505] width 247 height 34
type input "3243 DEPARTMENTAL EXPENSE"
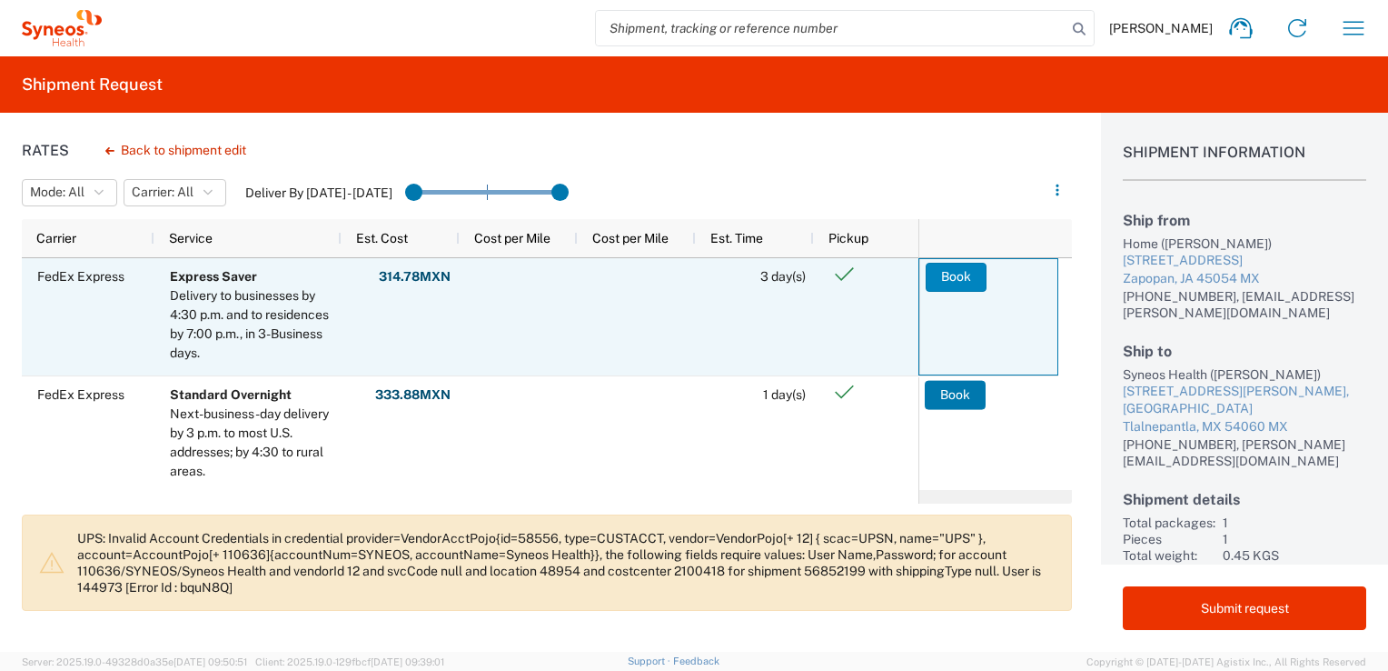
click at [952, 277] on button "Book" at bounding box center [956, 277] width 61 height 29
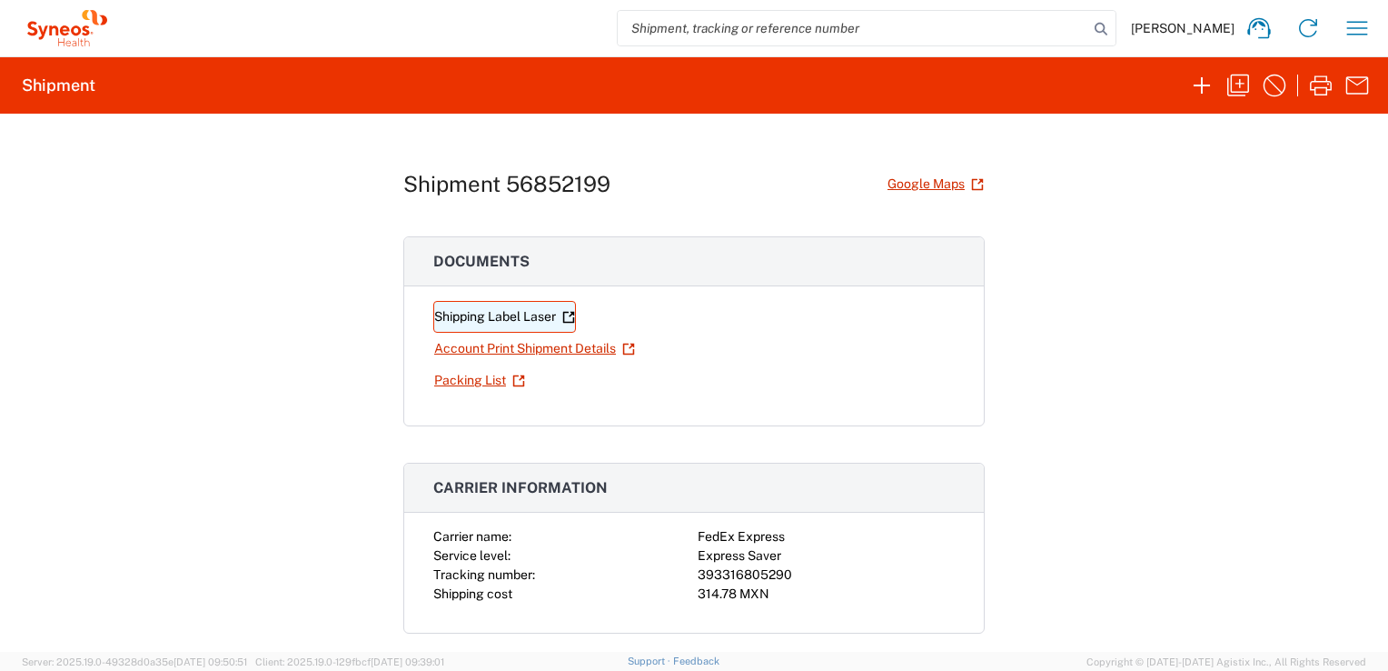
click at [508, 318] on link "Shipping Label Laser" at bounding box center [504, 317] width 143 height 32
